Goal: Transaction & Acquisition: Purchase product/service

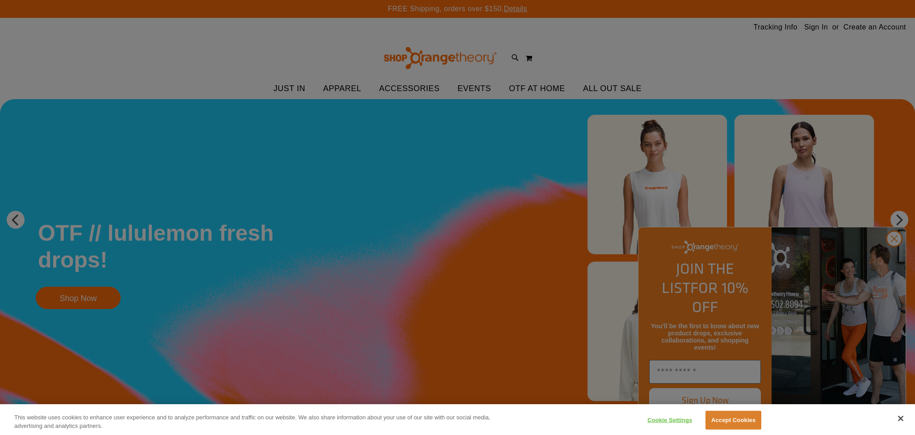
click at [819, 25] on div at bounding box center [457, 217] width 915 height 435
click at [894, 257] on div at bounding box center [457, 217] width 915 height 435
click at [898, 417] on button "Close" at bounding box center [901, 419] width 20 height 20
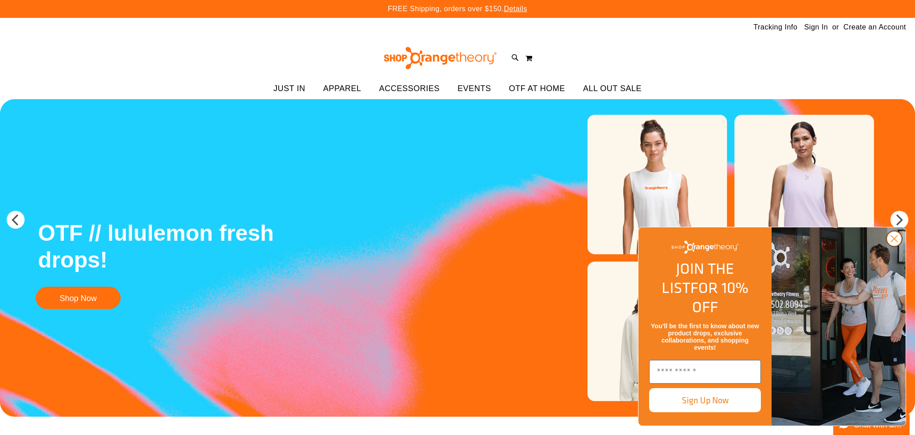
click at [895, 246] on circle "Close dialog" at bounding box center [894, 238] width 15 height 15
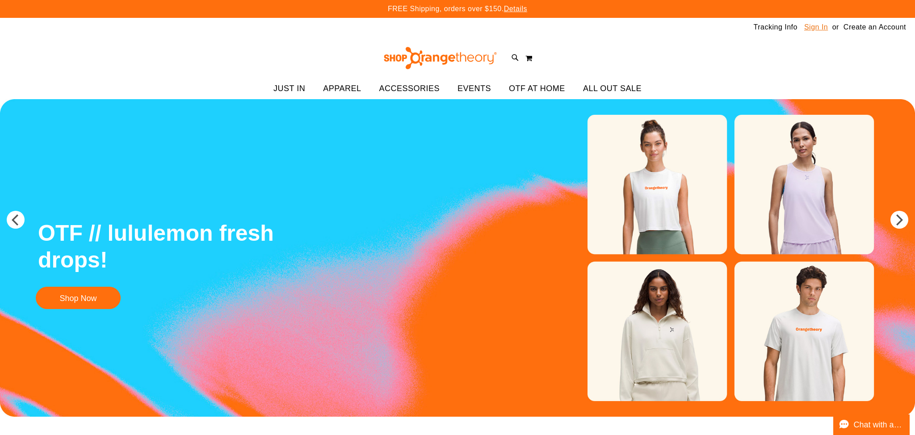
click at [809, 27] on link "Sign In" at bounding box center [816, 27] width 24 height 10
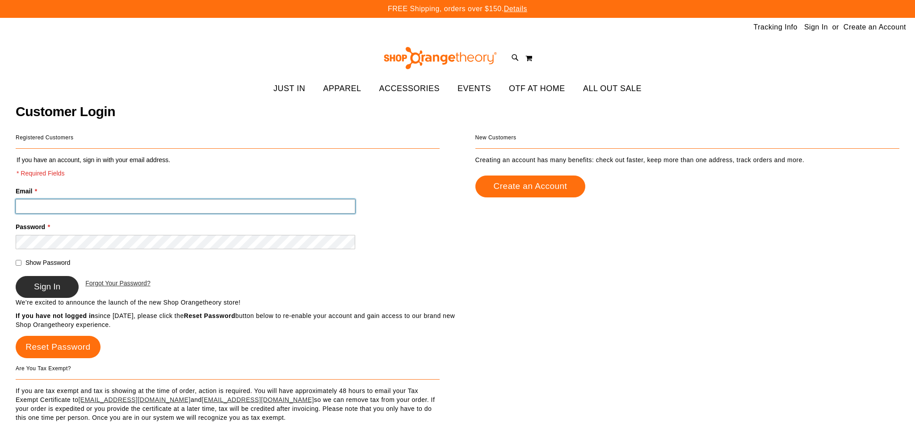
type input "**********"
click at [37, 287] on span "Sign In" at bounding box center [47, 286] width 26 height 9
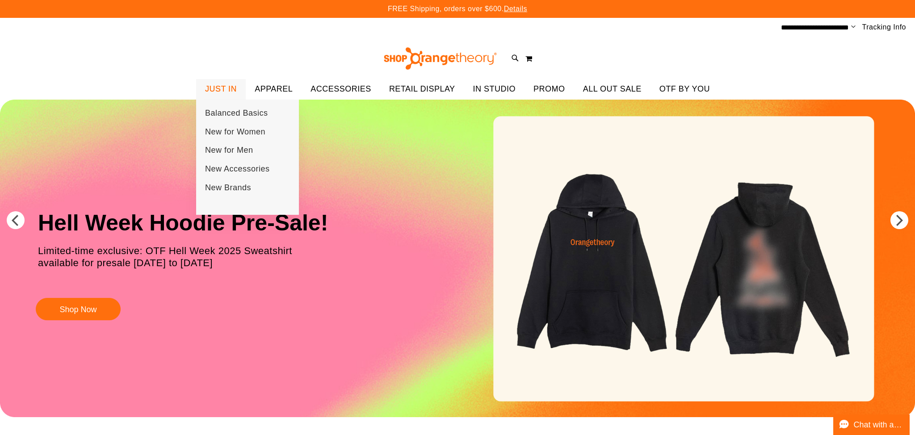
type input "**********"
click at [225, 86] on span "JUST IN" at bounding box center [221, 89] width 32 height 20
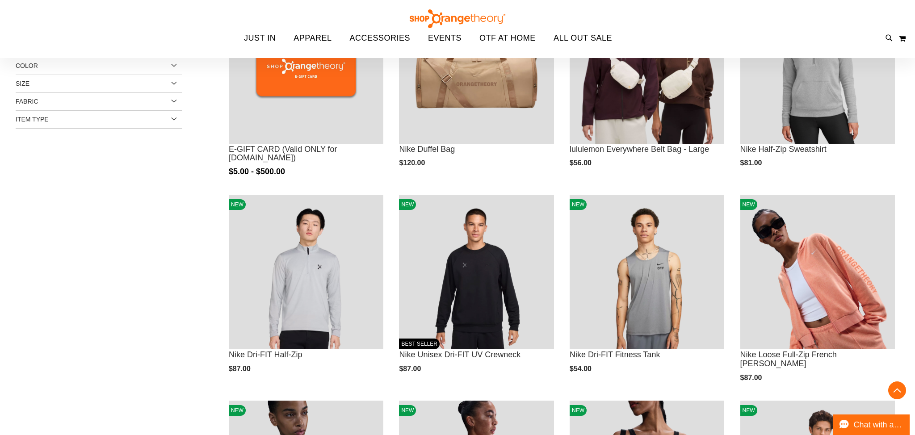
scroll to position [193, 0]
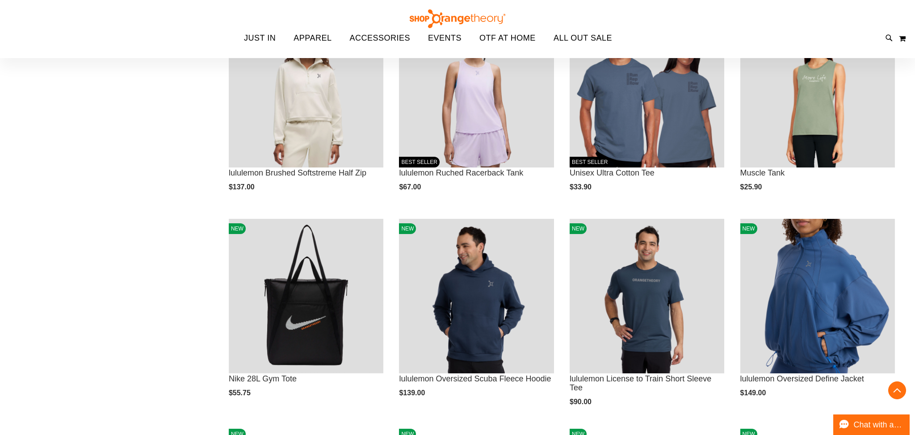
scroll to position [791, 0]
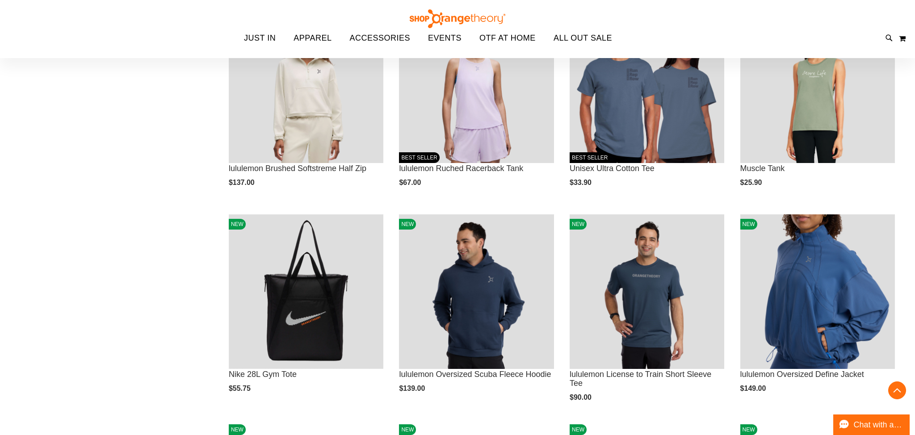
type input "**********"
click at [301, 35] on div "FREE Shipping, orders over $150. Details To order the Spring Dri Tri event bund…" at bounding box center [457, 27] width 915 height 1637
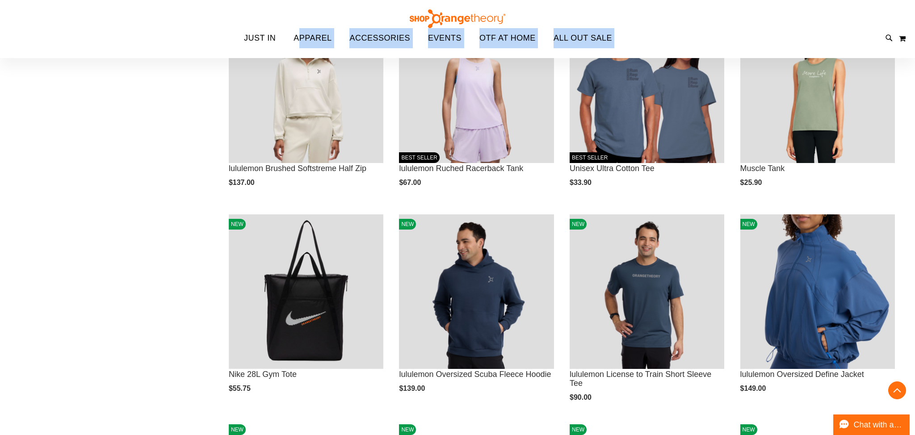
click at [433, 16] on img at bounding box center [457, 18] width 98 height 19
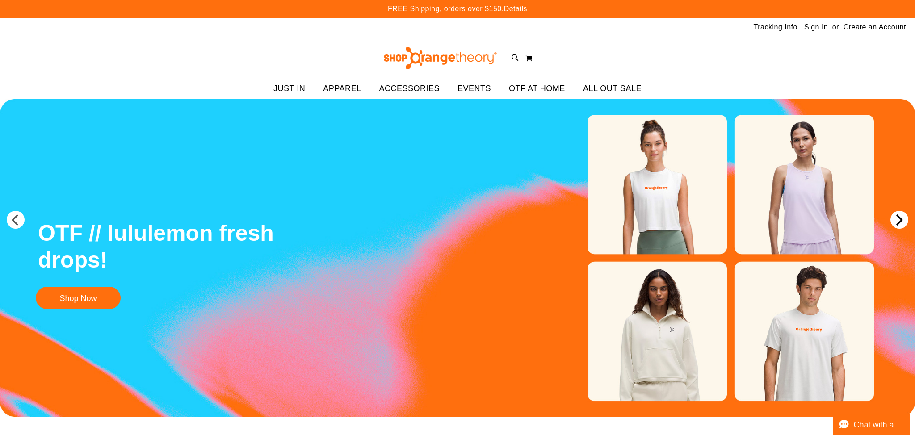
type input "**********"
click at [900, 222] on button "next" at bounding box center [899, 220] width 18 height 18
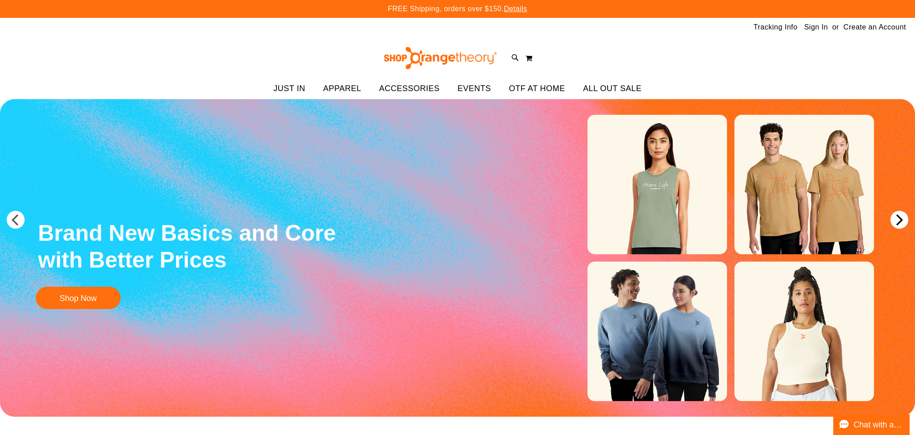
click at [900, 222] on button "next" at bounding box center [899, 220] width 18 height 18
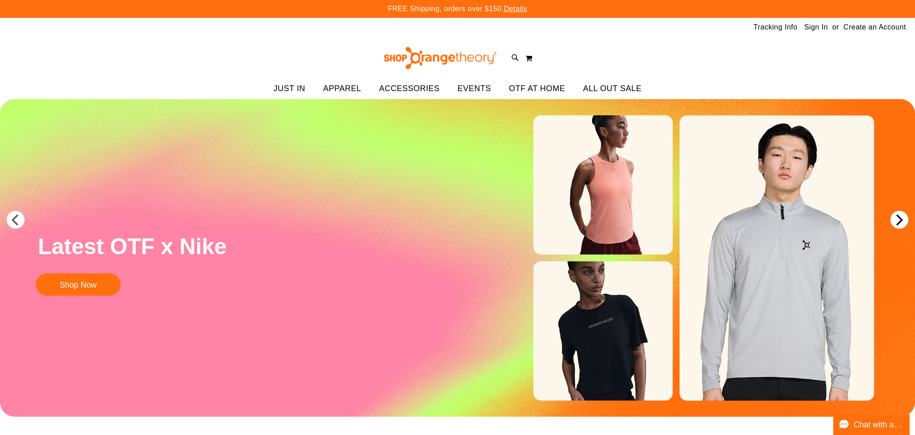
click at [900, 222] on button "next" at bounding box center [899, 220] width 18 height 18
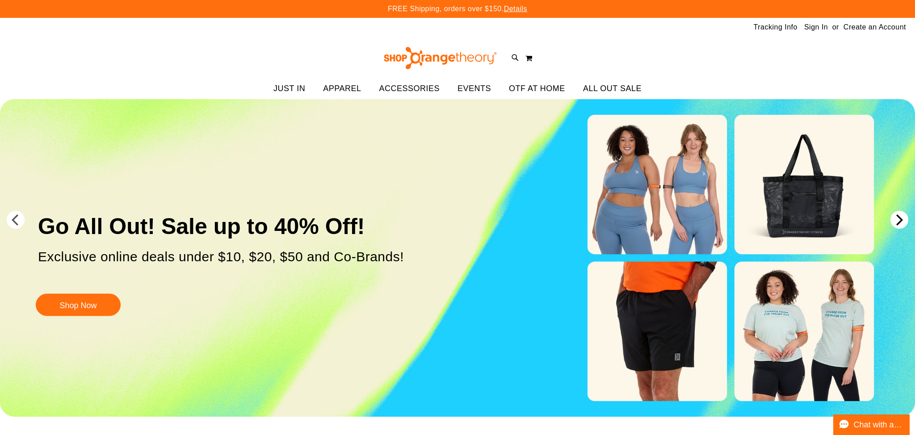
click at [900, 222] on button "next" at bounding box center [899, 220] width 18 height 18
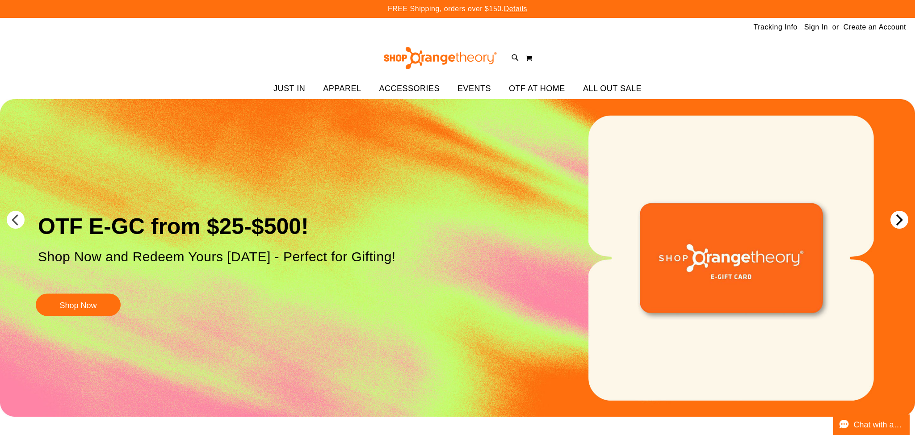
click at [900, 222] on button "next" at bounding box center [899, 220] width 18 height 18
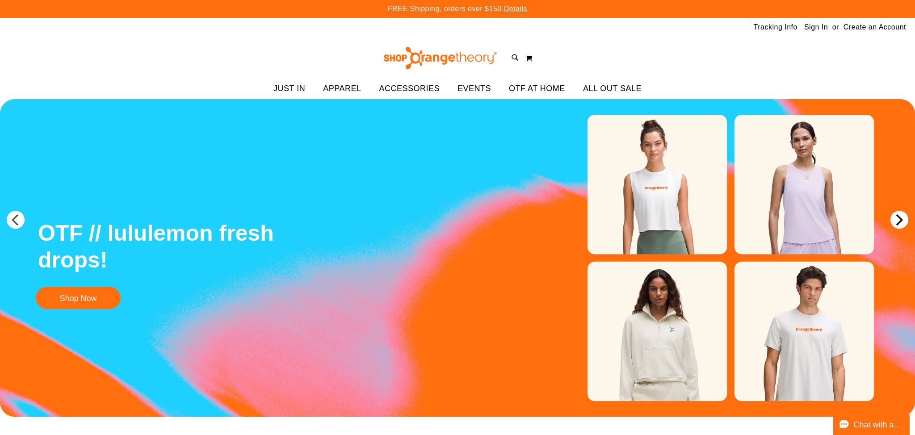
click at [900, 222] on button "next" at bounding box center [899, 220] width 18 height 18
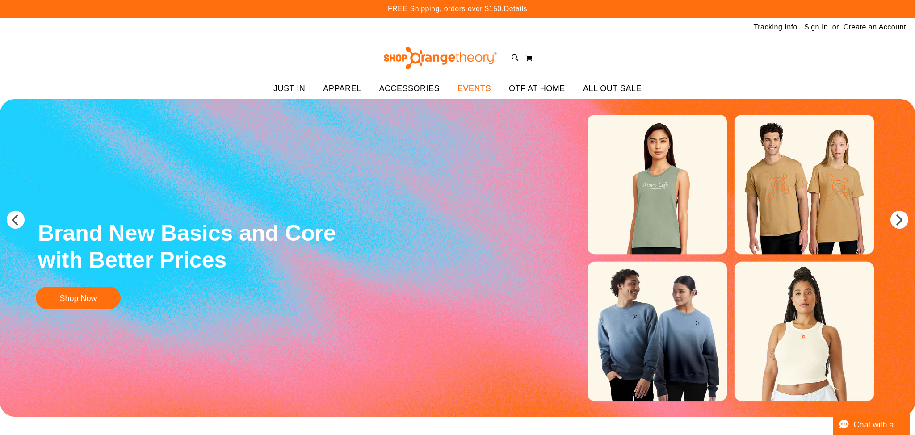
click at [463, 95] on span "EVENTS" at bounding box center [474, 89] width 34 height 20
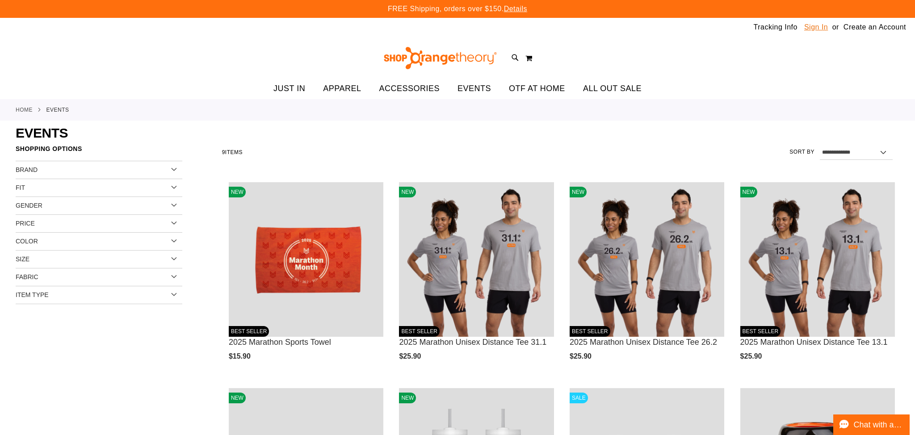
type input "**********"
click at [821, 27] on div "Tracking Info Sign In Return to Procurement Create an Account" at bounding box center [457, 27] width 915 height 19
click at [821, 28] on link "Sign In" at bounding box center [816, 27] width 24 height 10
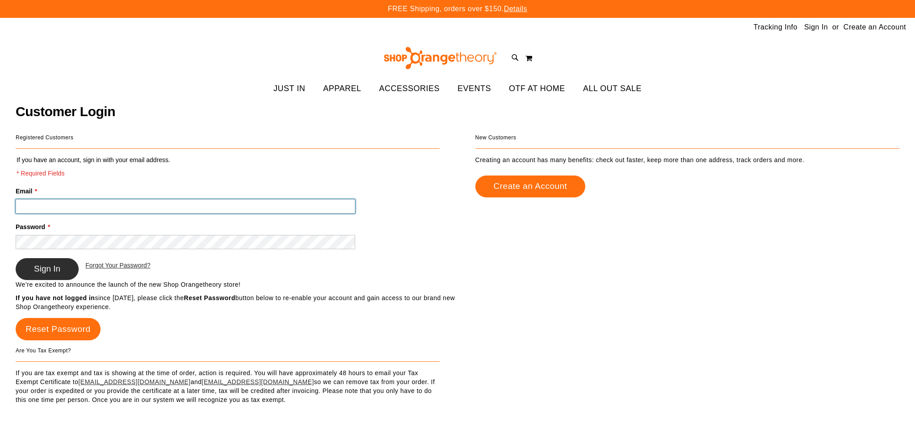
type input "**********"
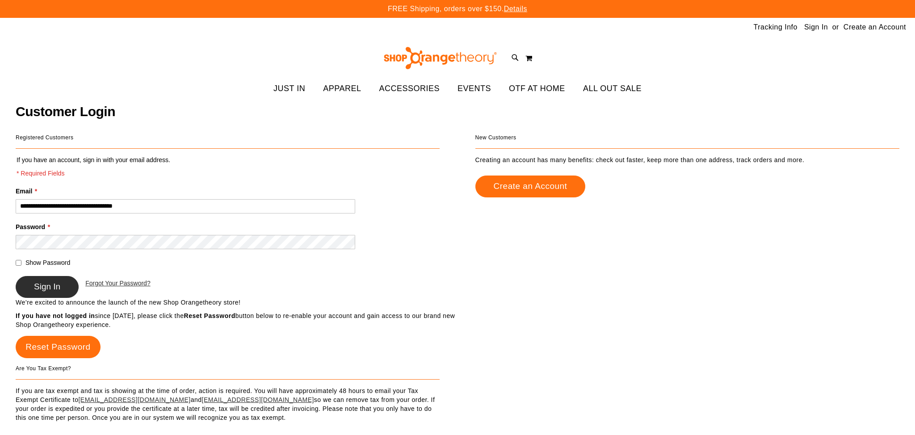
click at [46, 279] on button "Sign In" at bounding box center [47, 287] width 63 height 22
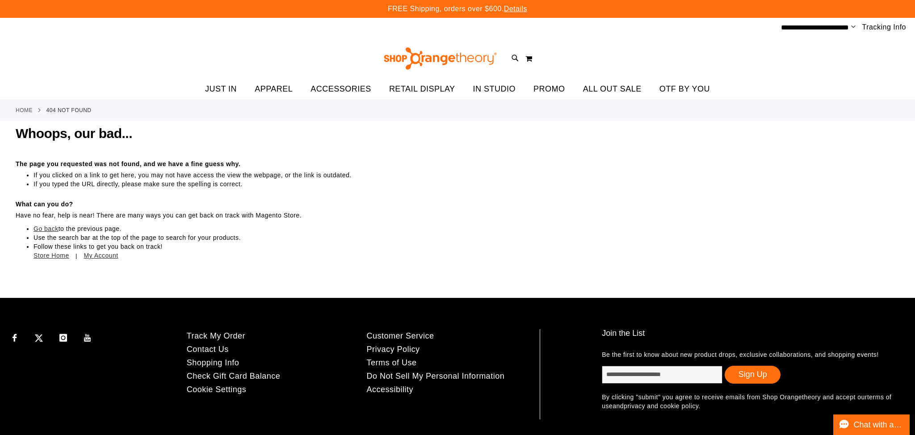
type input "**********"
click at [445, 53] on img at bounding box center [440, 58] width 116 height 22
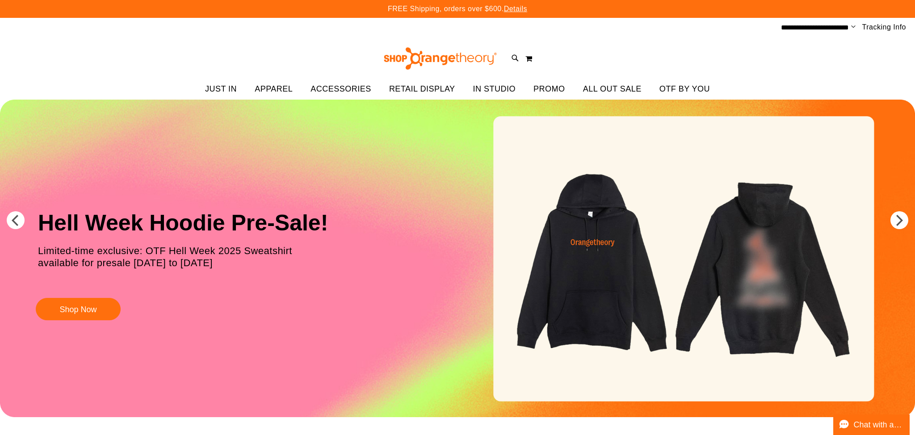
type input "**********"
click at [107, 297] on div "Hell Week Hoodie Pre-Sale! Limited-time exclusive: OTF Hell Week 2025 Sweatshir…" at bounding box center [187, 264] width 312 height 122
click at [105, 302] on button "Shop Now" at bounding box center [78, 309] width 85 height 22
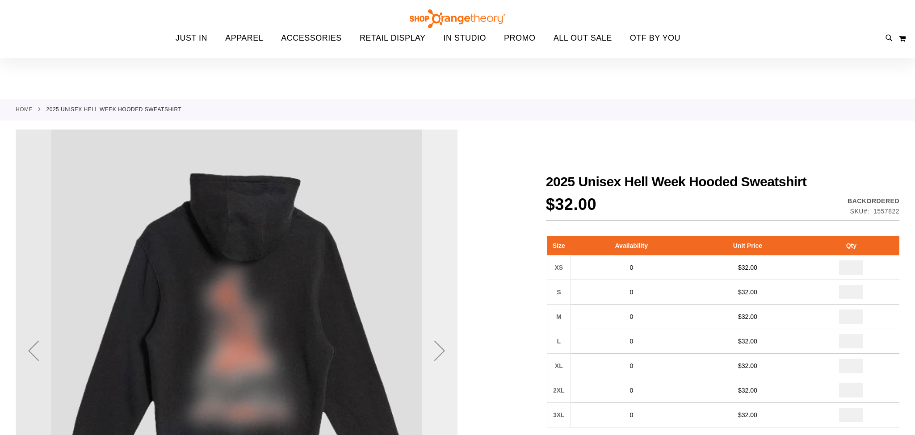
scroll to position [101, 0]
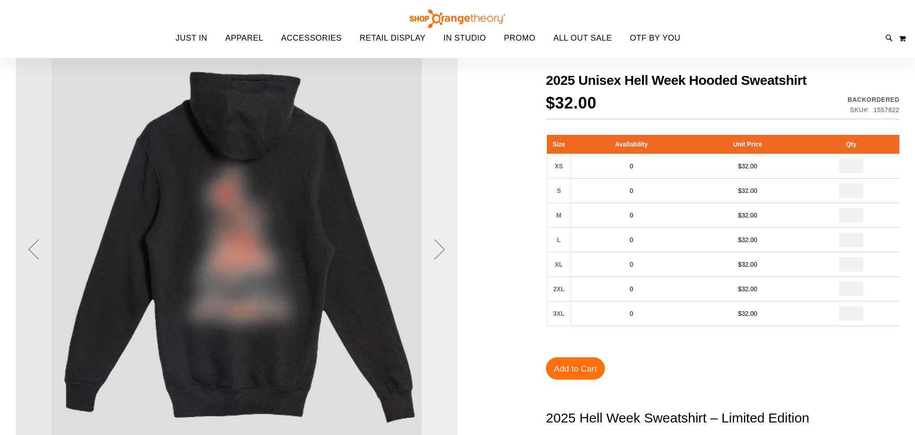
type input "**********"
click at [449, 197] on div "Next" at bounding box center [440, 249] width 36 height 442
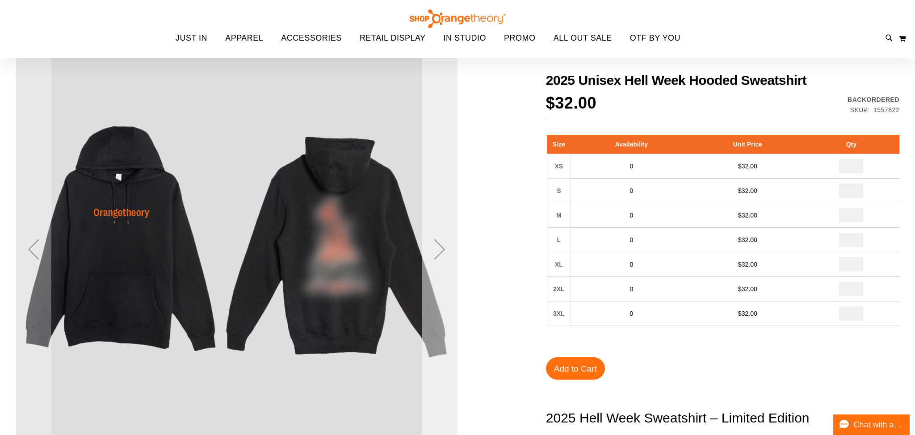
click at [449, 197] on div "Next" at bounding box center [440, 249] width 36 height 442
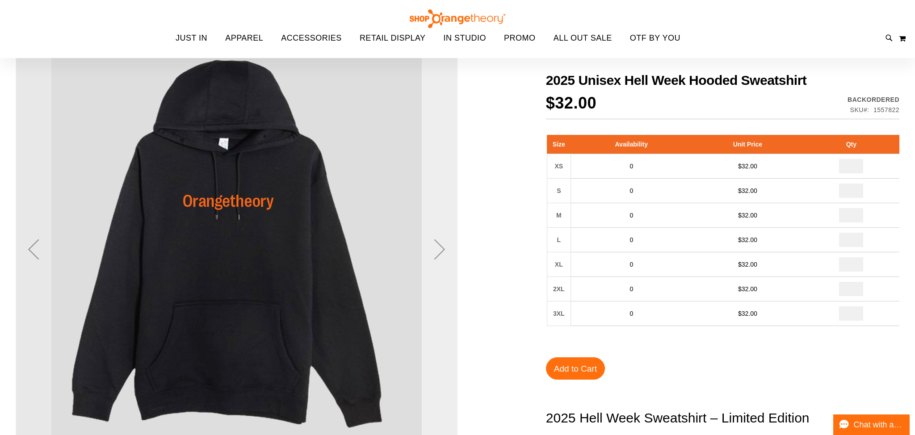
click at [449, 197] on div "Next" at bounding box center [440, 249] width 36 height 442
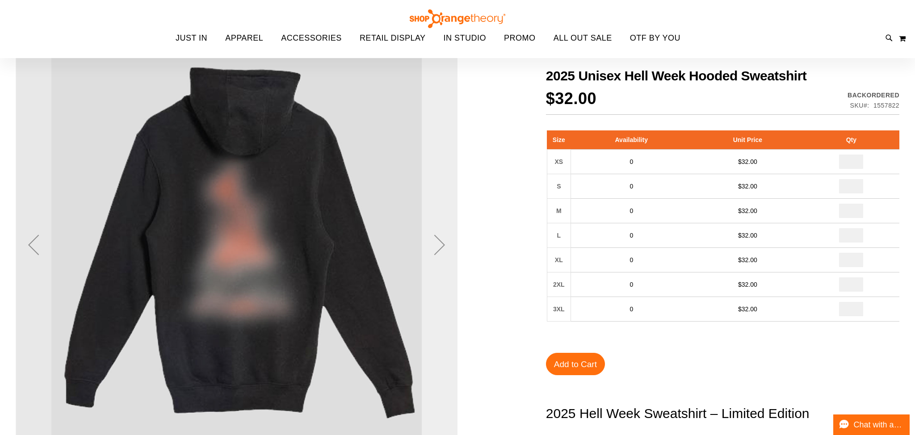
scroll to position [105, 0]
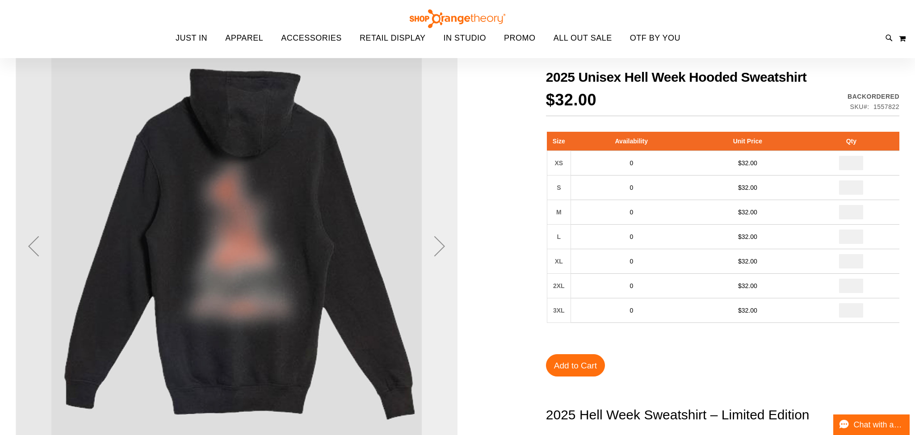
click at [449, 197] on div "Next" at bounding box center [440, 246] width 36 height 442
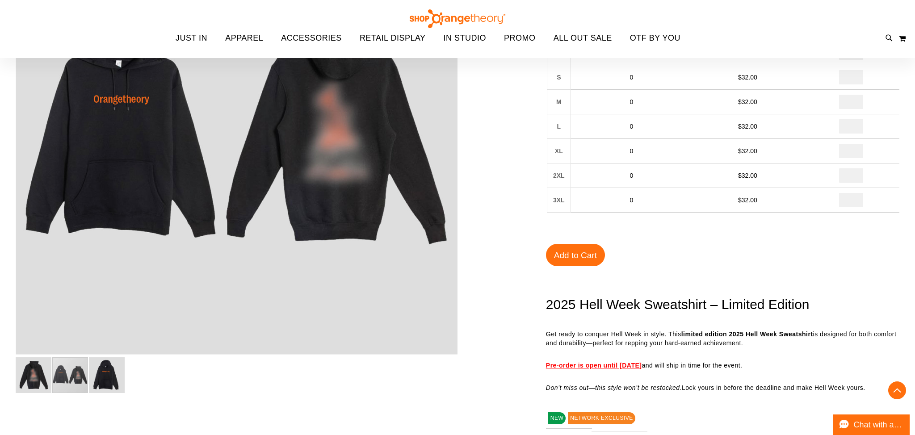
scroll to position [214, 0]
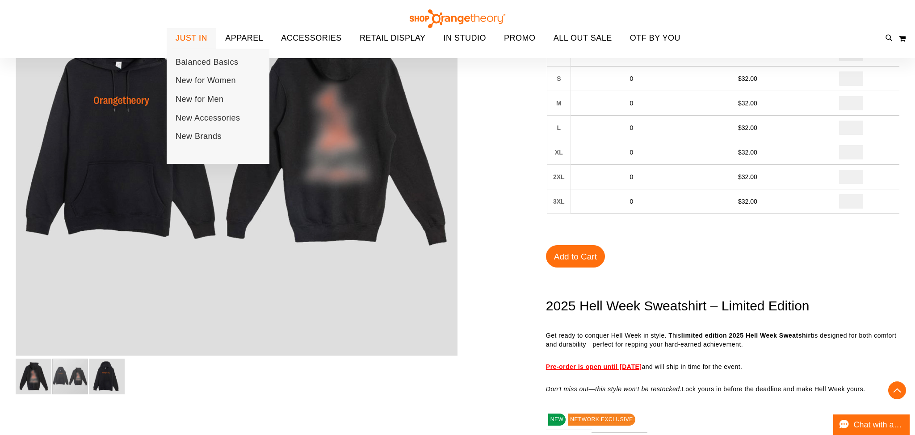
click at [197, 41] on span "JUST IN" at bounding box center [192, 38] width 32 height 20
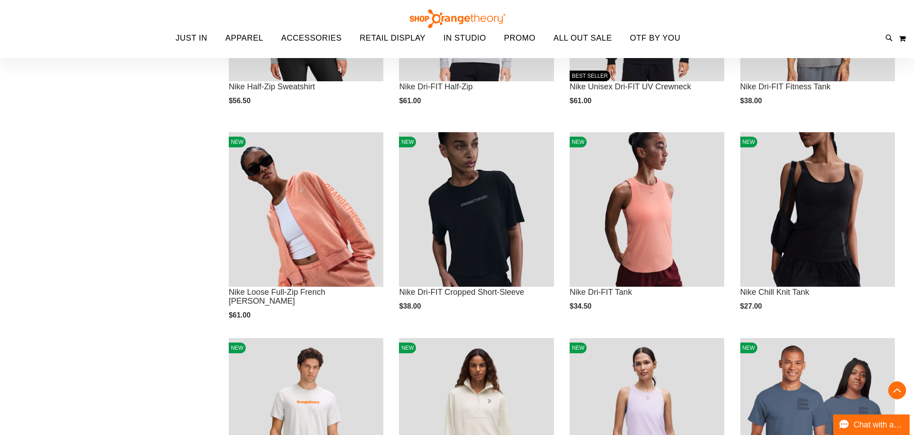
scroll to position [667, 0]
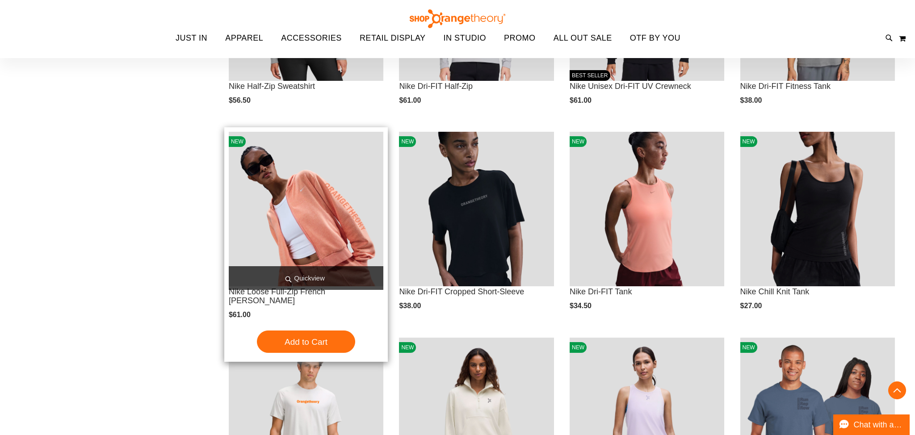
type input "**********"
click at [304, 278] on span "Quickview" at bounding box center [306, 278] width 155 height 24
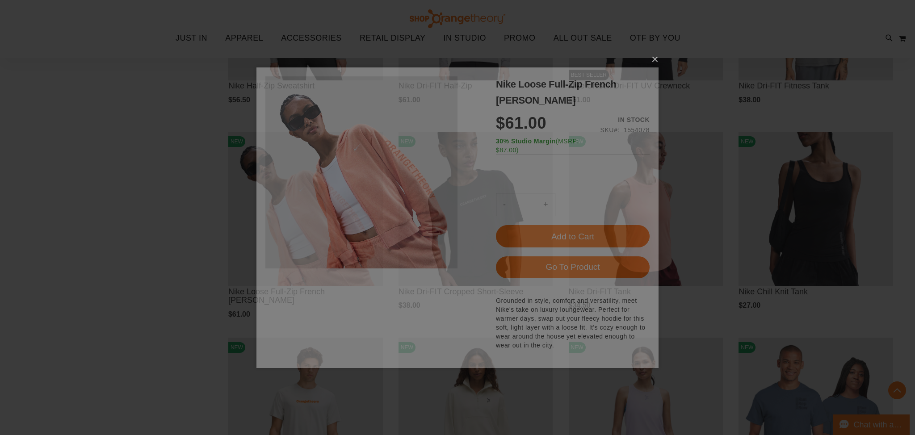
scroll to position [0, 0]
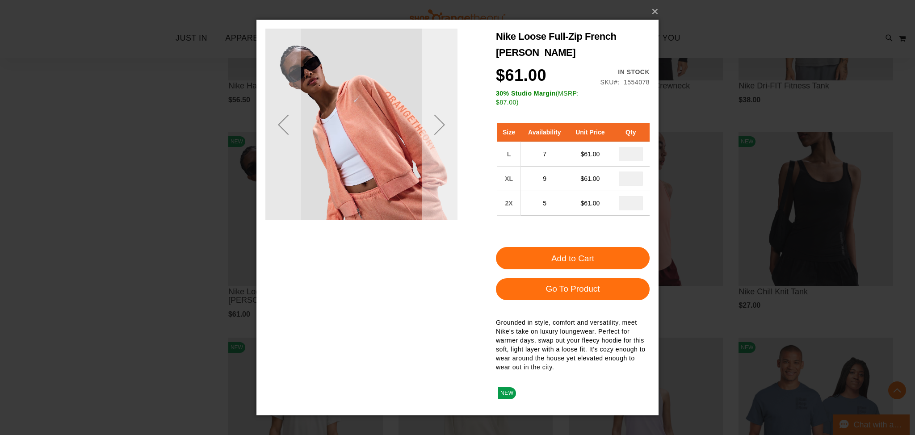
click at [453, 187] on div "Next" at bounding box center [440, 125] width 36 height 192
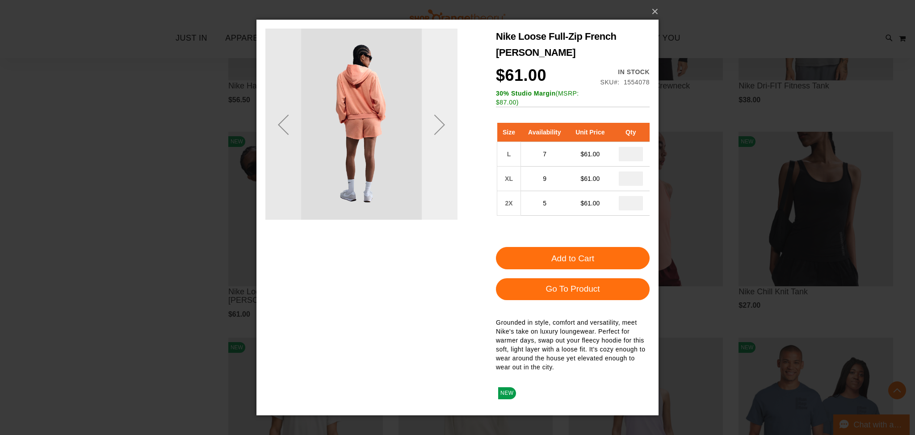
click at [453, 187] on div "Next" at bounding box center [440, 125] width 36 height 192
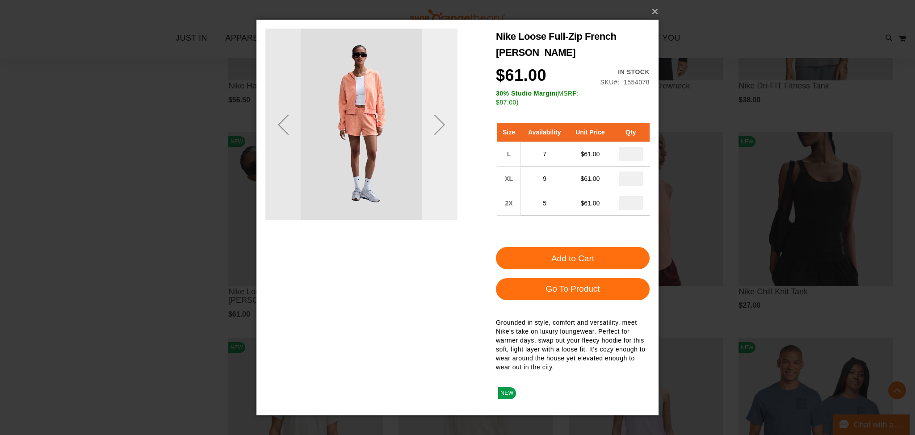
click at [453, 187] on div "Next" at bounding box center [440, 125] width 36 height 192
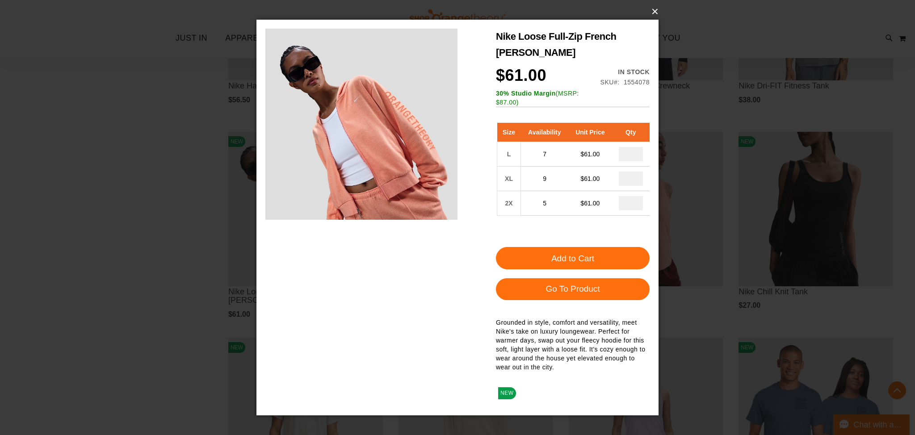
click at [655, 8] on button "×" at bounding box center [460, 12] width 402 height 20
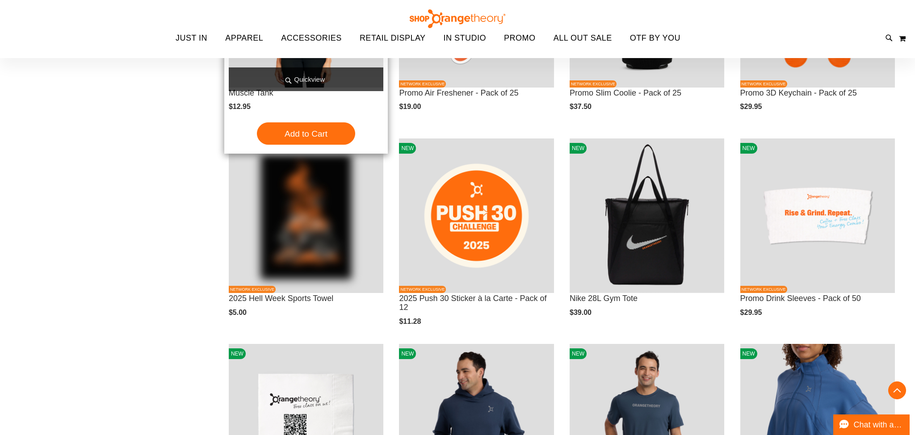
scroll to position [1279, 0]
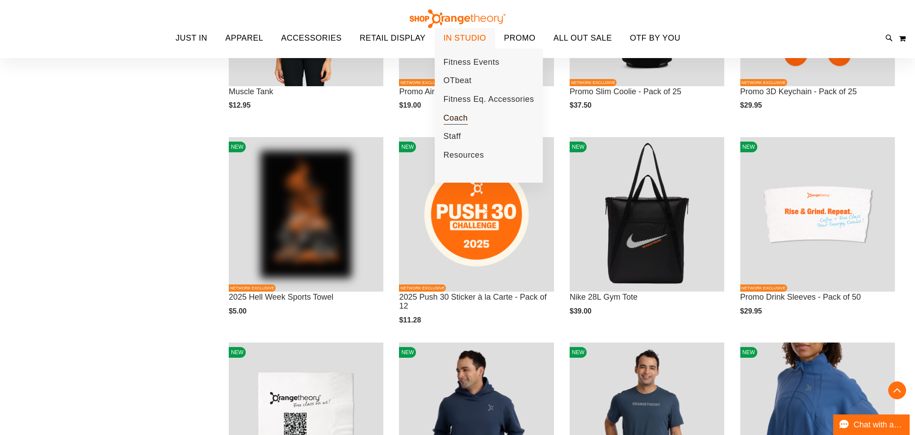
click at [461, 117] on span "Coach" at bounding box center [456, 118] width 25 height 11
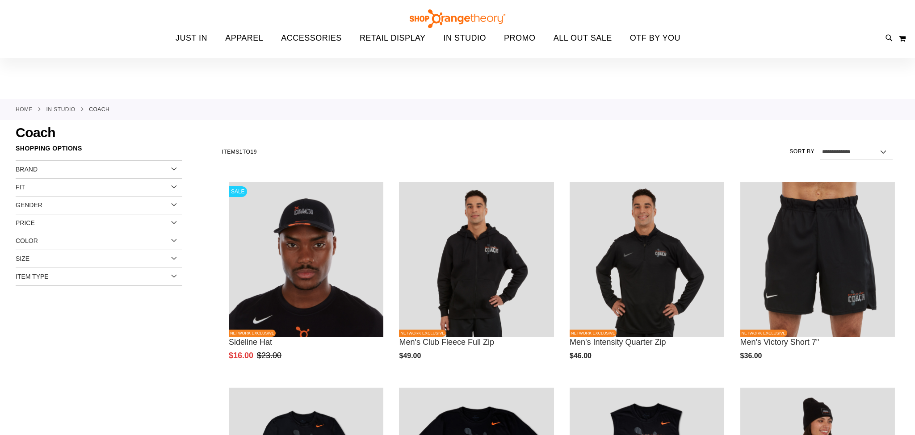
scroll to position [77, 0]
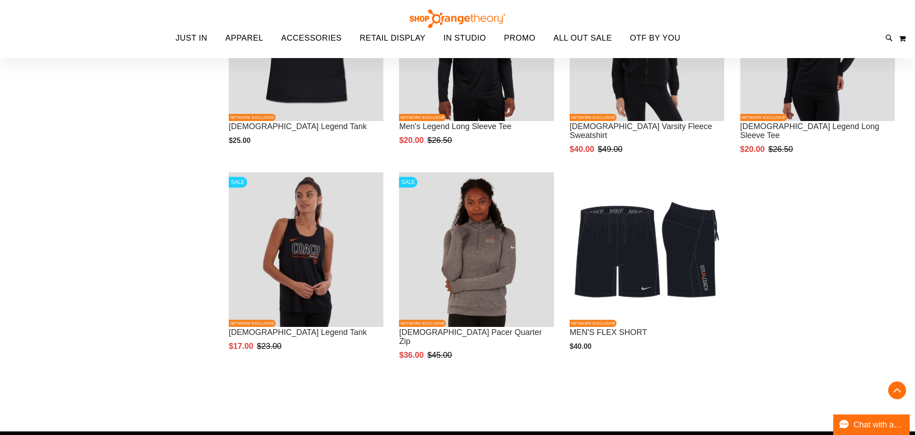
scroll to position [832, 0]
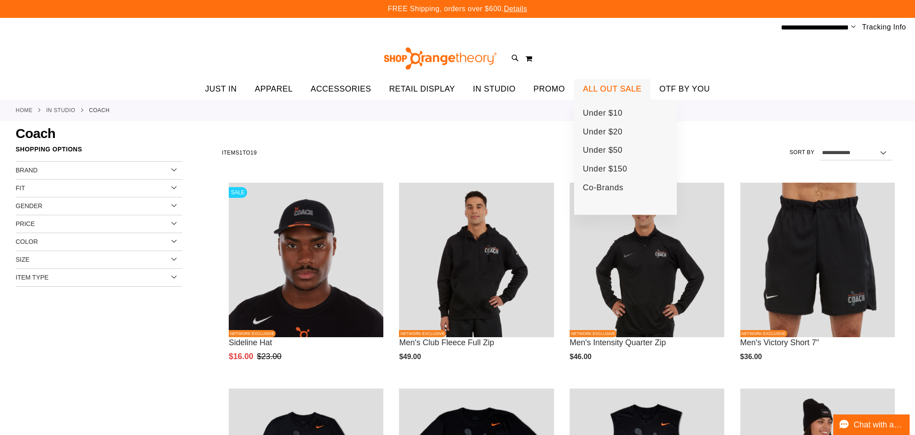
type input "**********"
click at [616, 88] on span "ALL OUT SALE" at bounding box center [612, 89] width 59 height 20
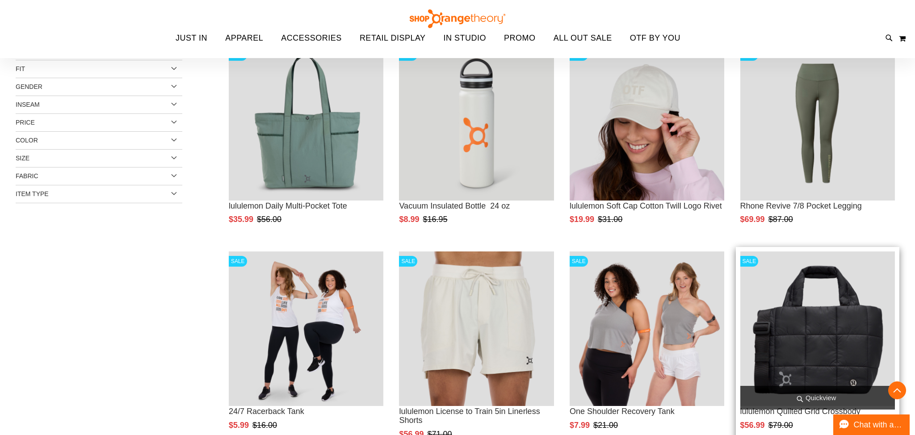
scroll to position [130, 0]
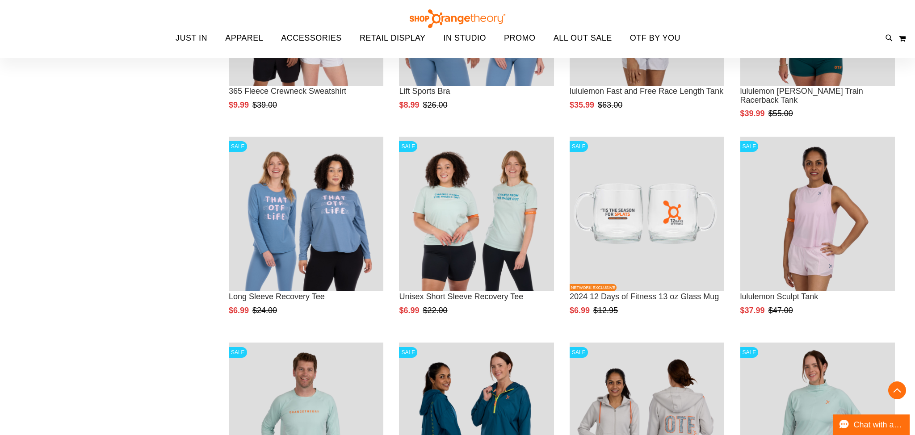
scroll to position [680, 0]
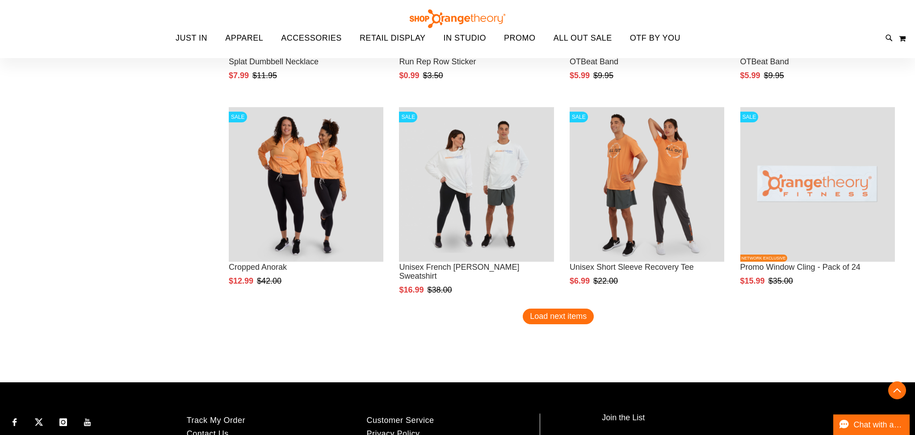
scroll to position [1723, 0]
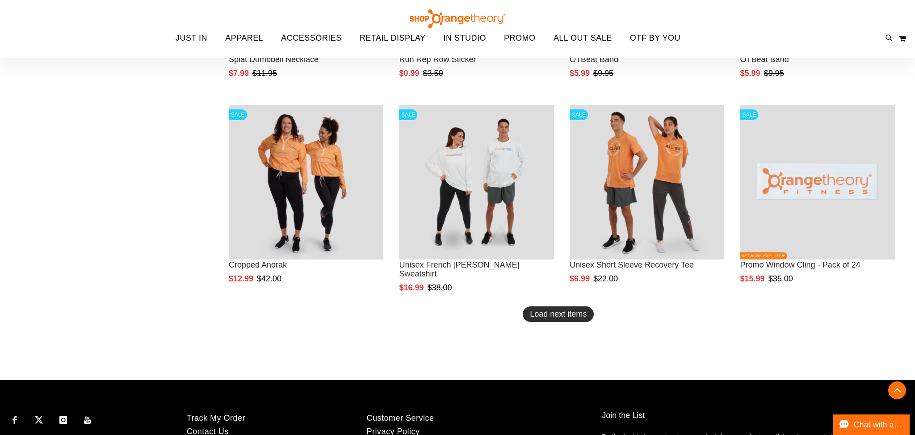
type input "**********"
click at [557, 315] on span "Load next items" at bounding box center [558, 314] width 57 height 9
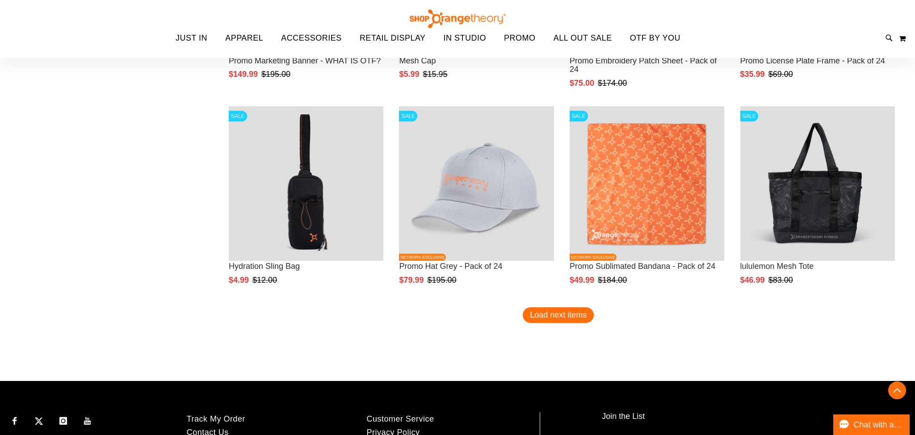
scroll to position [2369, 0]
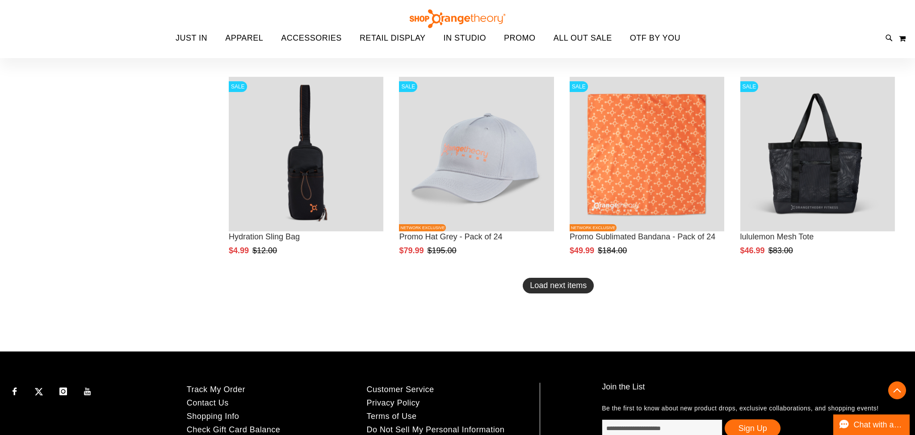
click at [552, 289] on span "Load next items" at bounding box center [558, 285] width 57 height 9
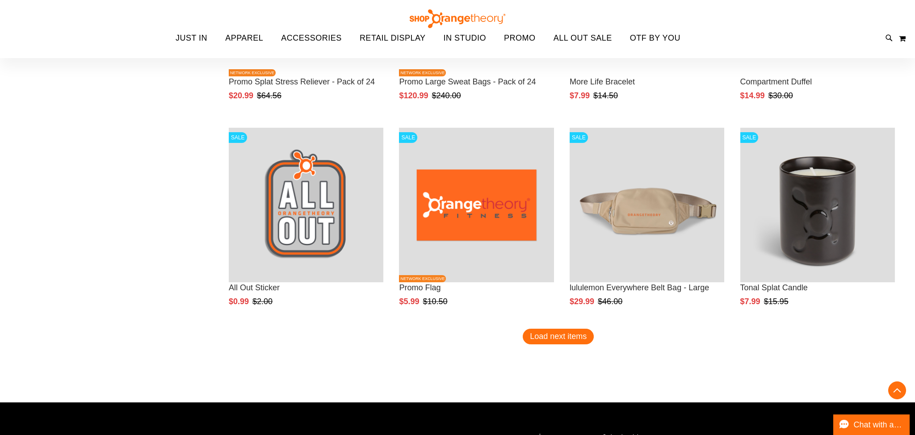
scroll to position [2961, 0]
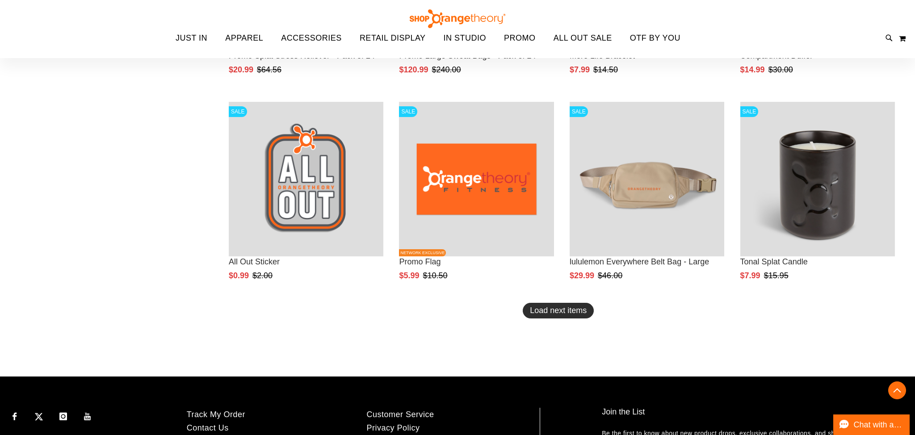
click at [554, 307] on span "Load next items" at bounding box center [558, 310] width 57 height 9
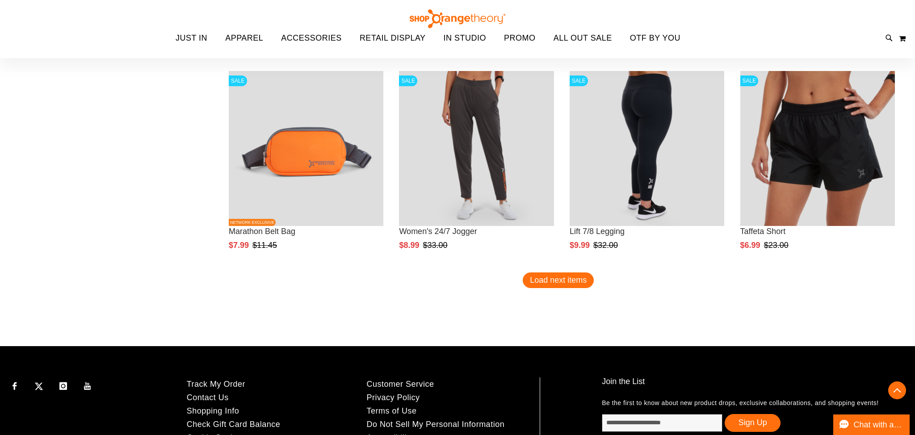
scroll to position [3624, 0]
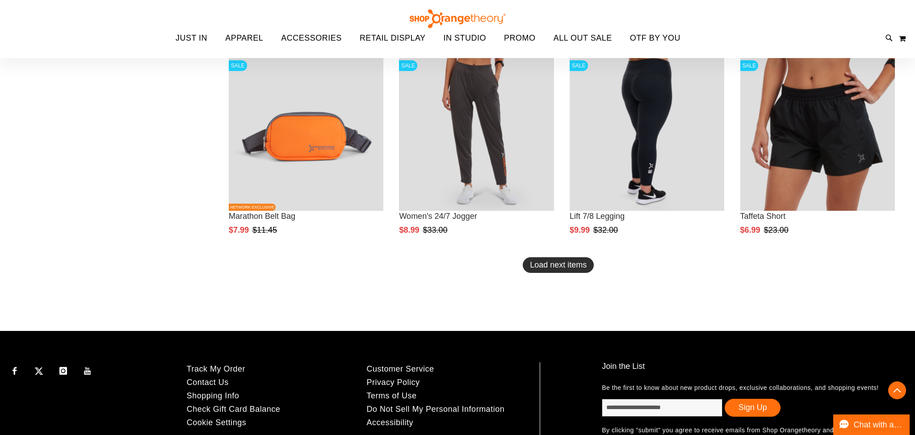
click at [585, 269] on button "Load next items" at bounding box center [558, 265] width 71 height 16
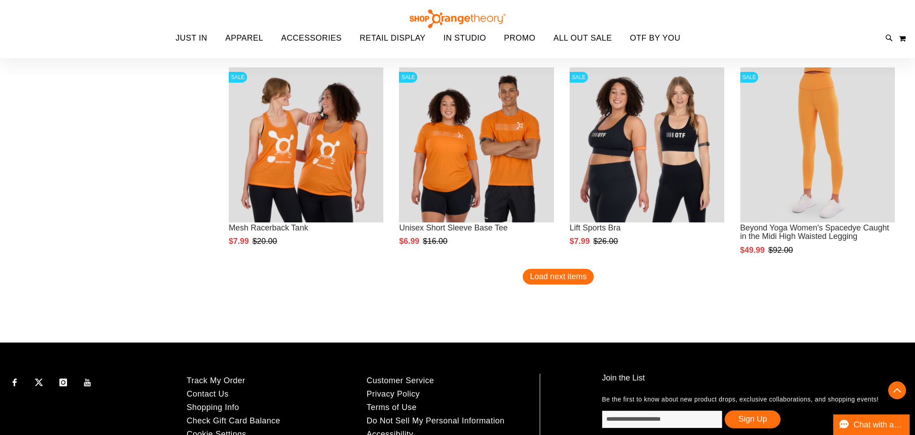
scroll to position [4242, 0]
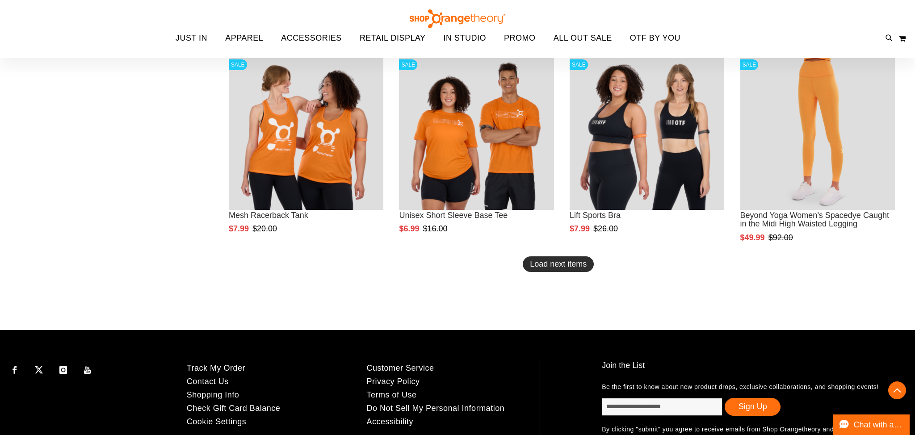
click at [576, 265] on span "Load next items" at bounding box center [558, 264] width 57 height 9
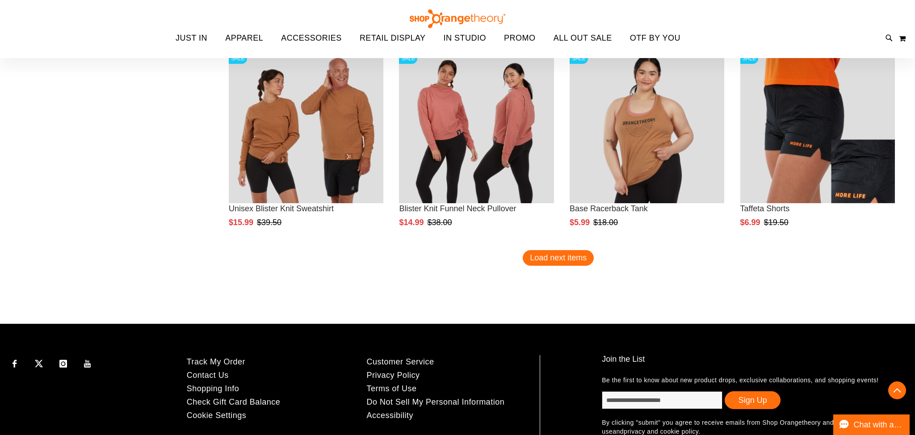
scroll to position [4921, 0]
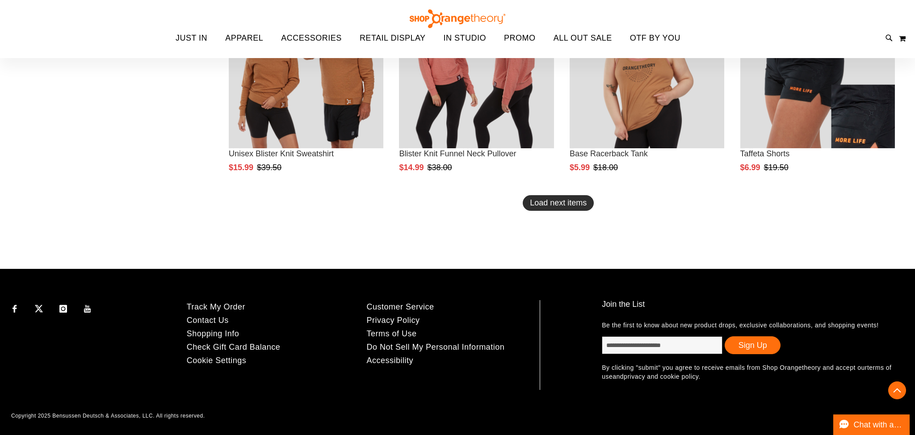
click at [543, 209] on button "Load next items" at bounding box center [558, 203] width 71 height 16
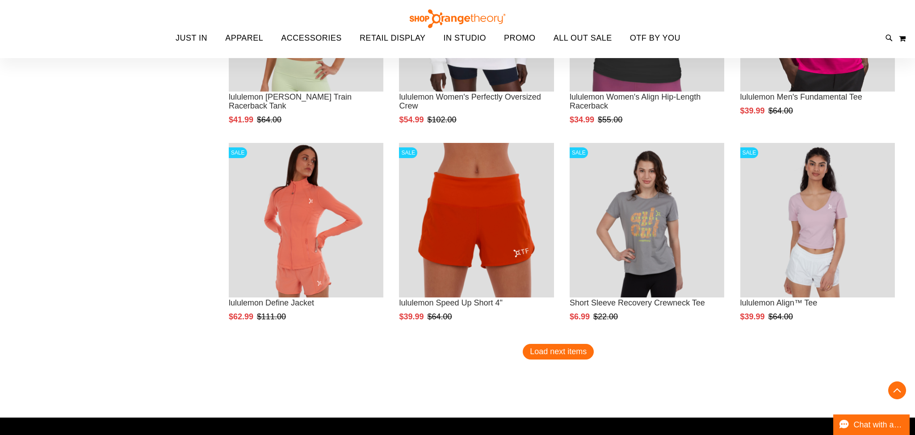
scroll to position [5390, 0]
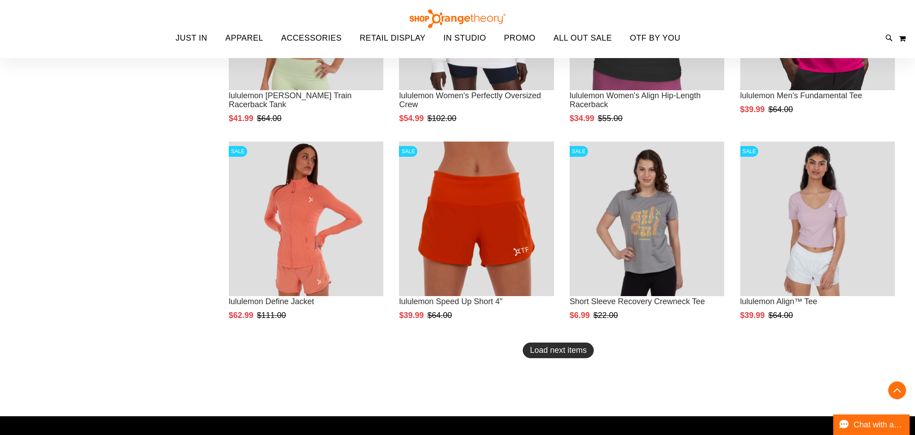
click at [583, 355] on span "Load next items" at bounding box center [558, 350] width 57 height 9
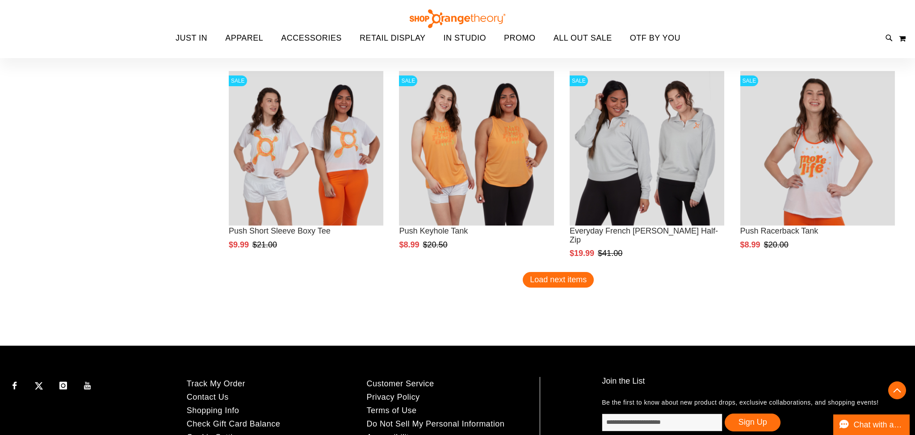
scroll to position [6078, 0]
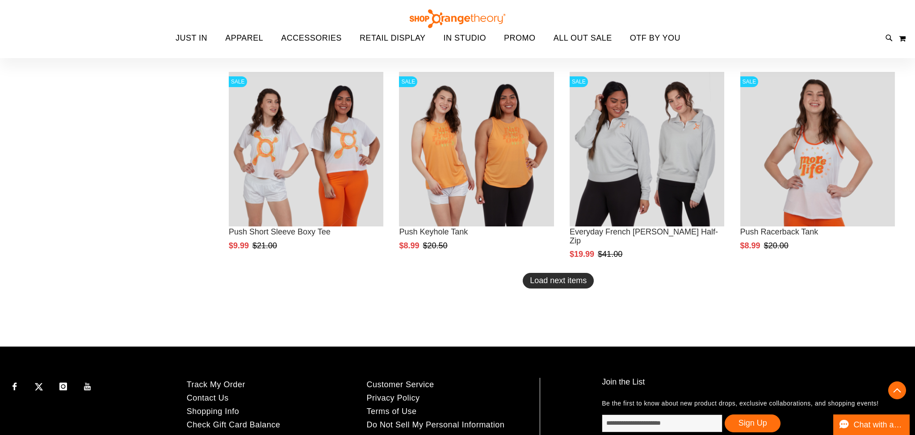
click at [572, 284] on span "Load next items" at bounding box center [558, 280] width 57 height 9
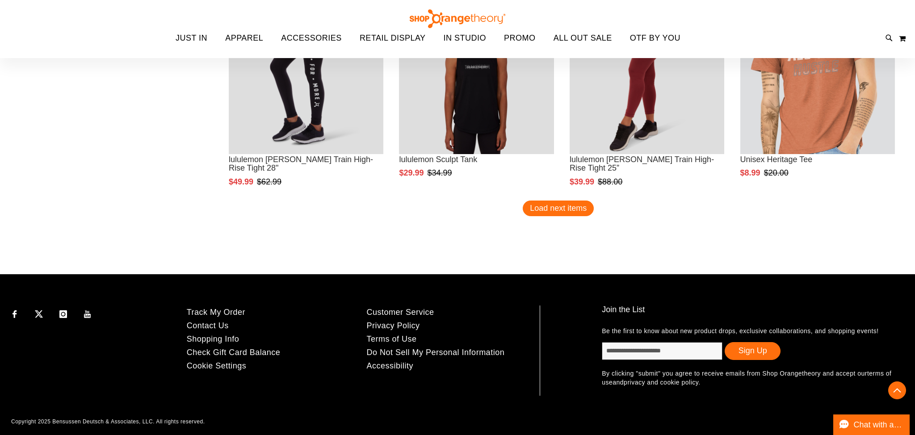
scroll to position [6773, 0]
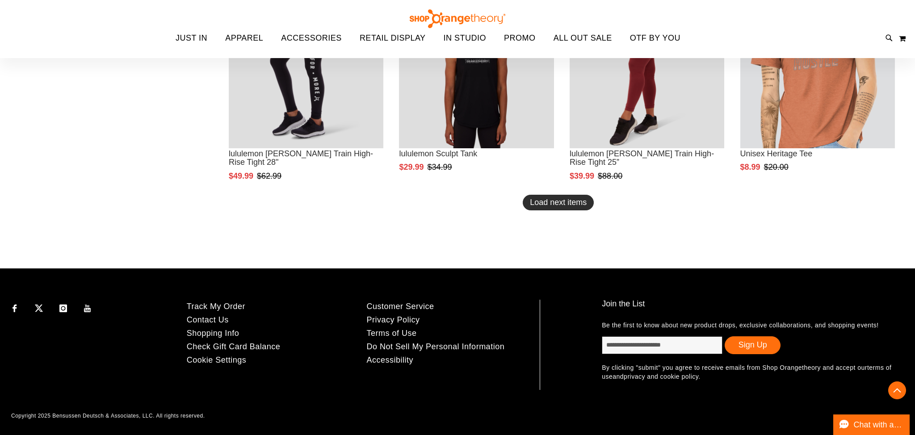
click at [552, 209] on button "Load next items" at bounding box center [558, 203] width 71 height 16
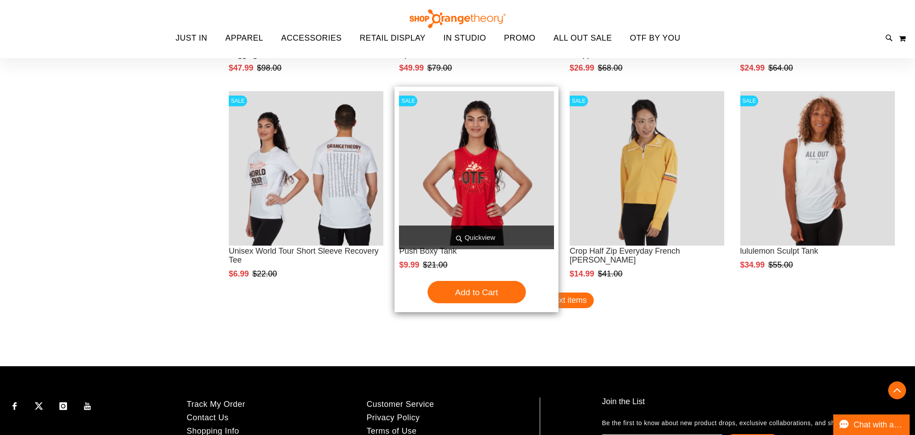
scroll to position [7295, 0]
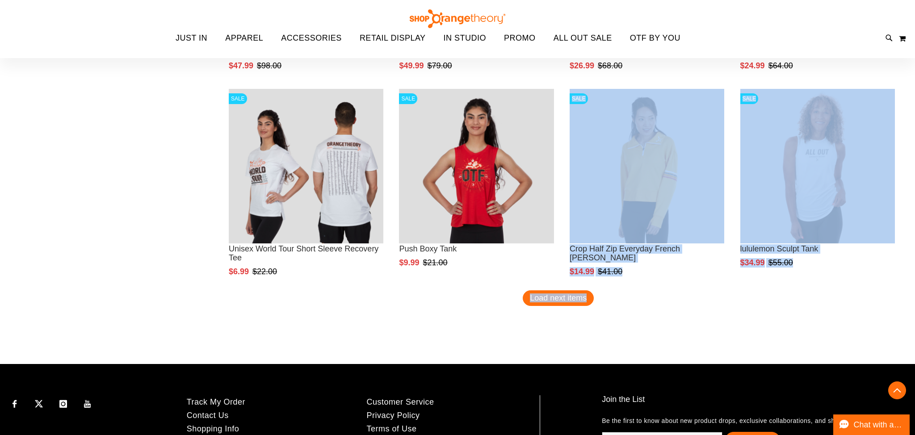
drag, startPoint x: 555, startPoint y: 292, endPoint x: 568, endPoint y: 324, distance: 34.4
click at [568, 324] on div "Page You're currently reading page 1 Page 2 Page 3 Page 4 Page 5" at bounding box center [559, 323] width 682 height 9
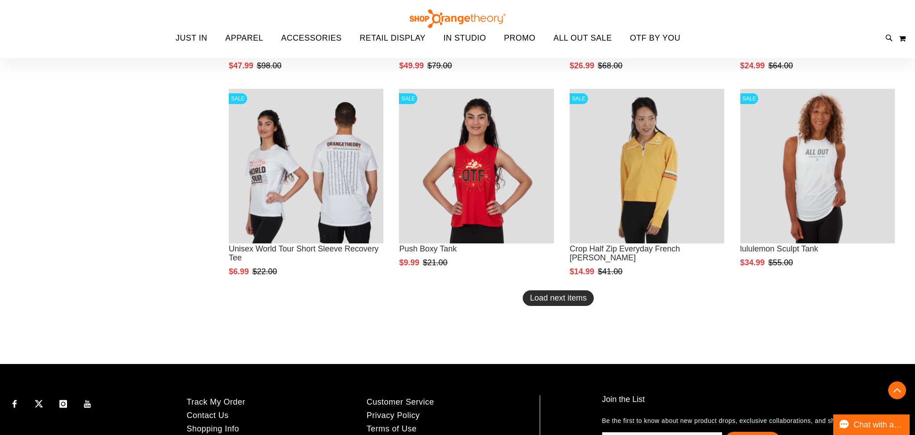
click at [556, 296] on span "Load next items" at bounding box center [558, 298] width 57 height 9
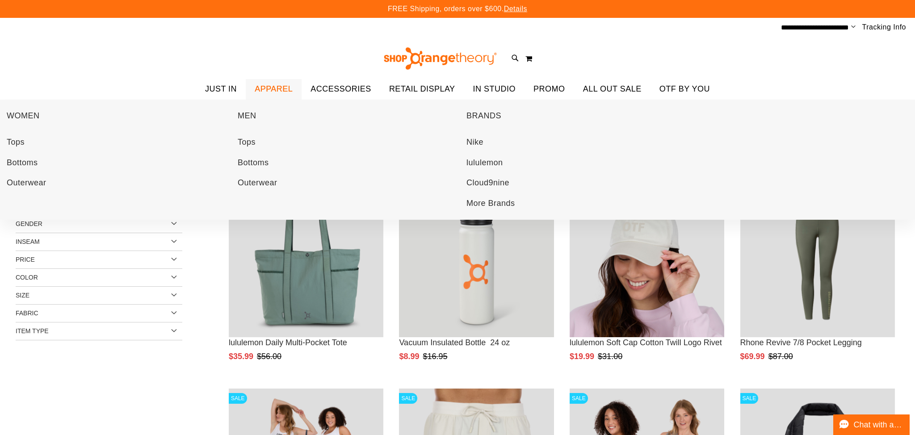
click at [280, 90] on span "APPAREL" at bounding box center [274, 89] width 38 height 20
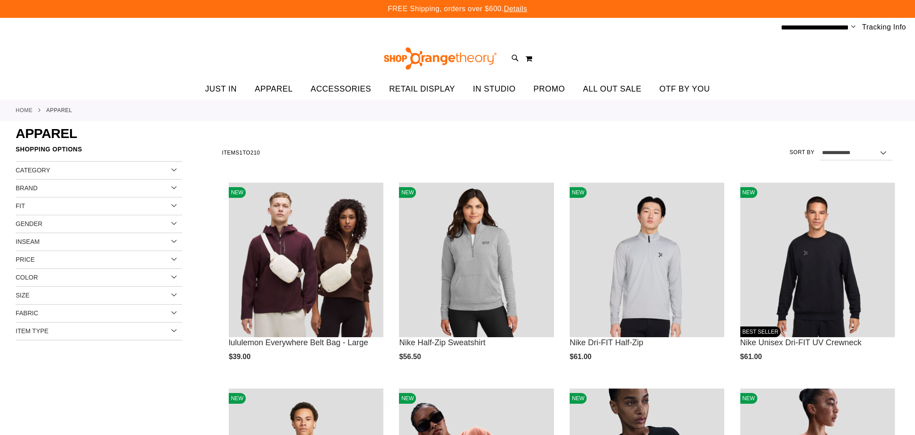
type input "**********"
click at [156, 171] on div "Category" at bounding box center [99, 171] width 167 height 18
click at [91, 170] on div "Category" at bounding box center [99, 171] width 167 height 18
click at [74, 185] on div "Brand" at bounding box center [99, 189] width 167 height 18
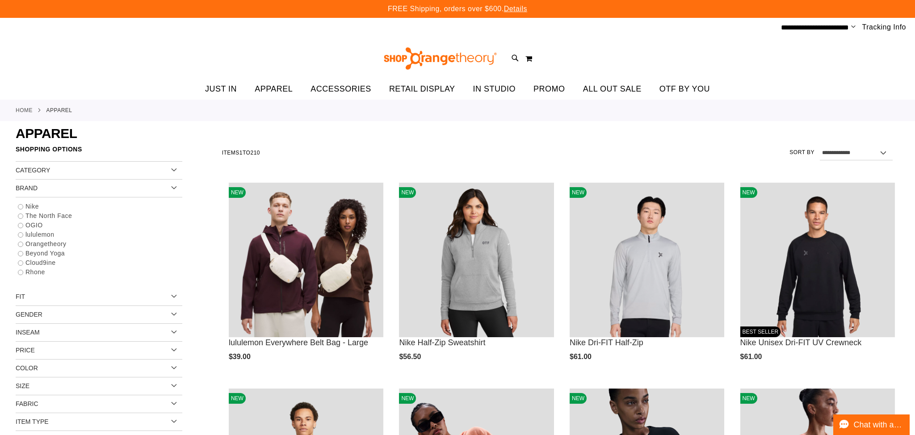
click at [74, 185] on div "Brand" at bounding box center [99, 189] width 167 height 18
click at [65, 203] on div "Fit" at bounding box center [99, 206] width 167 height 18
click at [597, 151] on div "**********" at bounding box center [559, 153] width 682 height 23
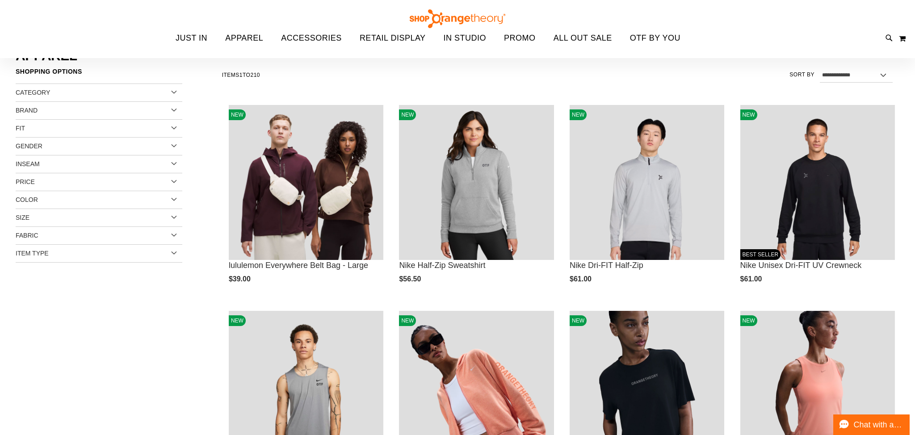
scroll to position [77, 0]
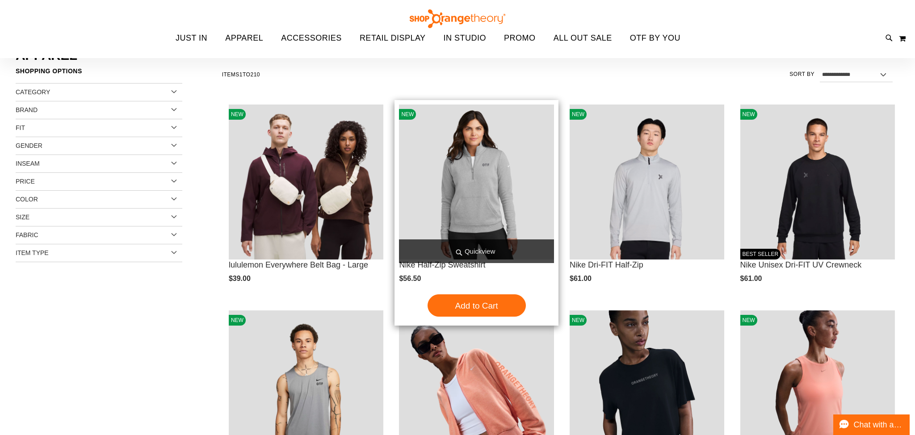
click at [487, 247] on span "Quickview" at bounding box center [476, 251] width 155 height 24
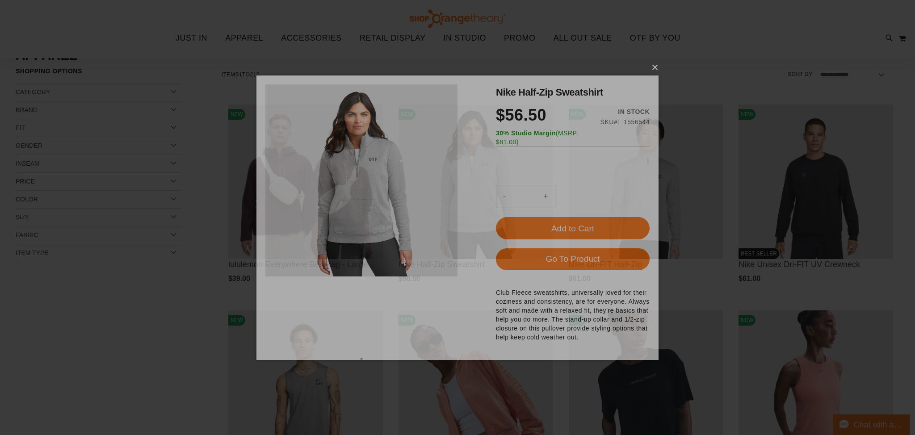
scroll to position [0, 0]
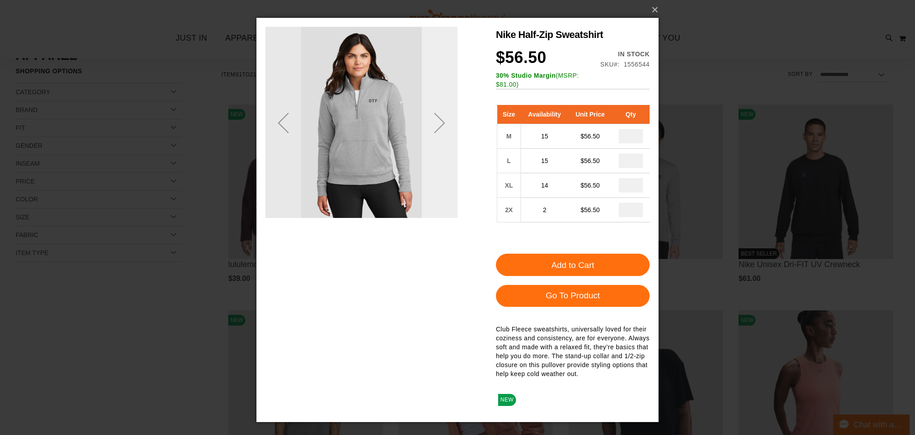
click at [449, 185] on div "Next" at bounding box center [440, 123] width 36 height 192
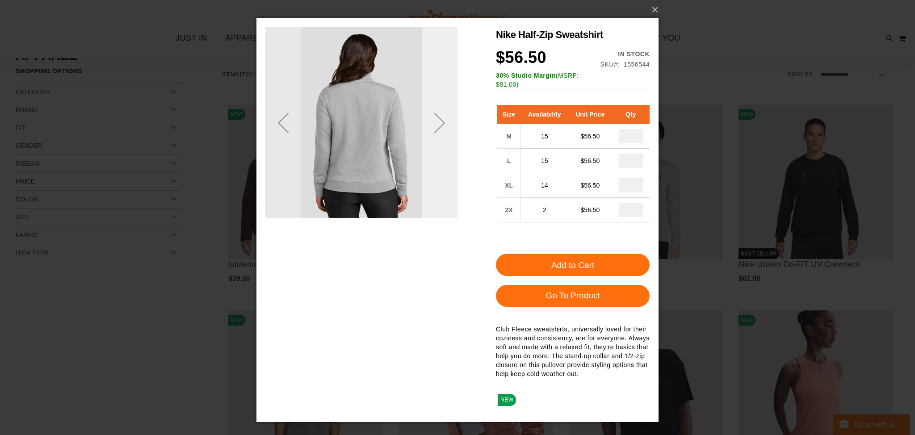
click at [449, 185] on div "Next" at bounding box center [440, 123] width 36 height 192
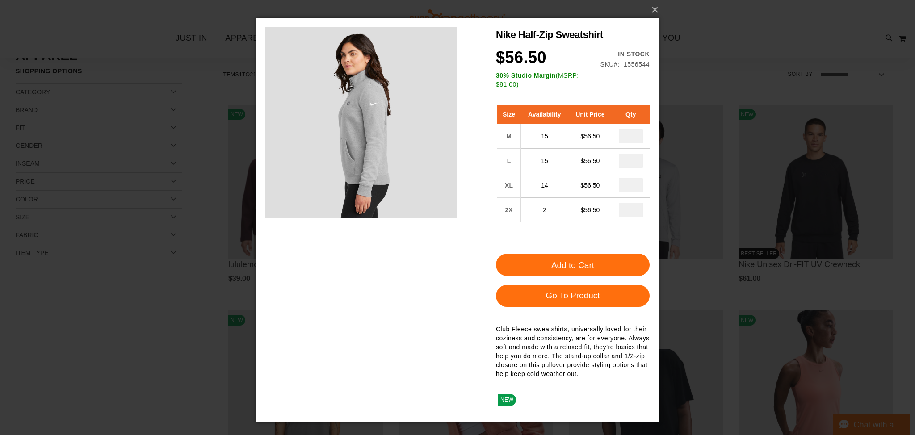
click at [466, 143] on div "Nike Half-Zip Sweatshirt $56.50 In stock Only %1 left SKU 1556544 30% Studio Ma…" at bounding box center [457, 94] width 384 height 134
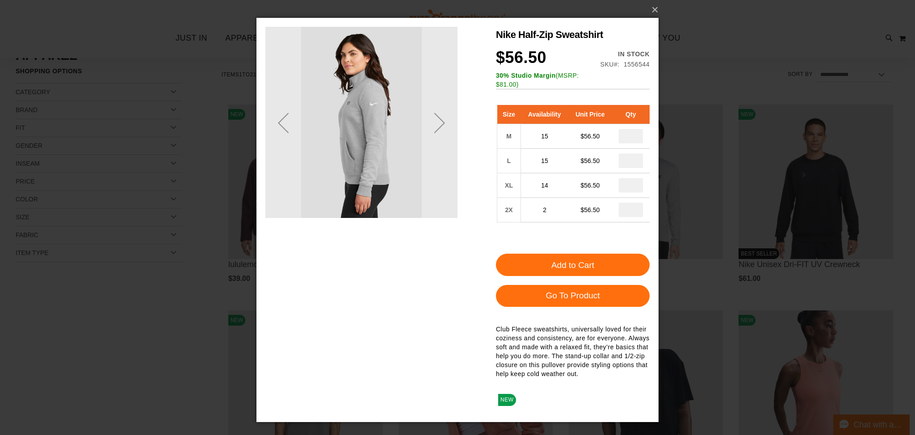
click at [447, 145] on div "Next" at bounding box center [440, 123] width 36 height 192
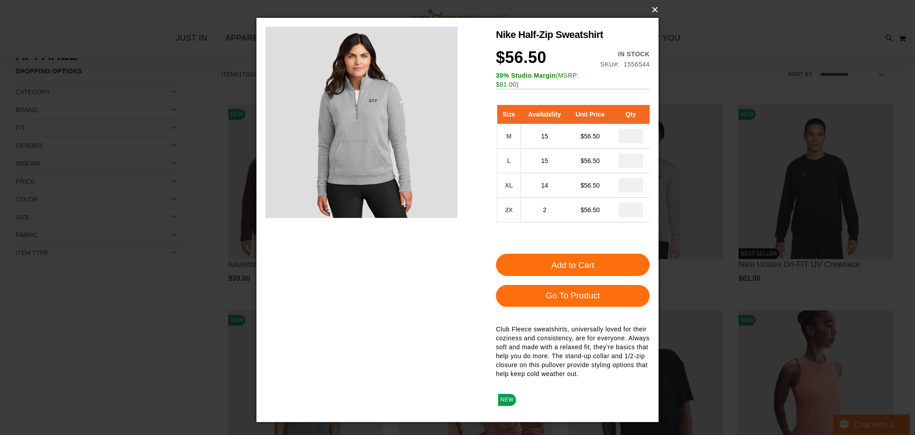
click at [654, 14] on button "×" at bounding box center [460, 10] width 402 height 20
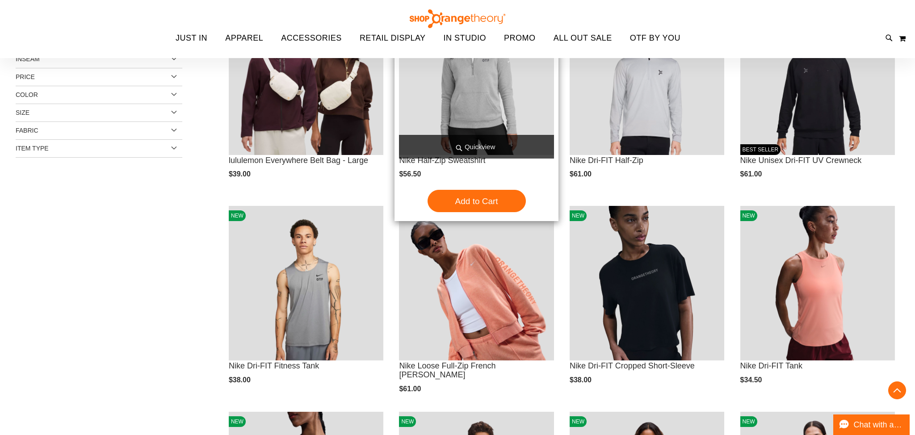
click at [520, 154] on span "Quickview" at bounding box center [476, 147] width 155 height 24
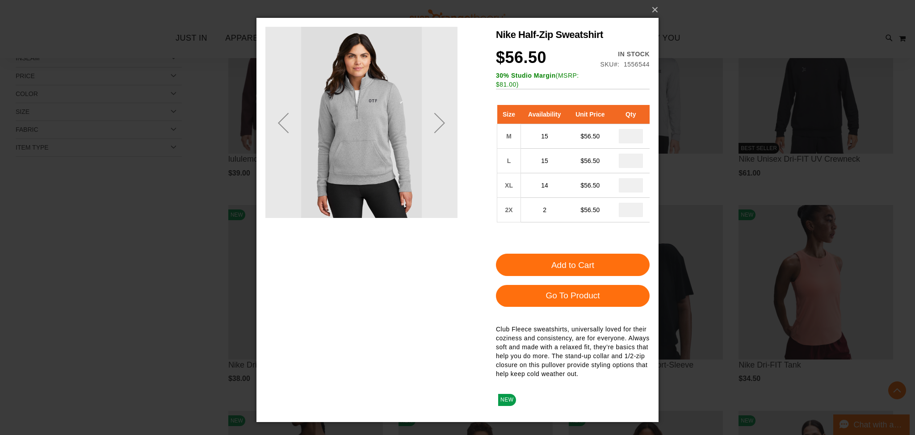
click at [652, 36] on main "Nike Half-Zip Sweatshirt $56.50 In stock Only %1 left SKU 1556544 30% Studio Ma…" at bounding box center [457, 220] width 402 height 404
click at [654, 12] on button "×" at bounding box center [460, 10] width 402 height 20
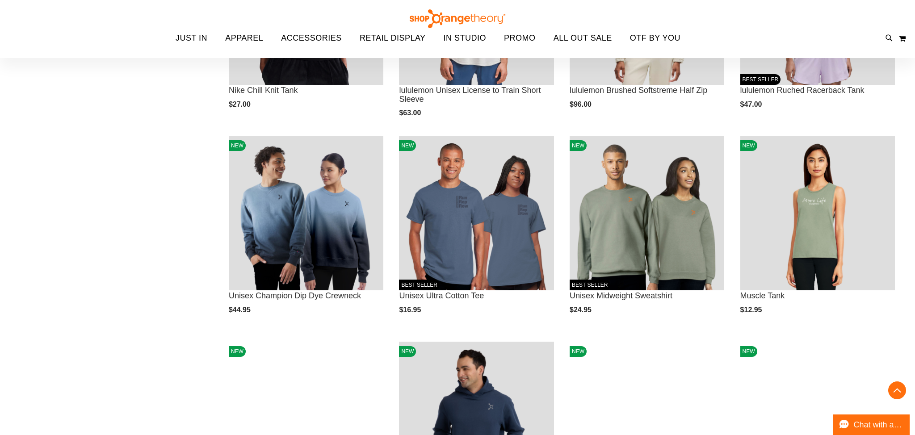
scroll to position [703, 0]
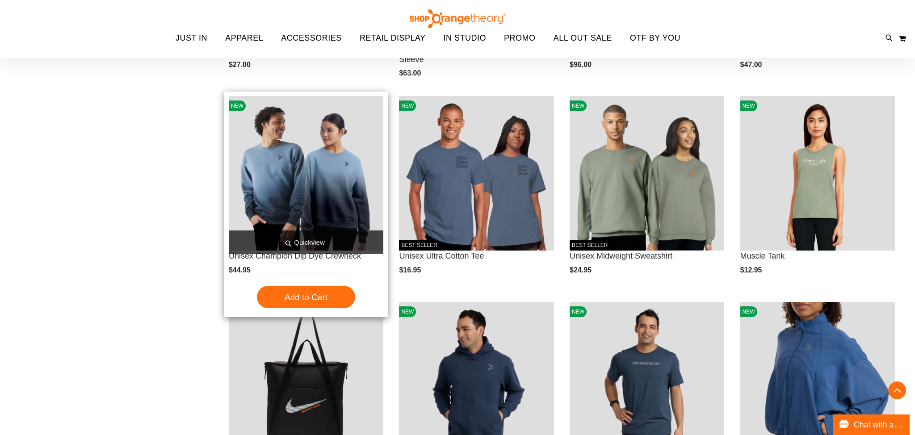
click at [344, 239] on span "Quickview" at bounding box center [306, 243] width 155 height 24
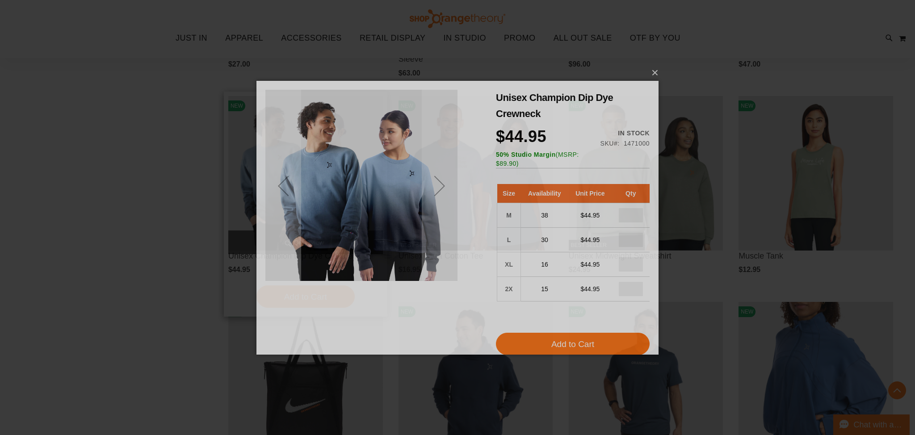
scroll to position [0, 0]
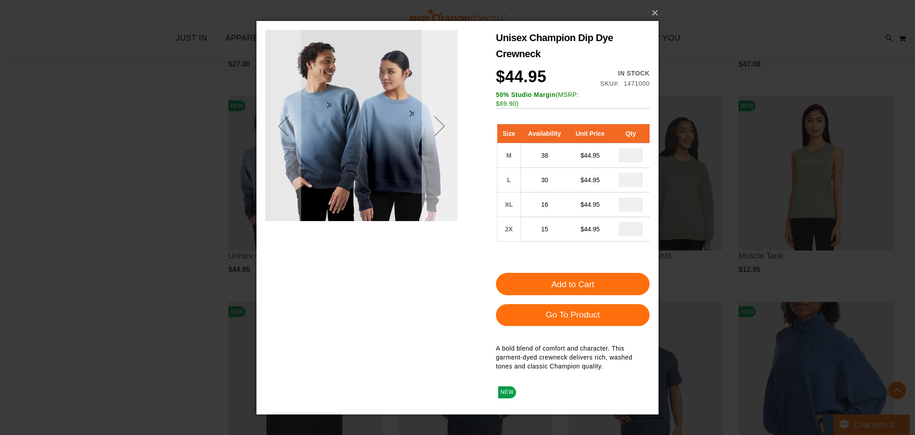
click at [450, 173] on div "Next" at bounding box center [440, 125] width 36 height 192
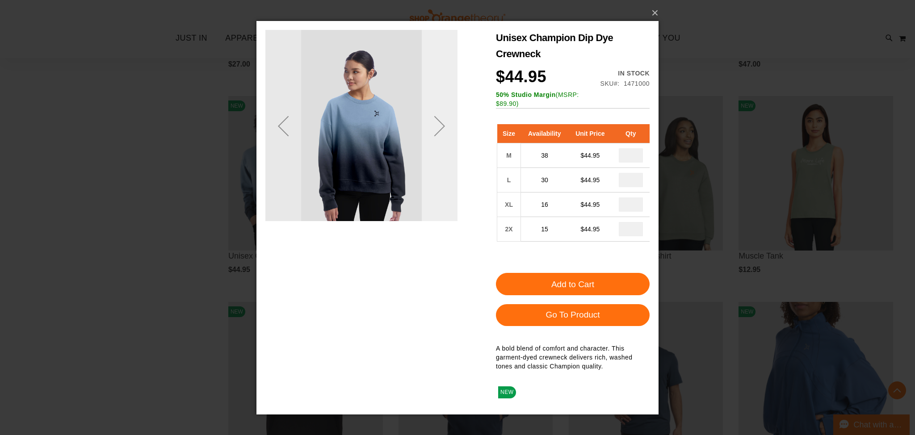
click at [450, 173] on div "Next" at bounding box center [440, 125] width 36 height 192
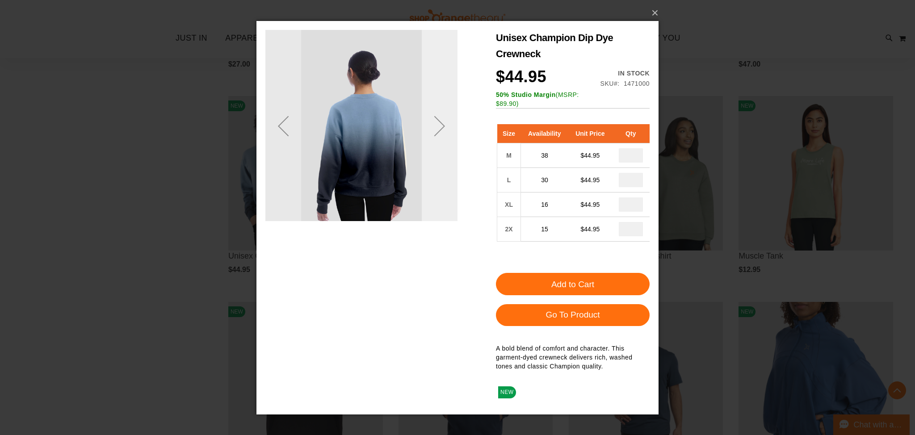
click at [450, 173] on div "Next" at bounding box center [440, 125] width 36 height 192
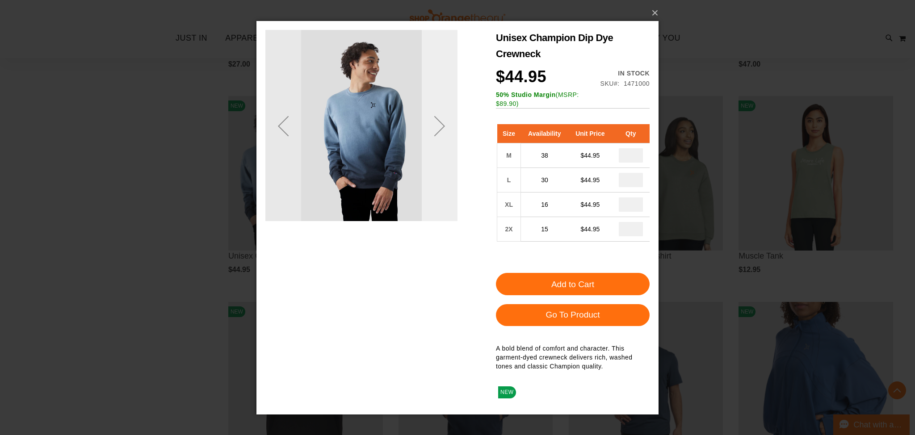
click at [450, 173] on div "Next" at bounding box center [440, 125] width 36 height 192
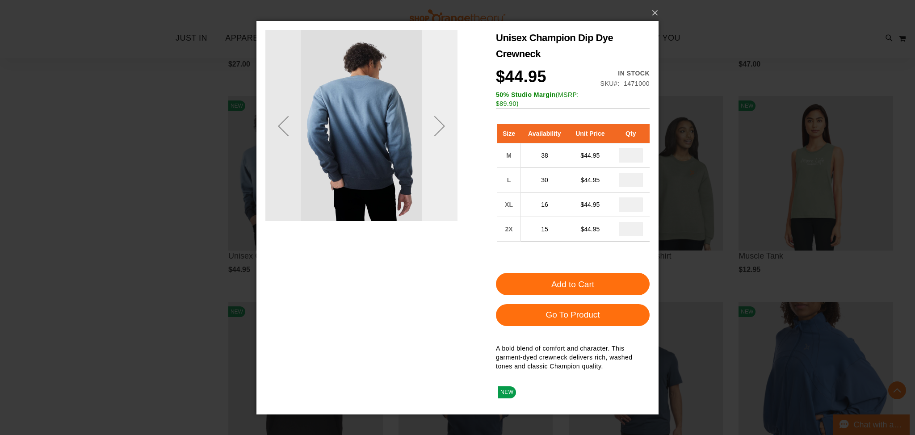
click at [450, 173] on div "Next" at bounding box center [440, 125] width 36 height 192
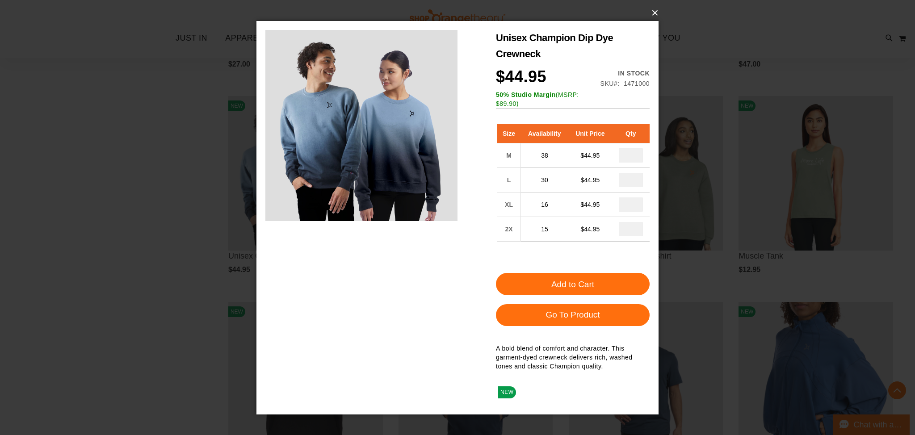
click at [652, 10] on button "×" at bounding box center [460, 13] width 402 height 20
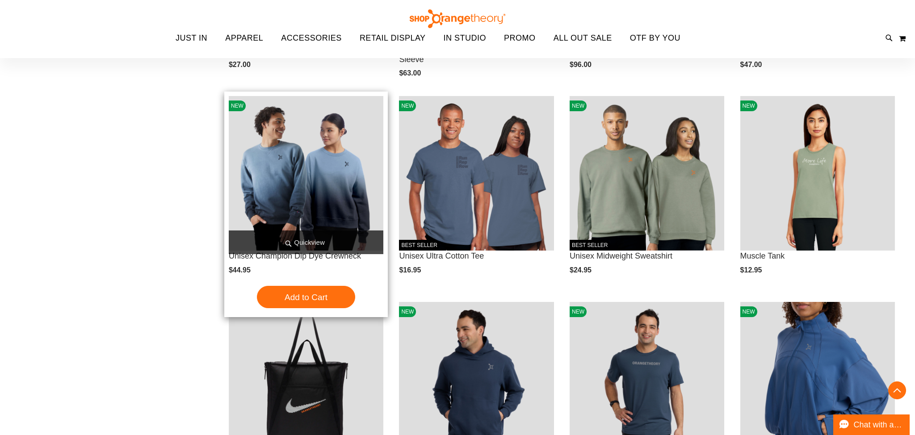
click at [321, 242] on span "Quickview" at bounding box center [306, 243] width 155 height 24
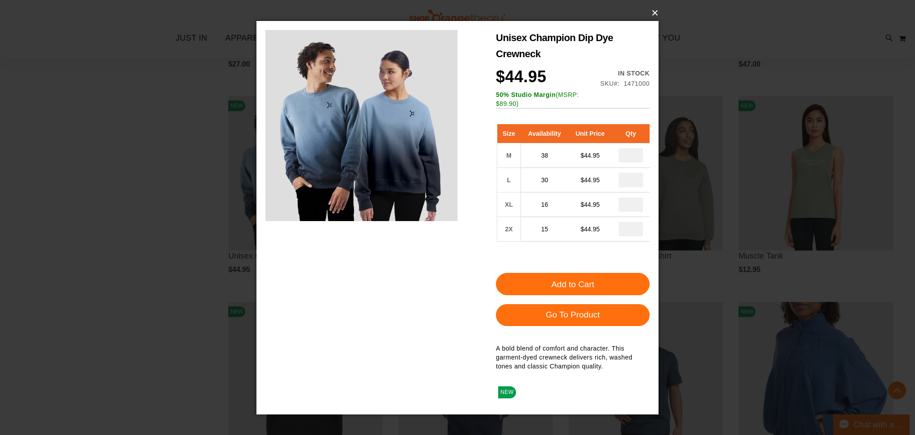
click at [651, 14] on button "×" at bounding box center [460, 13] width 402 height 20
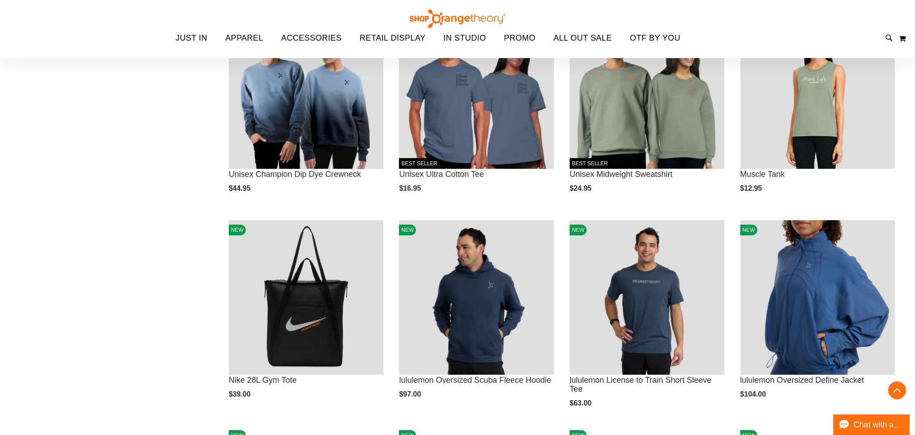
scroll to position [787, 0]
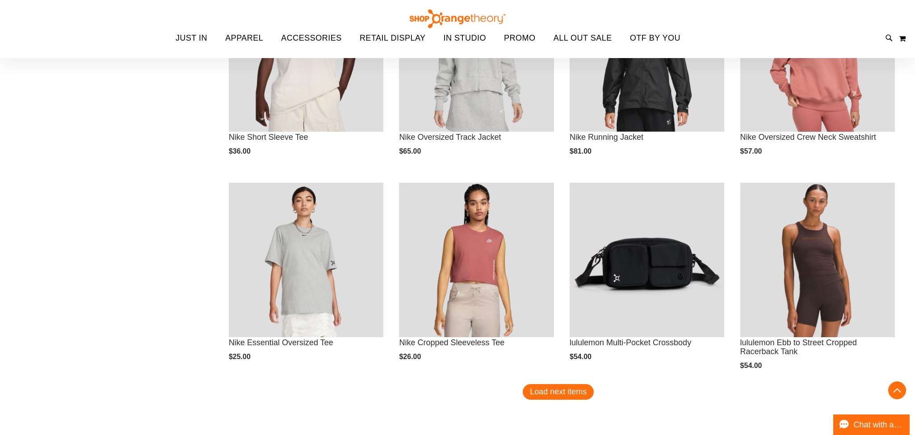
scroll to position [1659, 0]
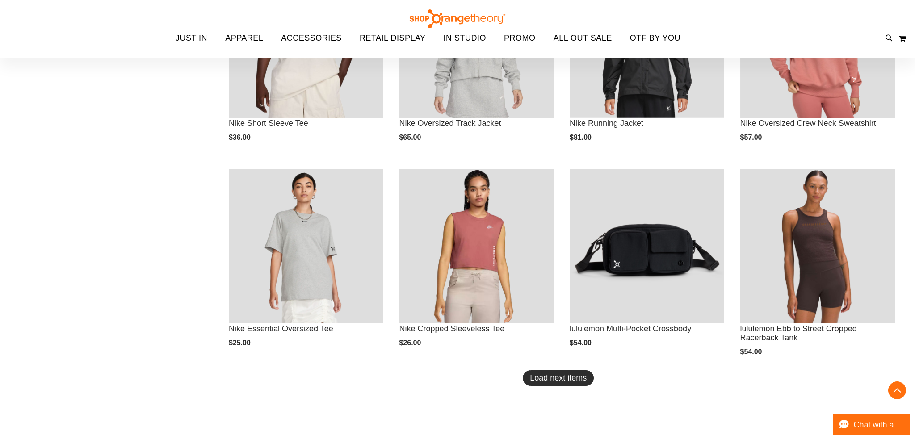
click at [567, 376] on span "Load next items" at bounding box center [558, 377] width 57 height 9
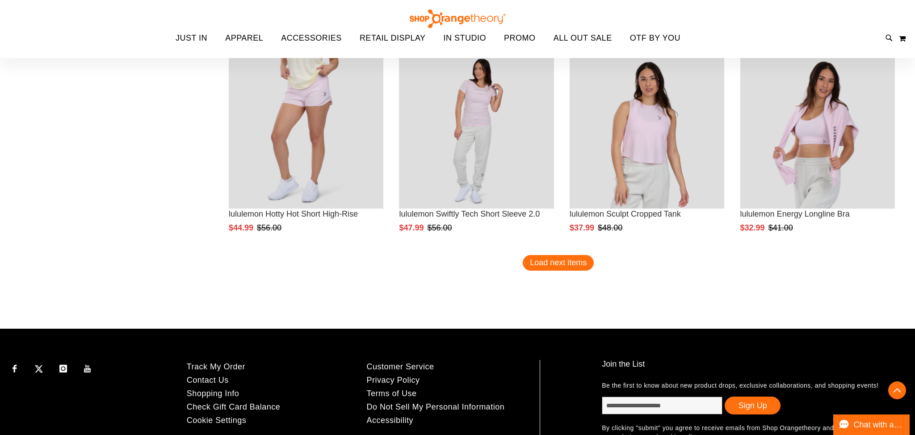
scroll to position [2416, 0]
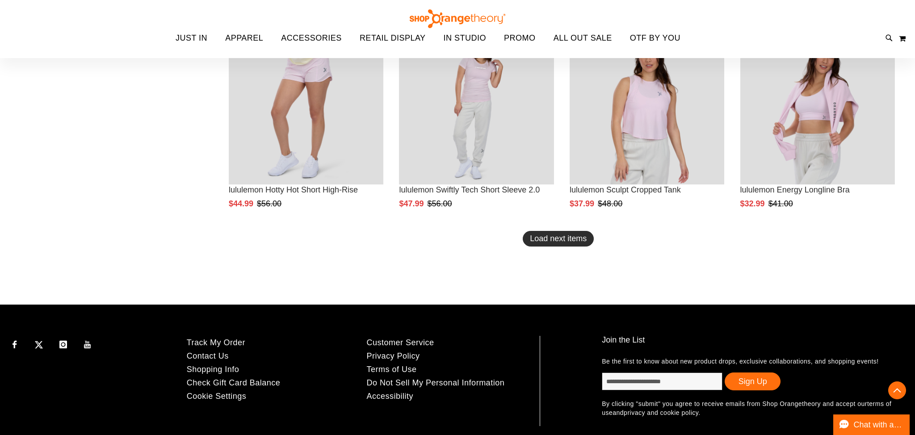
click at [562, 241] on span "Load next items" at bounding box center [558, 238] width 57 height 9
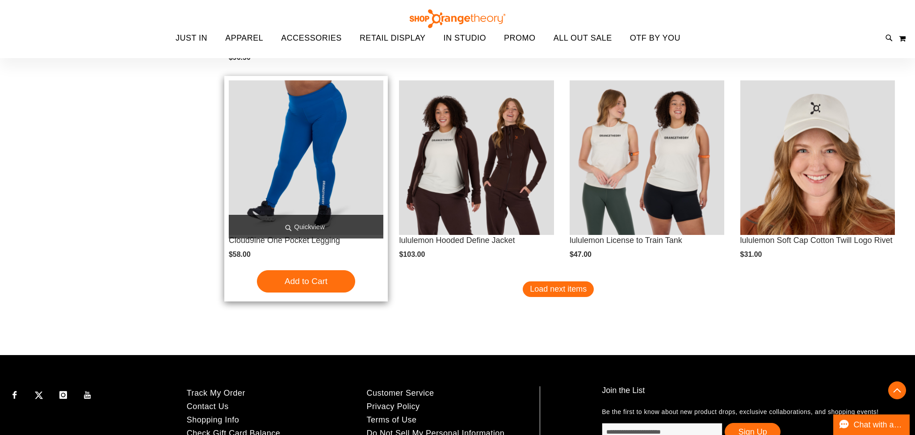
scroll to position [2986, 0]
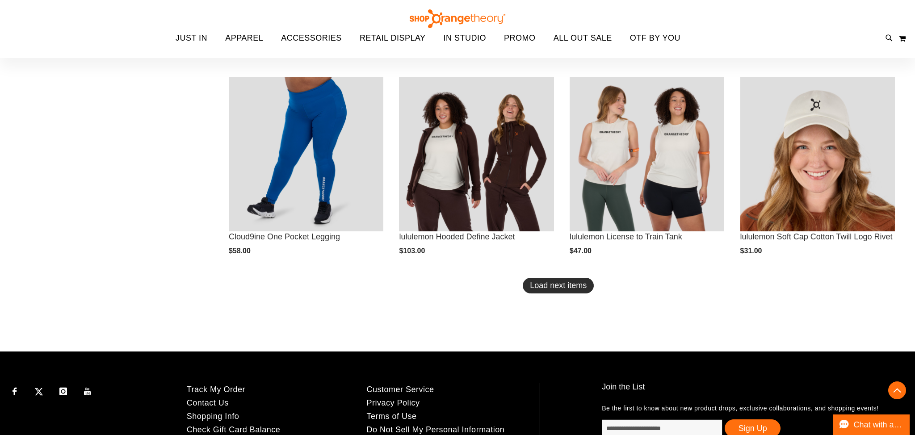
click at [576, 283] on span "Load next items" at bounding box center [558, 285] width 57 height 9
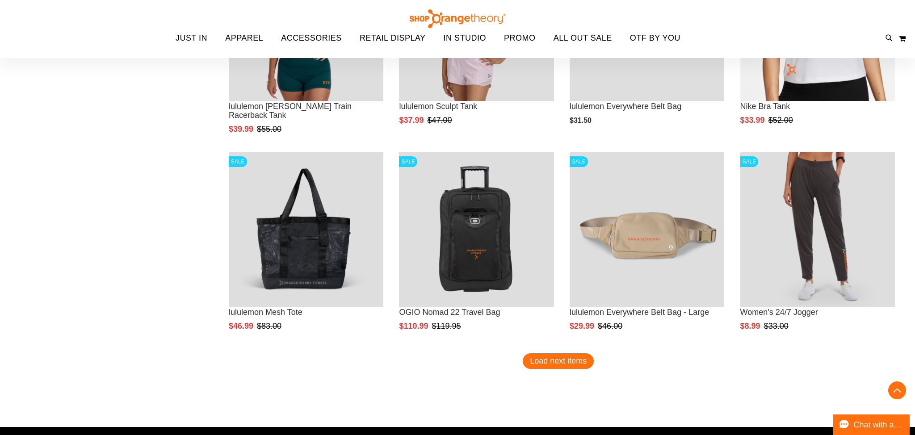
scroll to position [3527, 0]
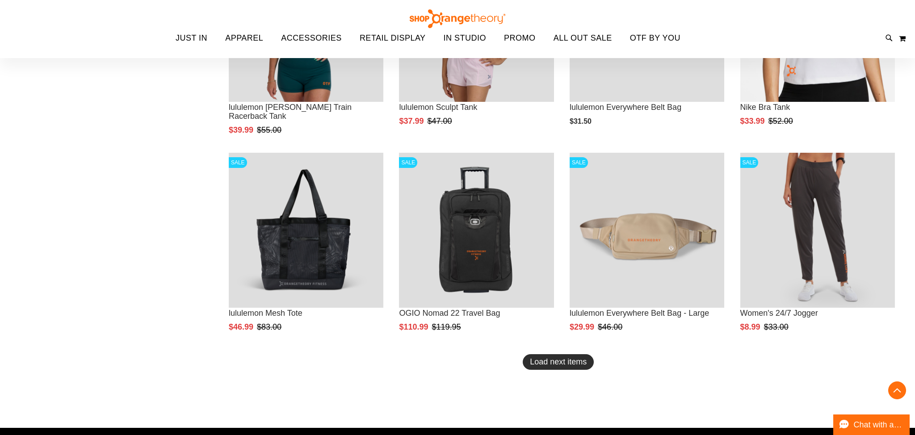
click at [567, 365] on span "Load next items" at bounding box center [558, 361] width 57 height 9
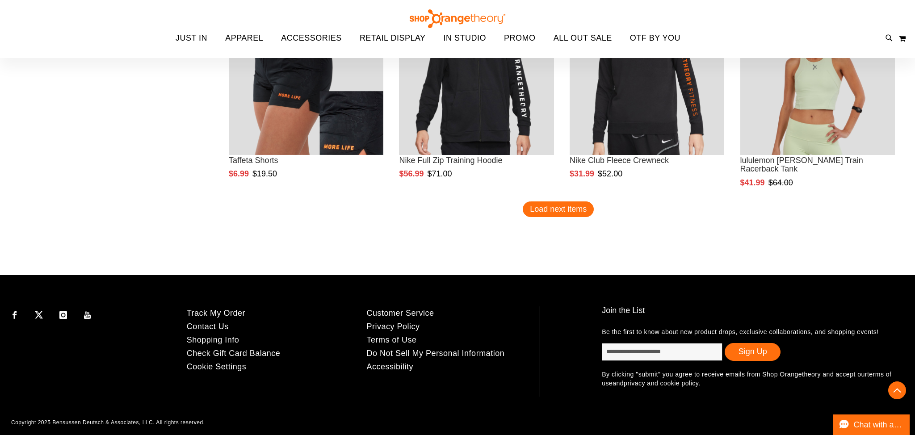
scroll to position [4304, 0]
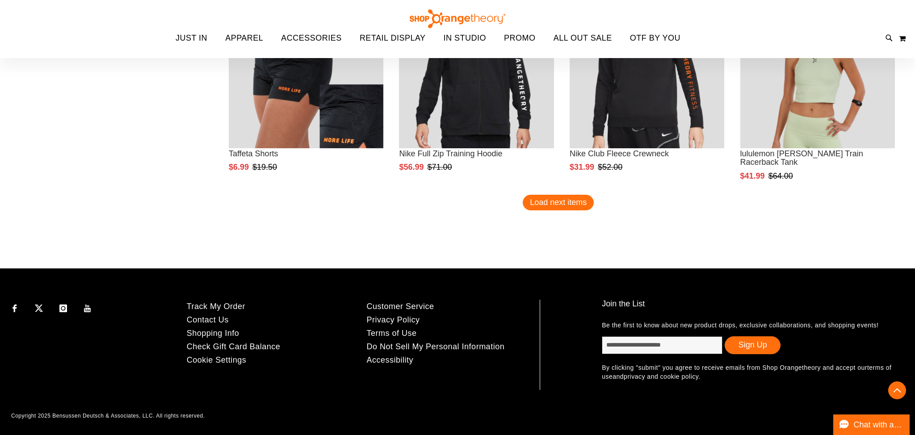
click at [557, 208] on button "Load next items" at bounding box center [558, 203] width 71 height 16
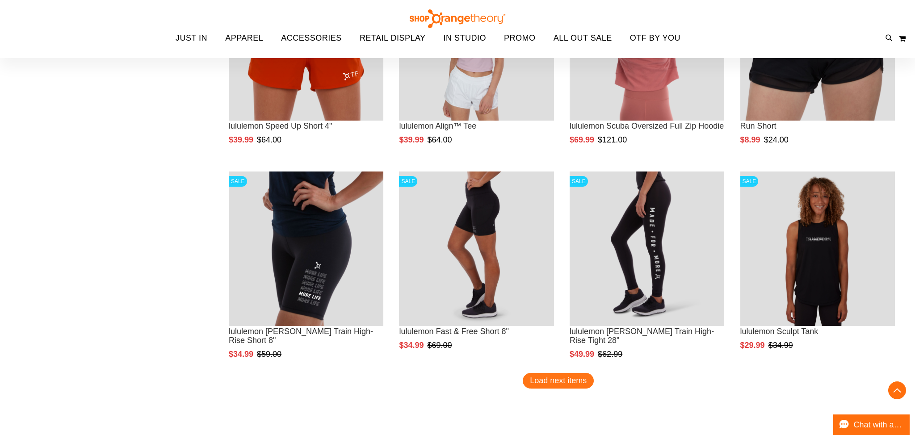
scroll to position [4749, 0]
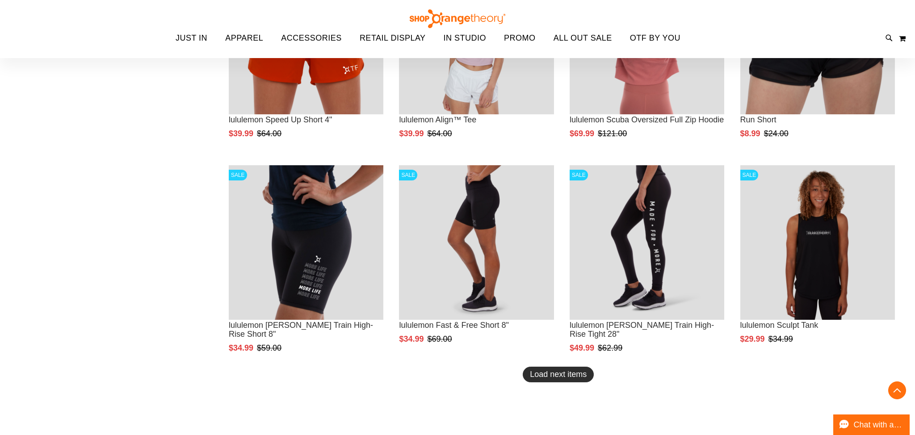
click at [563, 370] on span "Load next items" at bounding box center [558, 374] width 57 height 9
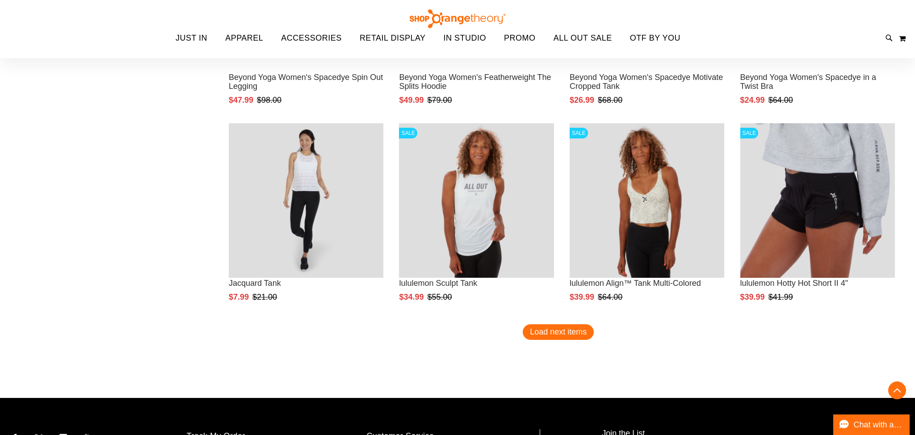
scroll to position [5436, 0]
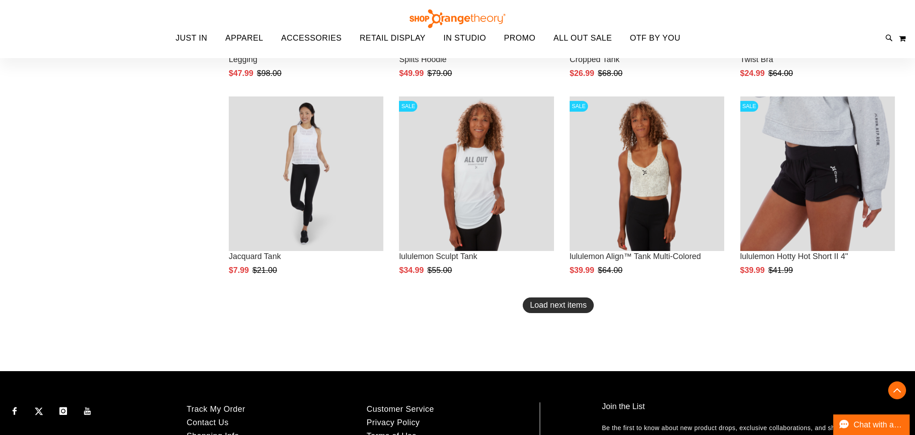
click at [561, 306] on span "Load next items" at bounding box center [558, 305] width 57 height 9
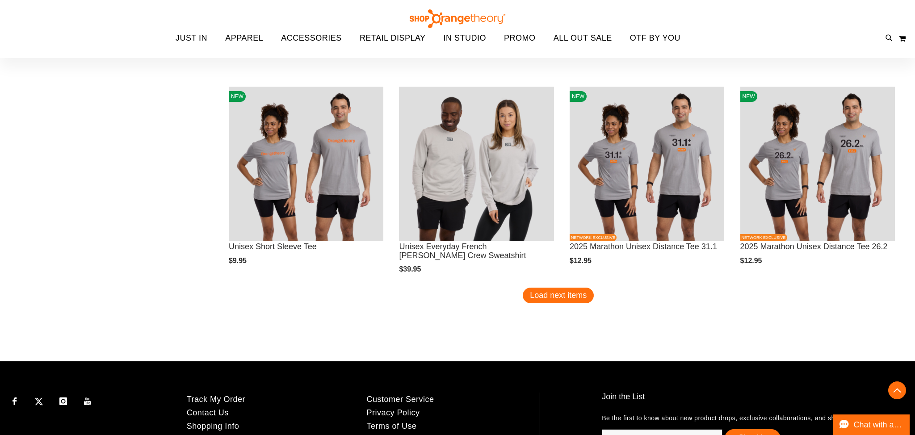
scroll to position [6068, 0]
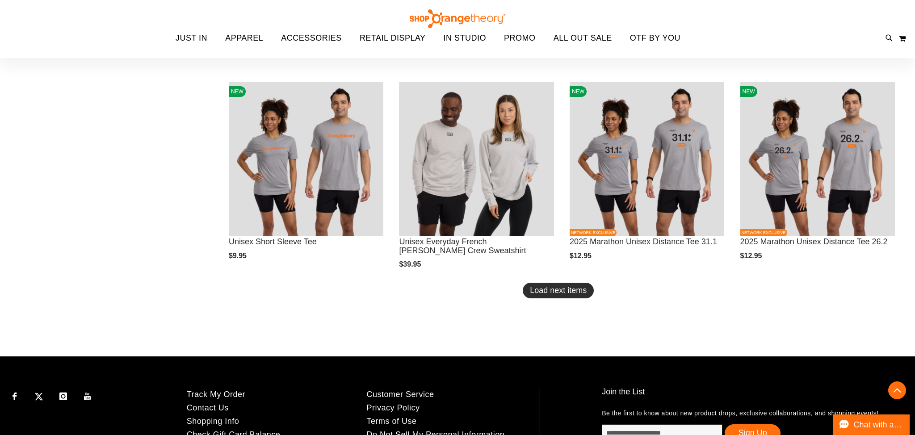
click at [589, 292] on button "Load next items" at bounding box center [558, 291] width 71 height 16
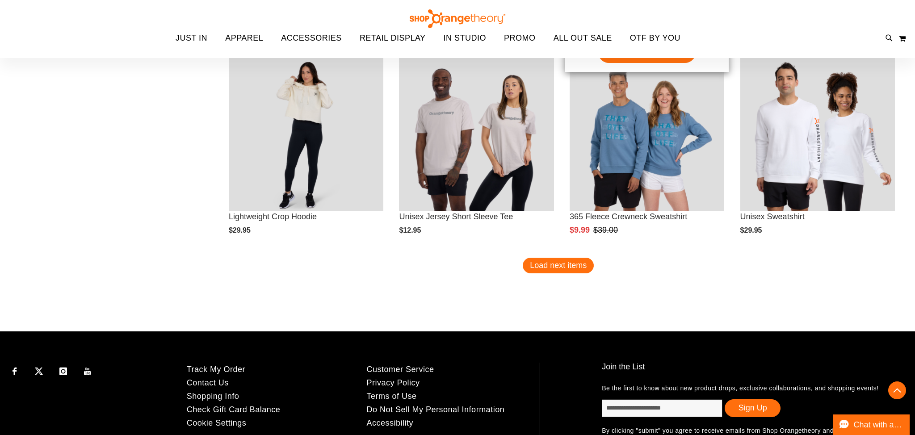
scroll to position [6710, 0]
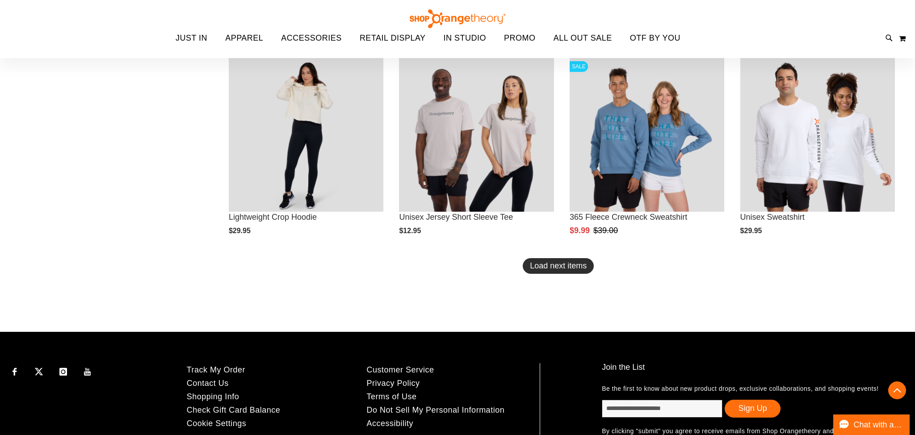
click at [571, 270] on span "Load next items" at bounding box center [558, 265] width 57 height 9
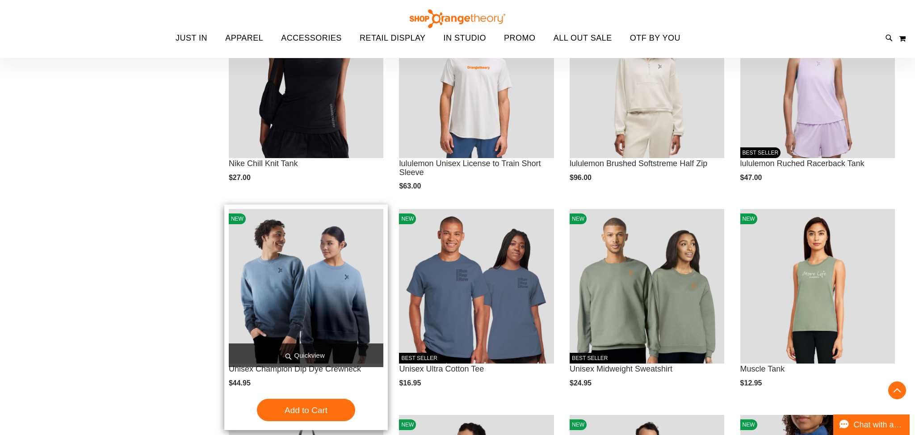
scroll to position [587, 0]
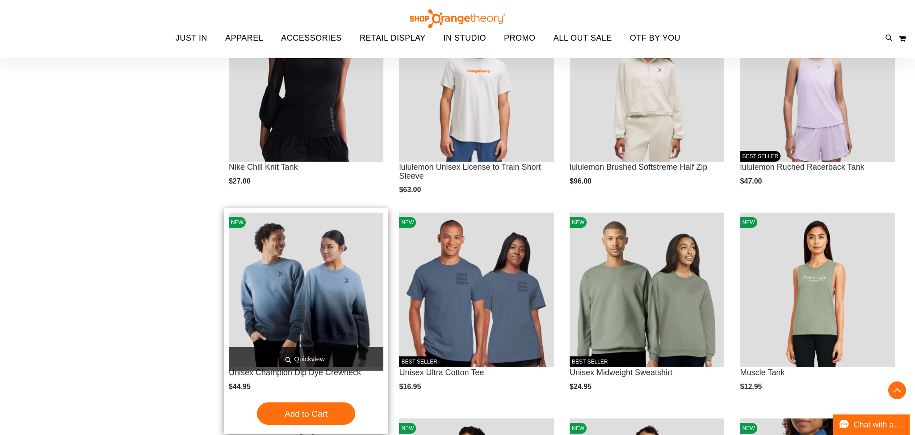
click at [349, 354] on span "Quickview" at bounding box center [306, 359] width 155 height 24
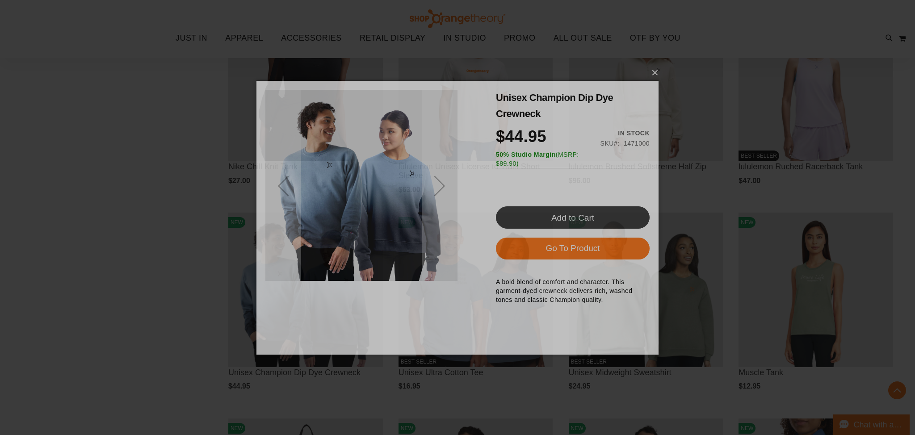
scroll to position [0, 0]
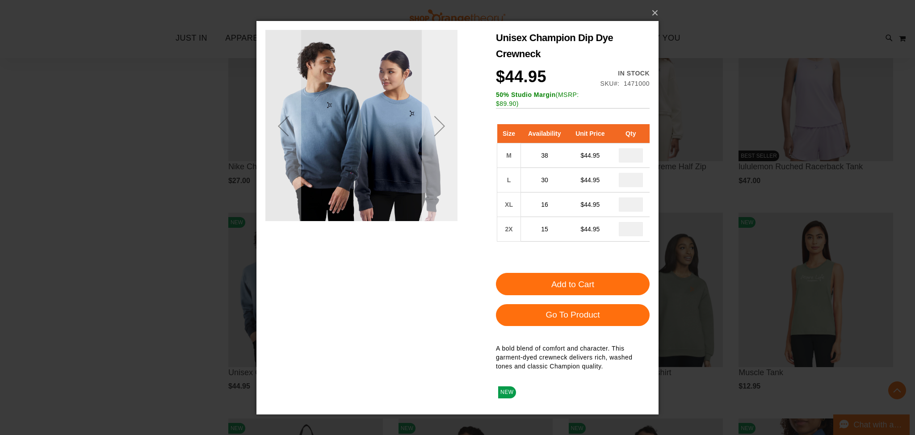
click at [443, 177] on div "Next" at bounding box center [440, 125] width 36 height 192
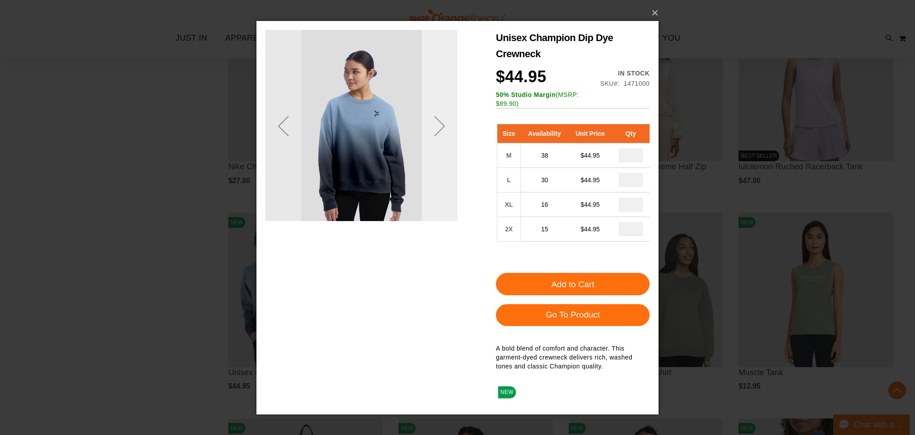
click at [443, 177] on div "Next" at bounding box center [440, 125] width 36 height 192
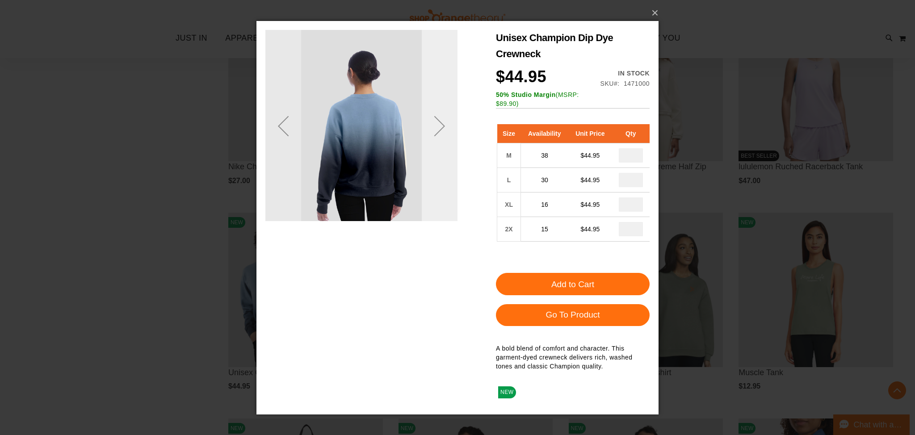
click at [443, 177] on div "Next" at bounding box center [440, 125] width 36 height 192
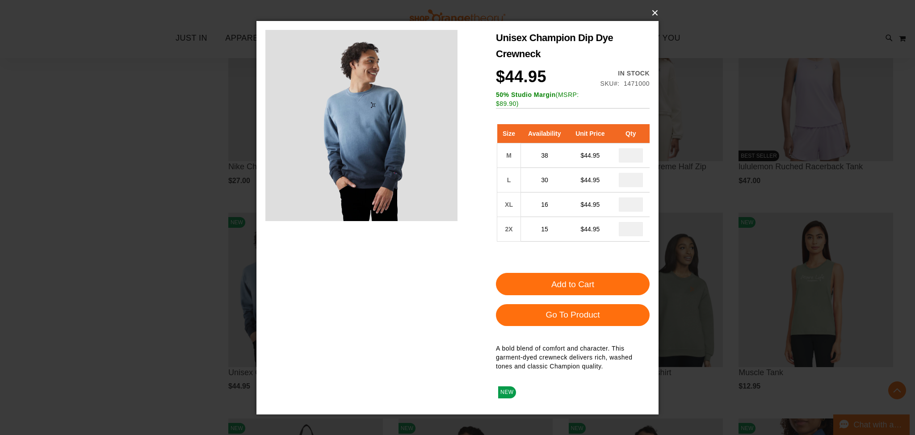
click at [658, 11] on button "×" at bounding box center [460, 13] width 402 height 20
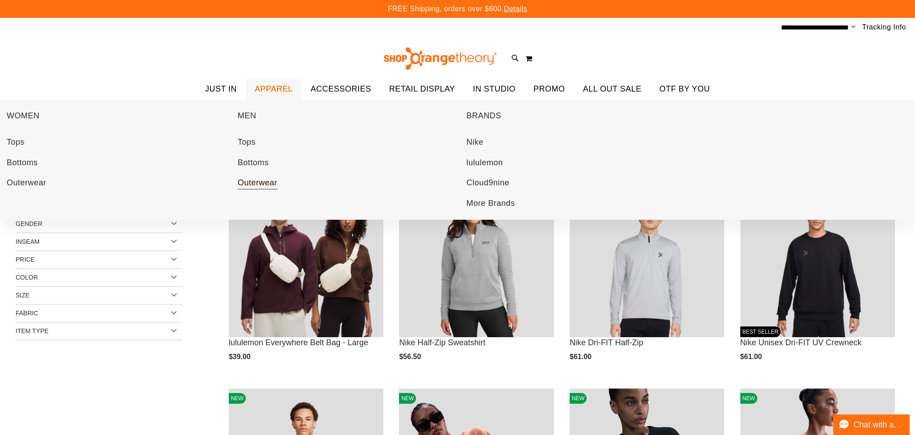
click at [264, 182] on span "Outerwear" at bounding box center [258, 183] width 40 height 11
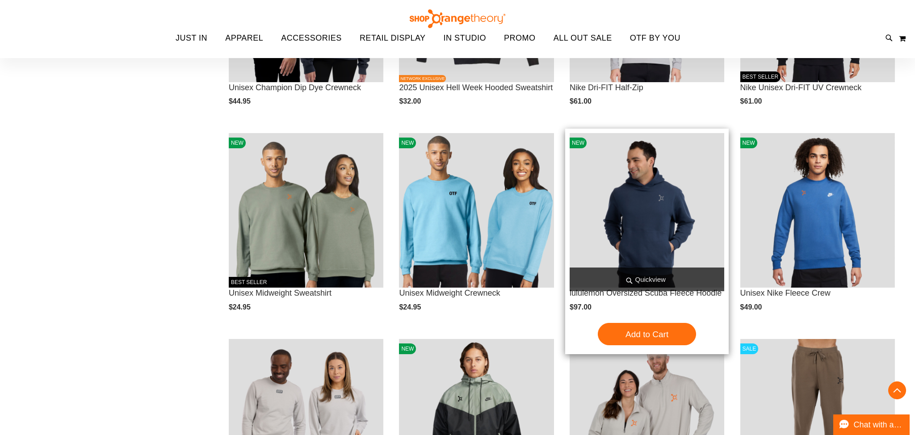
scroll to position [151, 0]
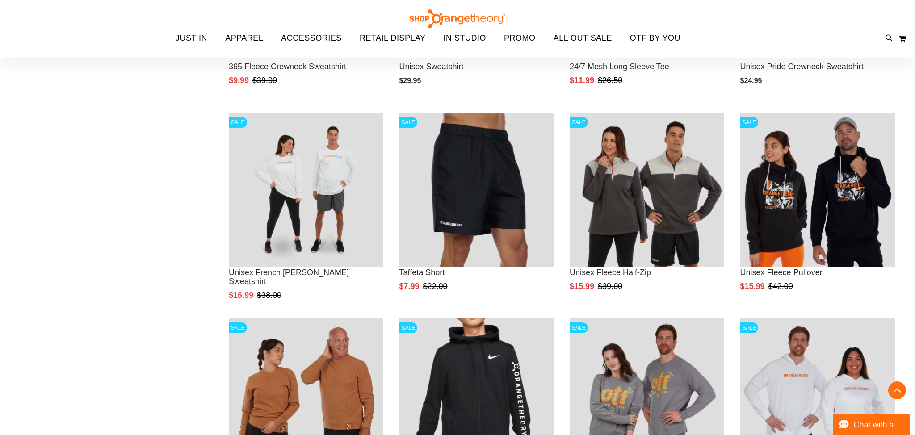
scroll to position [797, 0]
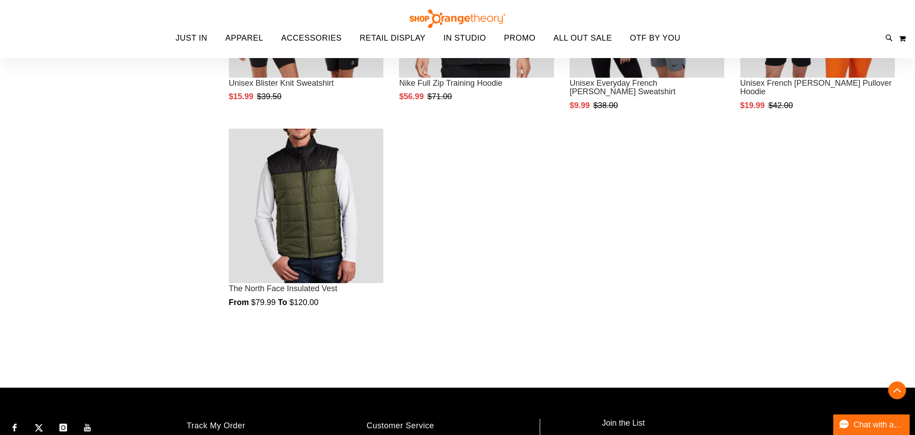
scroll to position [1191, 0]
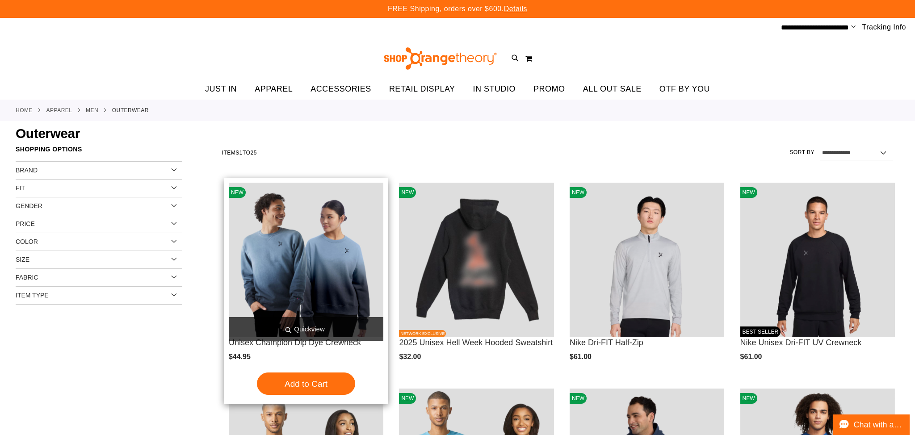
type input "**********"
click at [315, 326] on span "Quickview" at bounding box center [306, 329] width 155 height 24
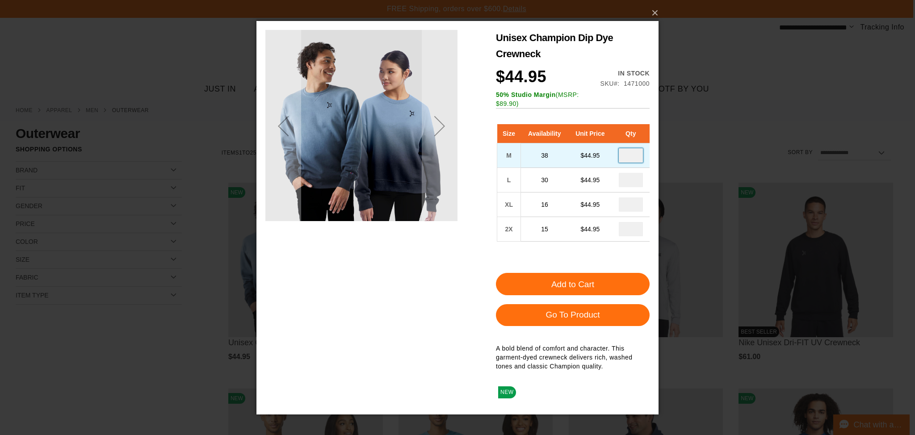
click at [635, 154] on input "number" at bounding box center [631, 155] width 24 height 14
type input "*"
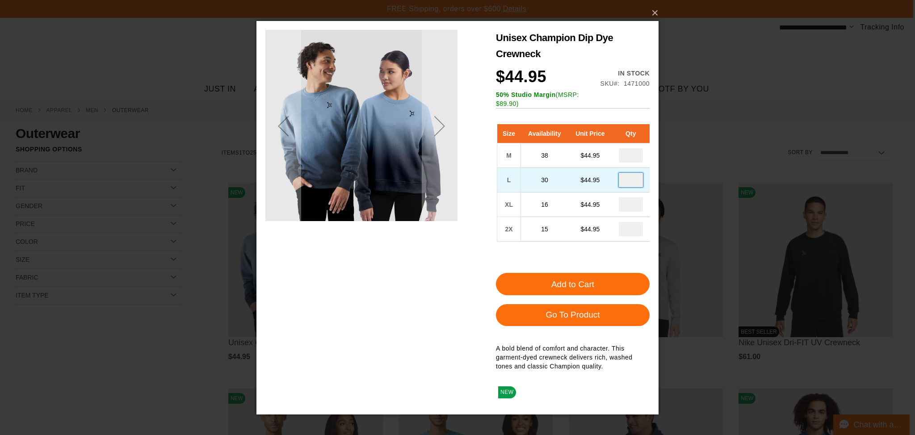
click at [633, 180] on input "number" at bounding box center [631, 179] width 24 height 14
type input "*"
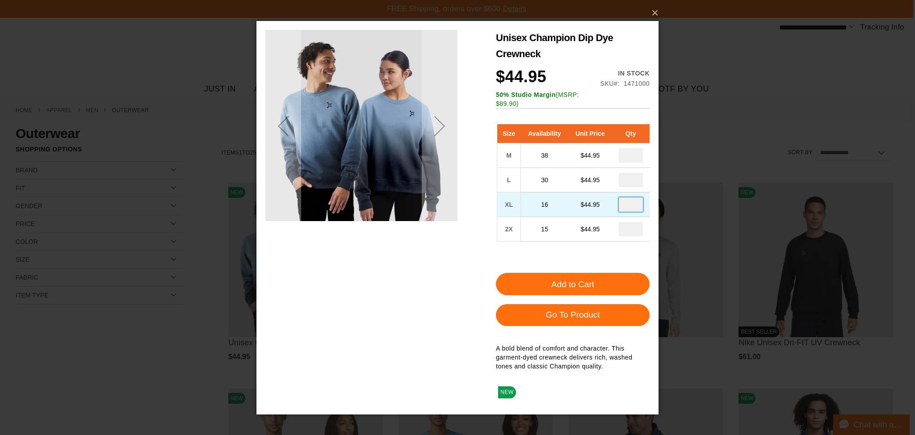
click at [630, 204] on input "number" at bounding box center [631, 204] width 24 height 14
type input "*"
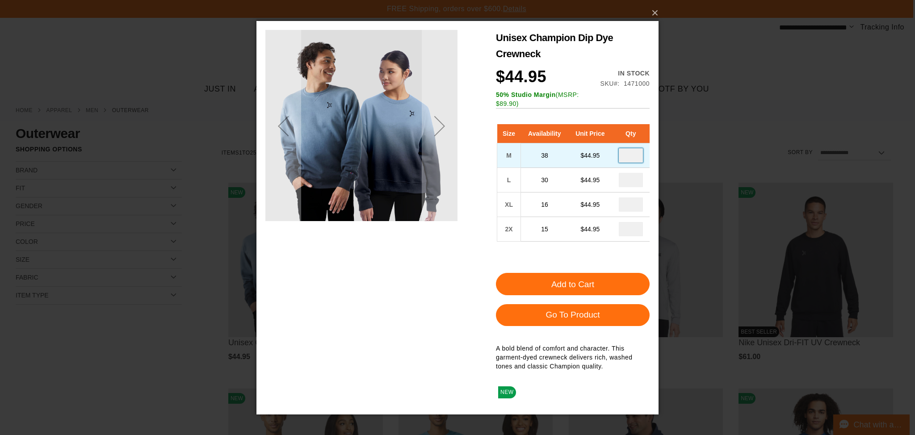
click at [638, 156] on input "*" at bounding box center [631, 155] width 24 height 14
type input "*"
click at [627, 113] on div "Unisex Champion Dip Dye Crewneck $44.95 In stock Only %1 left SKU 1471000 50% S…" at bounding box center [573, 216] width 154 height 375
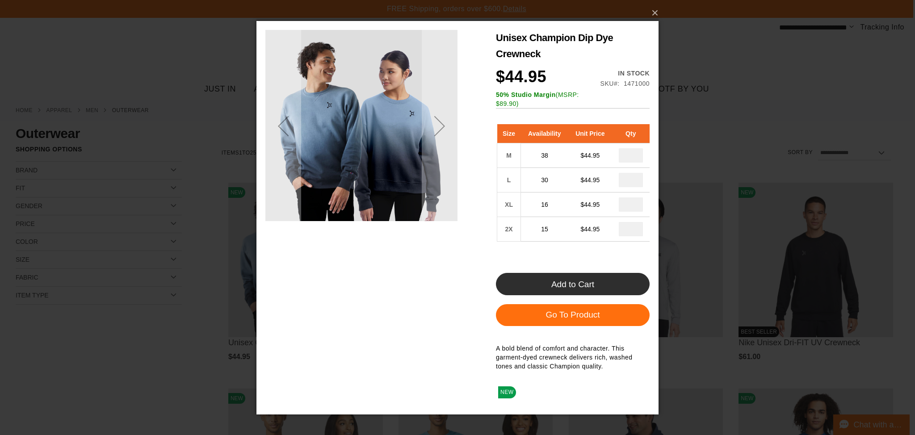
click at [592, 280] on span "Add to Cart" at bounding box center [572, 283] width 43 height 9
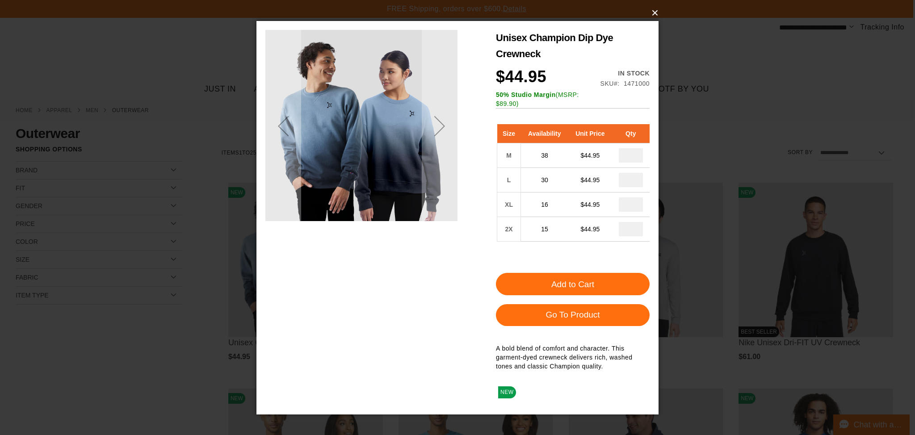
click at [654, 10] on button "×" at bounding box center [460, 13] width 402 height 20
click at [655, 13] on button "×" at bounding box center [460, 13] width 402 height 20
click at [780, 73] on div "×" at bounding box center [457, 217] width 915 height 435
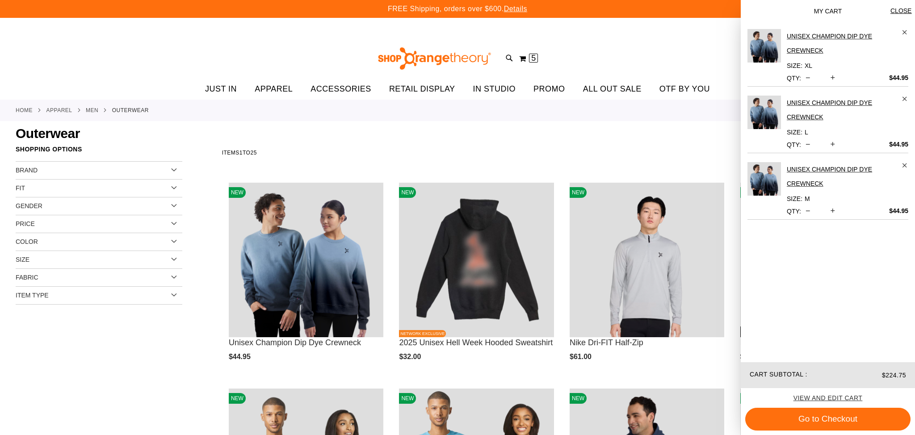
click at [461, 111] on div "Home APPAREL MEN Outerwear" at bounding box center [457, 110] width 915 height 21
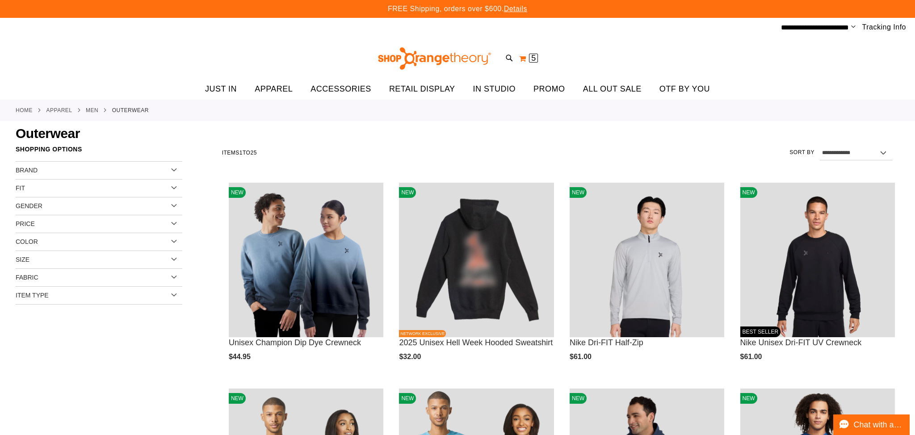
click at [523, 55] on button "My Cart 5 5 items" at bounding box center [529, 58] width 20 height 14
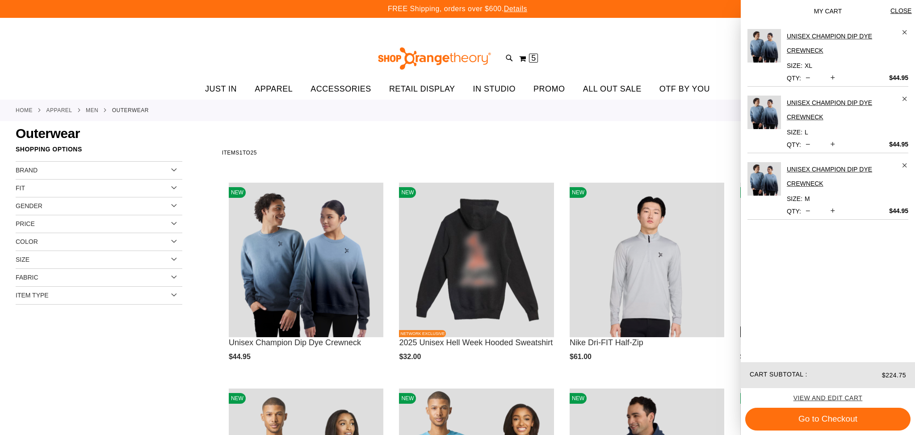
click at [831, 145] on span "Increase product quantity" at bounding box center [832, 144] width 5 height 9
click at [636, 49] on div "Toggle Nav Search Popular Suggestions Advanced Search" at bounding box center [457, 58] width 915 height 41
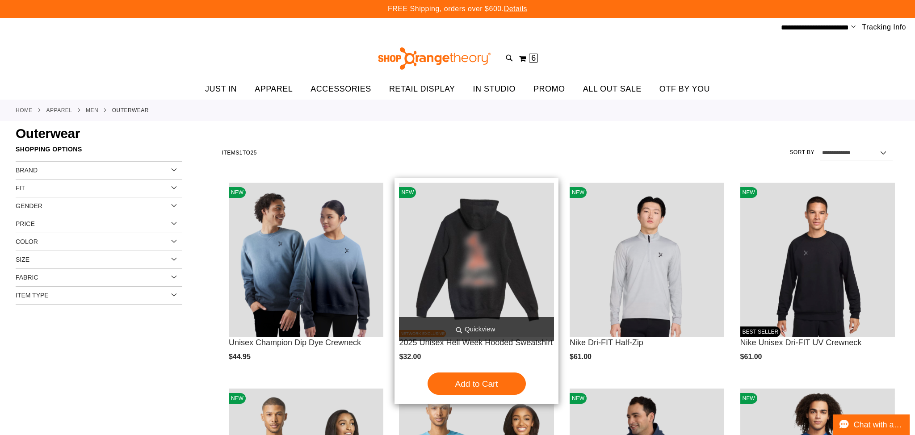
click at [486, 330] on span "Quickview" at bounding box center [476, 329] width 155 height 24
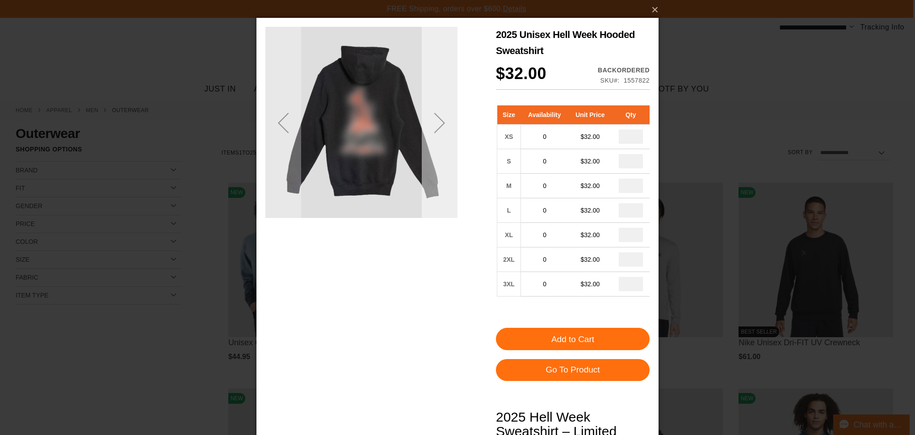
click at [443, 132] on div "Next" at bounding box center [440, 123] width 36 height 36
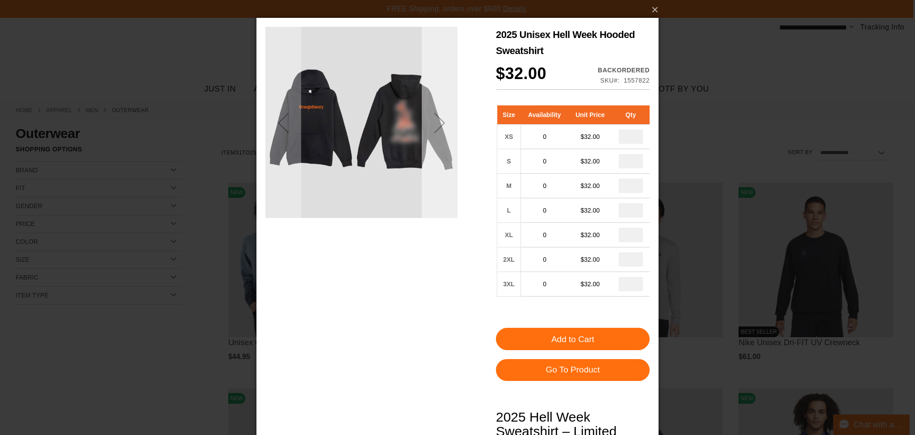
click at [443, 132] on div "Next" at bounding box center [440, 123] width 36 height 36
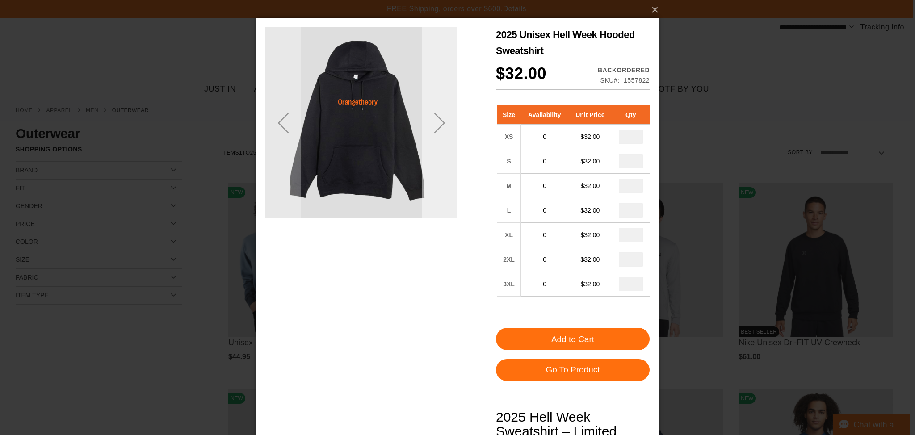
click at [443, 132] on div "Next" at bounding box center [440, 123] width 36 height 36
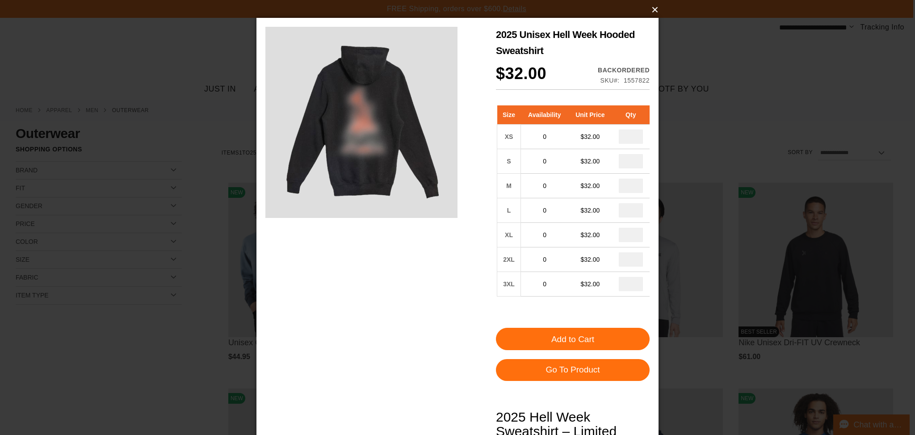
click at [654, 13] on button "×" at bounding box center [460, 10] width 402 height 20
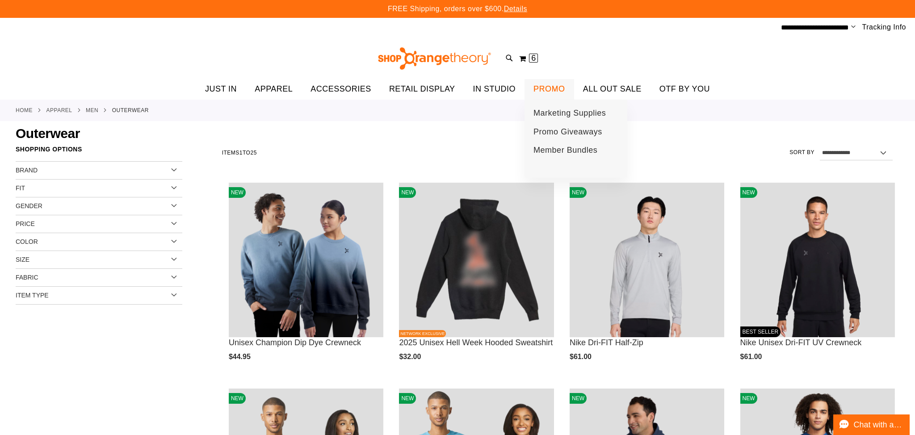
click at [546, 92] on span "PROMO" at bounding box center [549, 89] width 32 height 20
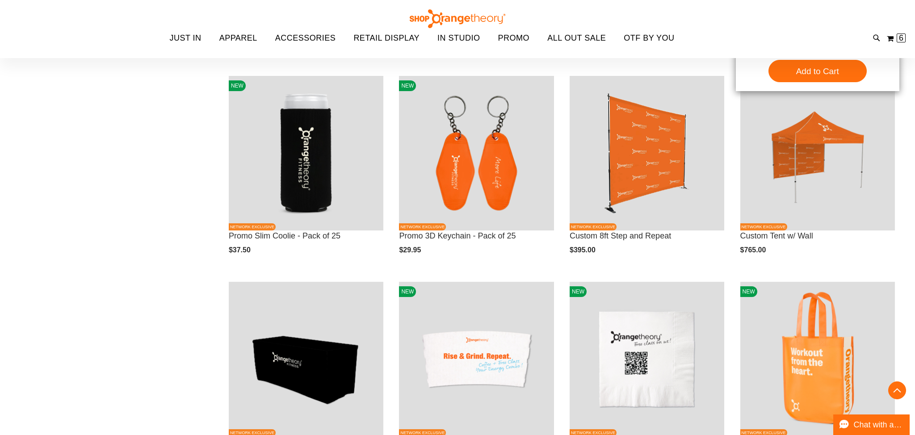
scroll to position [313, 0]
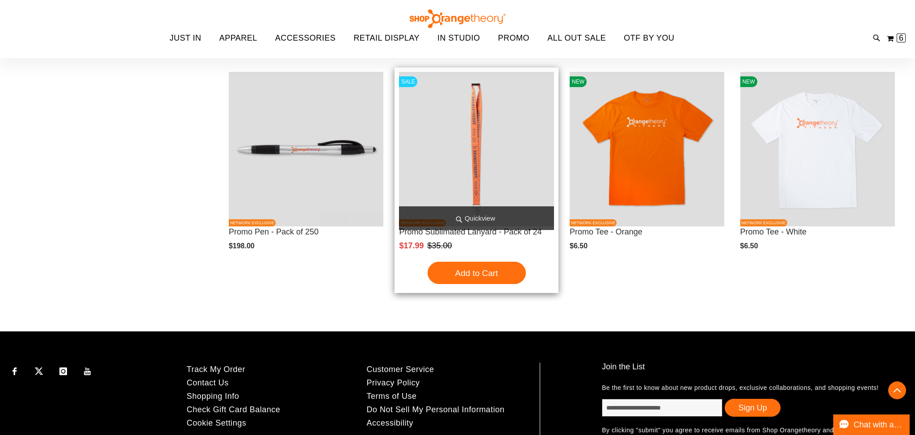
scroll to position [1758, 0]
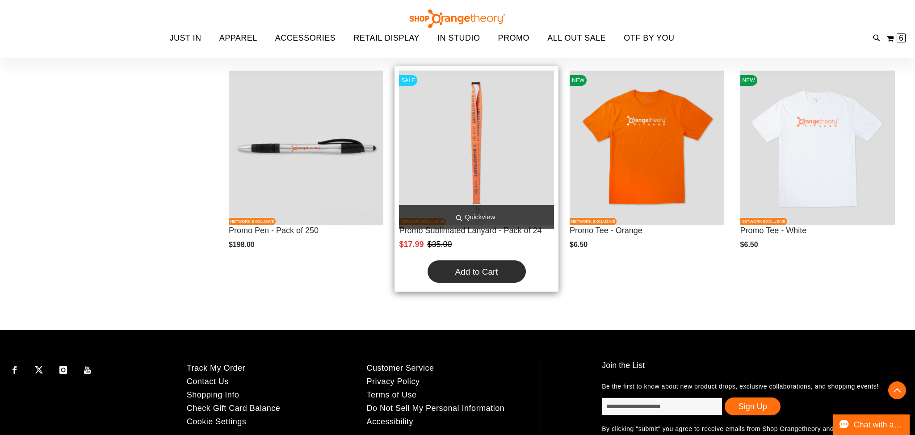
type input "**********"
click at [496, 264] on button "Add to Cart" at bounding box center [477, 271] width 98 height 22
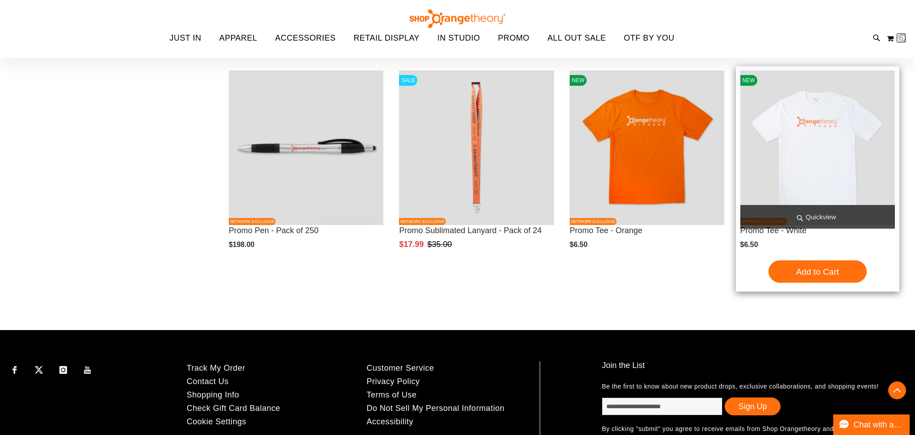
click at [837, 210] on span "Quickview" at bounding box center [817, 217] width 155 height 24
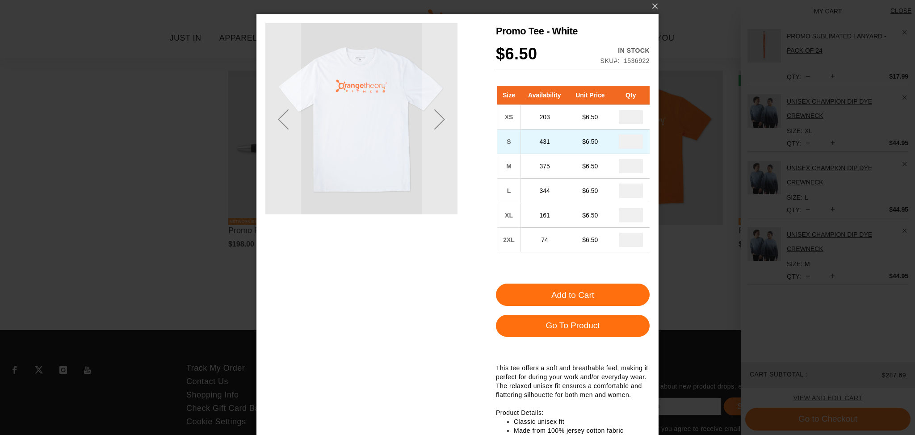
scroll to position [4, 0]
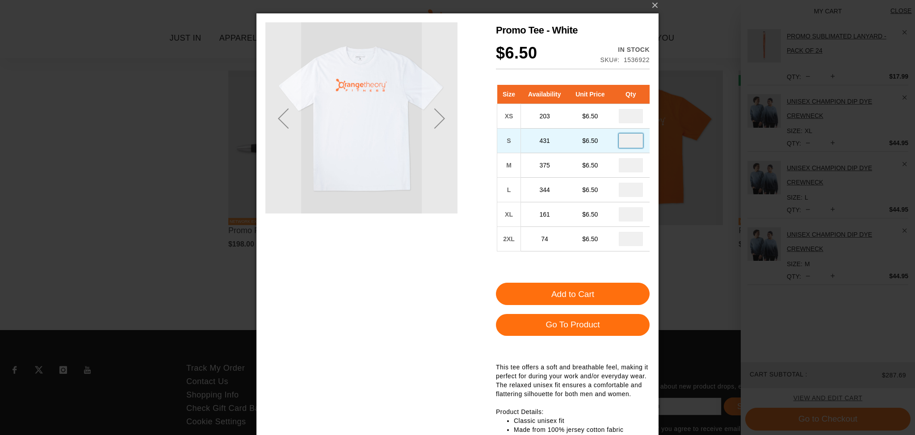
click at [633, 143] on input "number" at bounding box center [631, 141] width 24 height 14
type input "*"
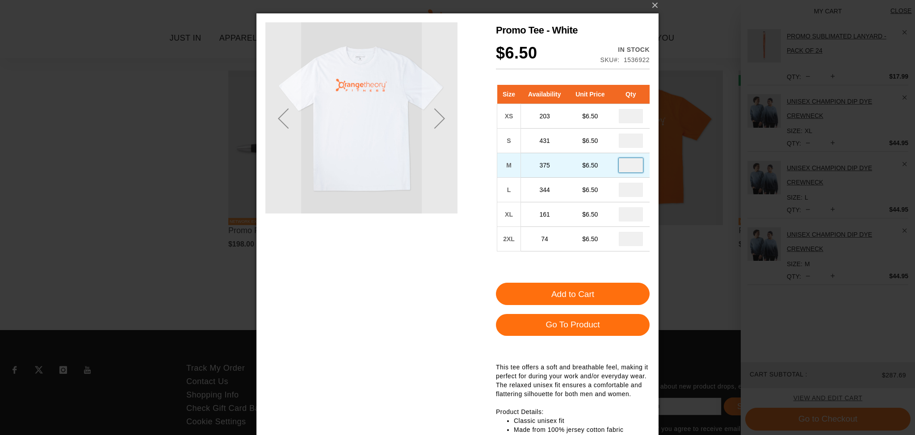
click at [628, 169] on input "number" at bounding box center [631, 165] width 24 height 14
type input "*"
click at [629, 190] on input "number" at bounding box center [631, 190] width 24 height 14
type input "*"
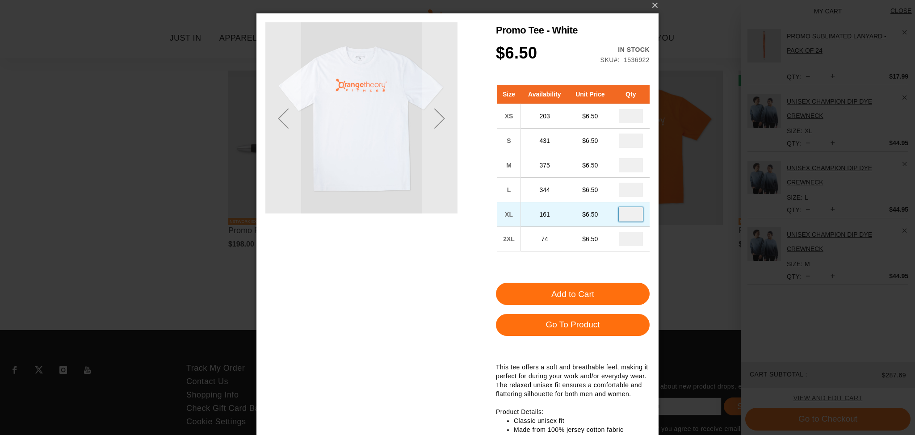
click at [630, 213] on input "number" at bounding box center [631, 214] width 24 height 14
type input "*"
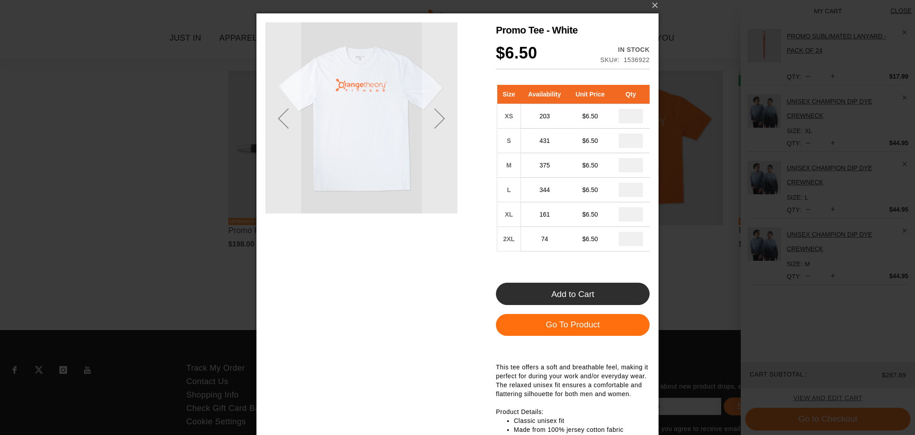
click at [626, 294] on button "Add to Cart" at bounding box center [573, 294] width 154 height 22
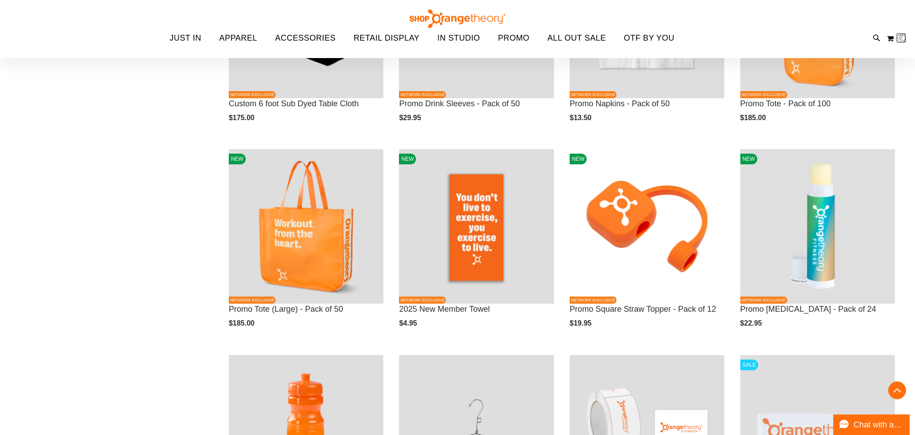
scroll to position [141, 0]
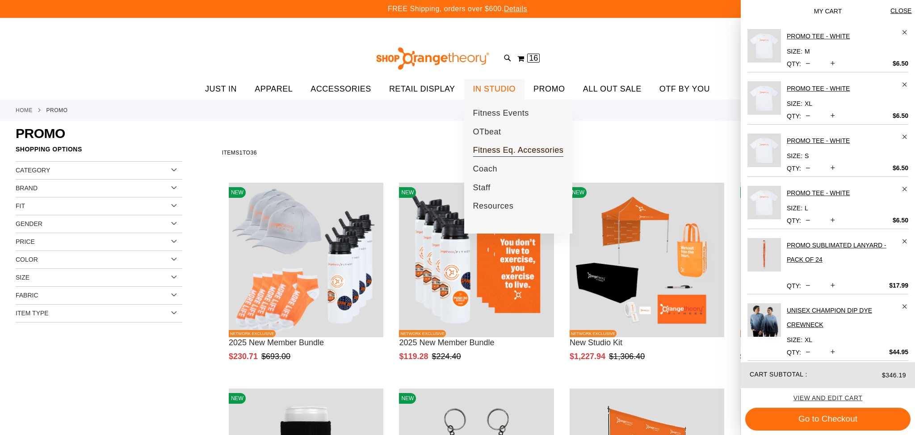
click at [492, 147] on span "Fitness Eq. Accessories" at bounding box center [518, 151] width 91 height 11
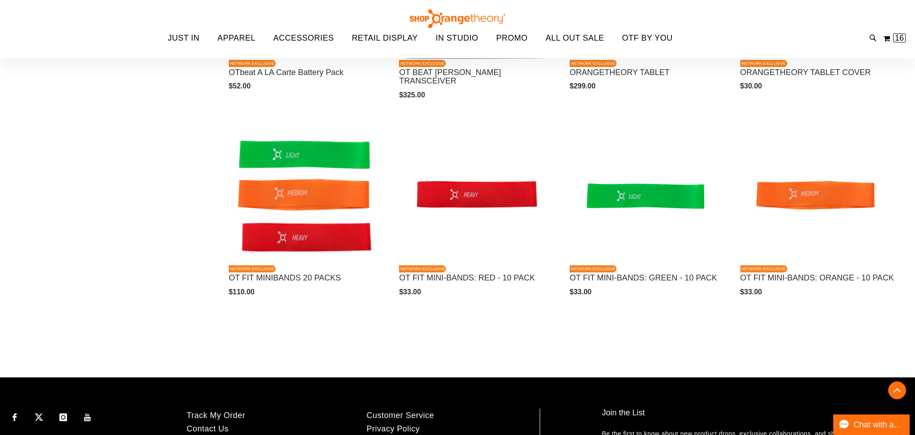
scroll to position [170, 0]
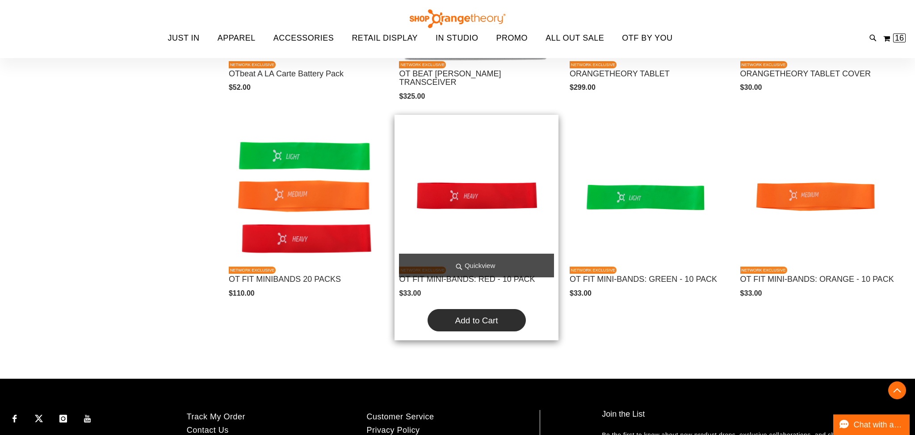
type input "**********"
click at [489, 327] on button "Add to Cart" at bounding box center [477, 320] width 98 height 22
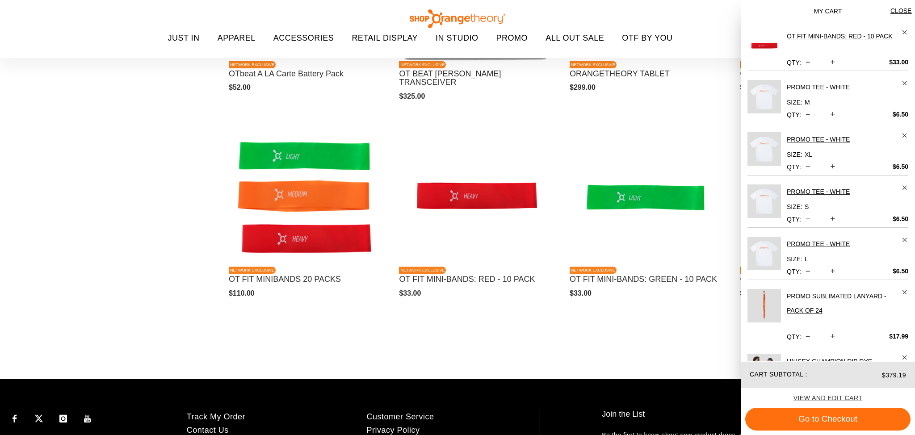
click at [664, 357] on div "**********" at bounding box center [550, 123] width 700 height 502
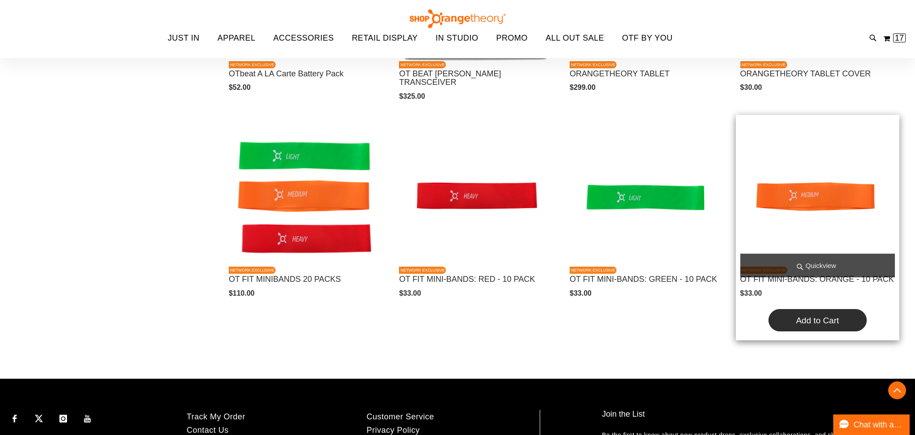
click at [814, 319] on span "Add to Cart" at bounding box center [817, 320] width 43 height 9
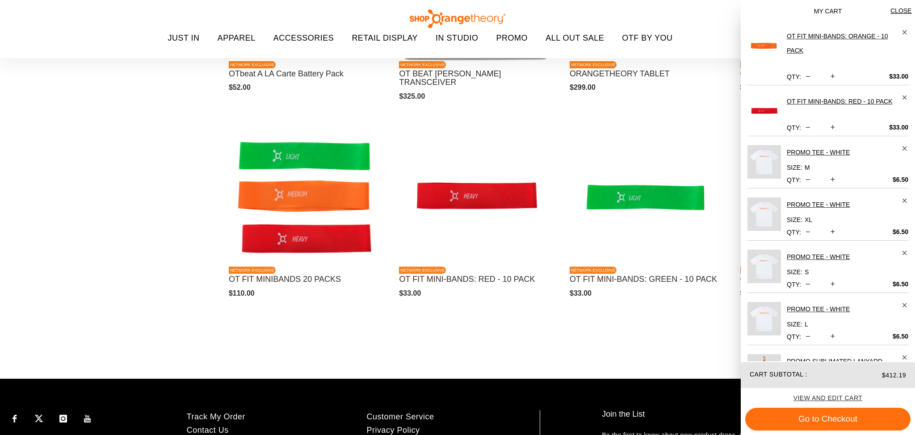
click at [254, 357] on div "**********" at bounding box center [550, 123] width 700 height 502
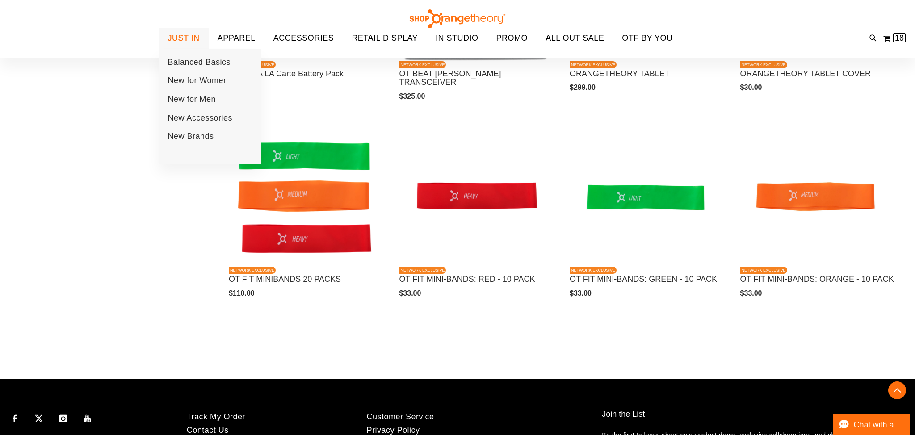
click at [195, 42] on span "JUST IN" at bounding box center [184, 38] width 32 height 20
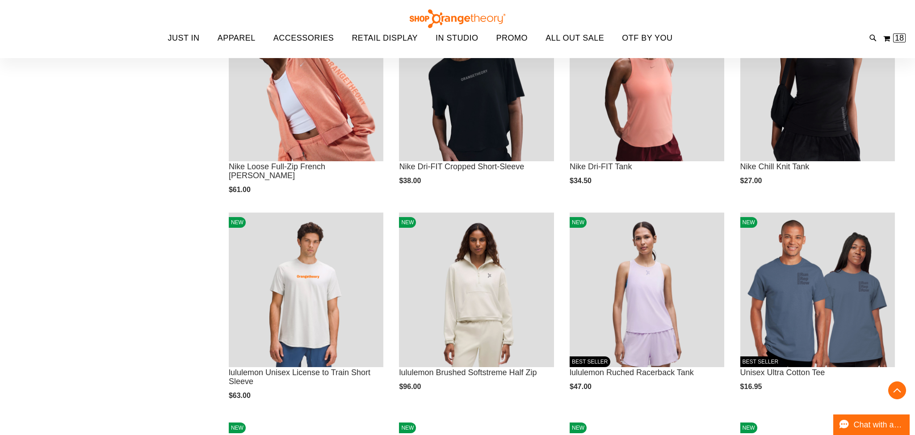
scroll to position [795, 0]
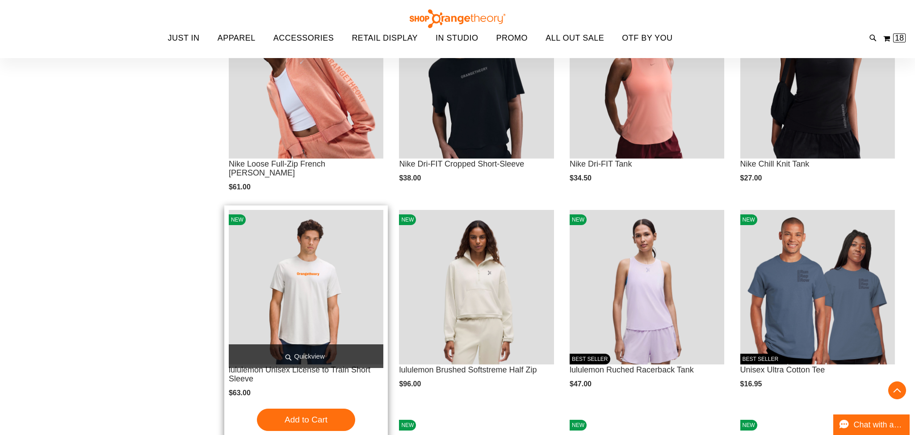
type input "**********"
click at [297, 355] on span "Quickview" at bounding box center [306, 356] width 155 height 24
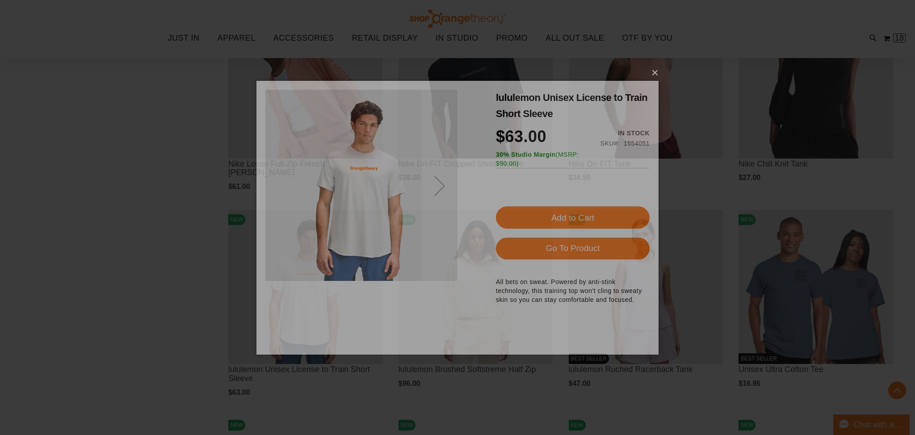
scroll to position [0, 0]
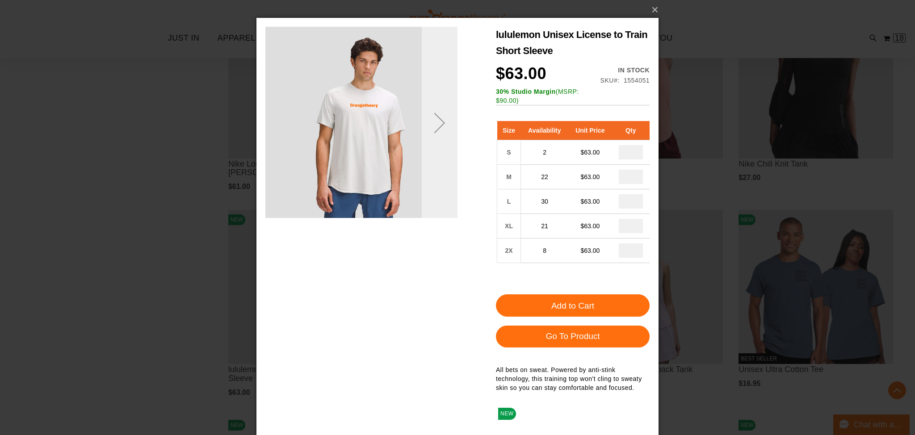
click at [434, 108] on div "Next" at bounding box center [440, 123] width 36 height 36
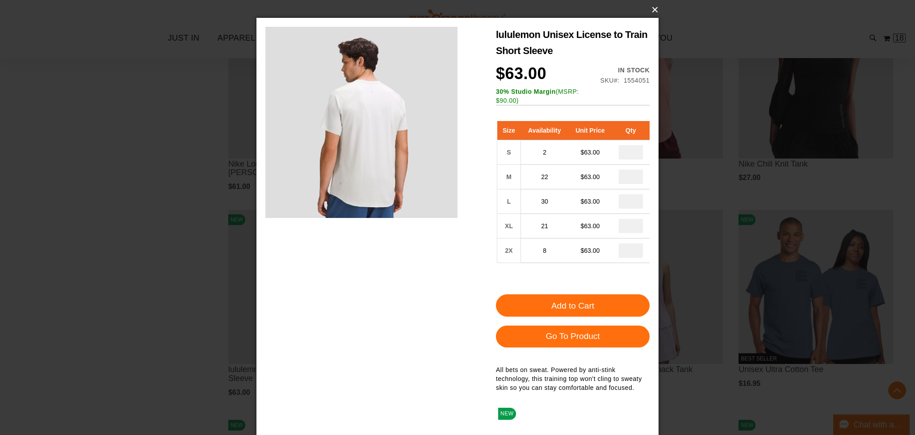
click at [651, 8] on button "×" at bounding box center [460, 10] width 402 height 20
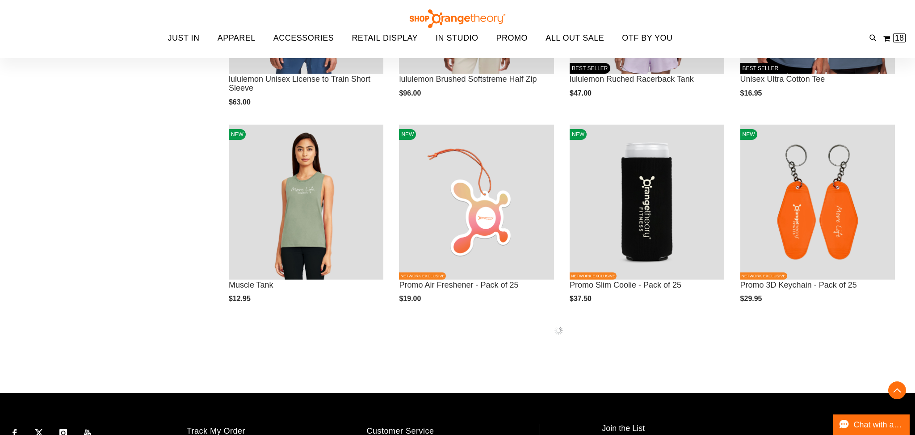
scroll to position [1090, 0]
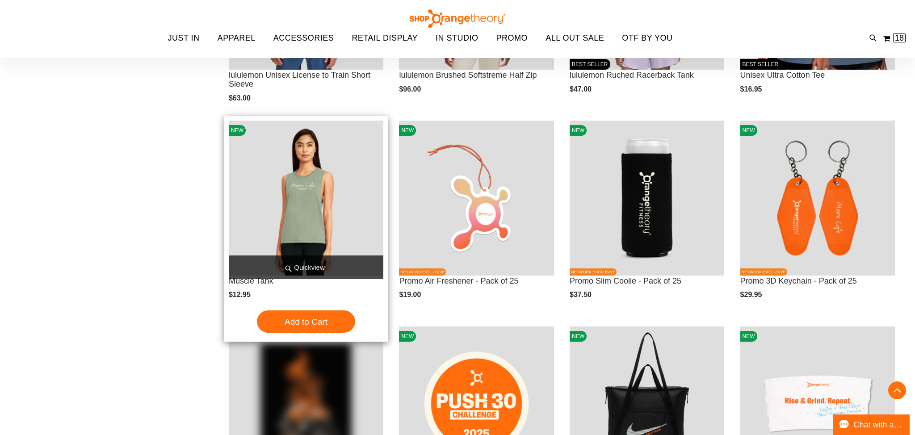
click at [314, 265] on span "Quickview" at bounding box center [306, 268] width 155 height 24
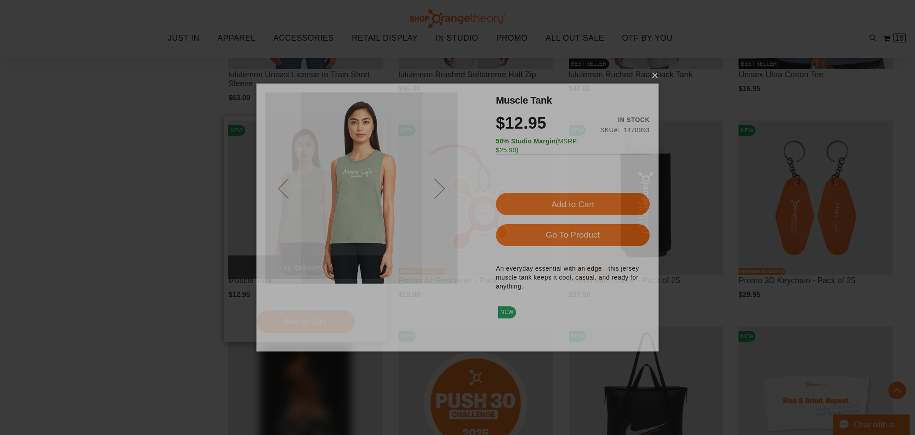
scroll to position [0, 0]
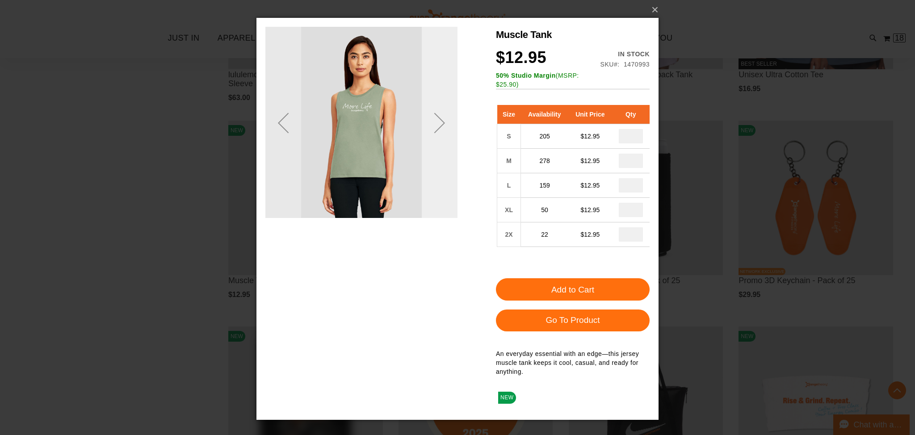
click at [441, 176] on div "Next" at bounding box center [440, 123] width 36 height 192
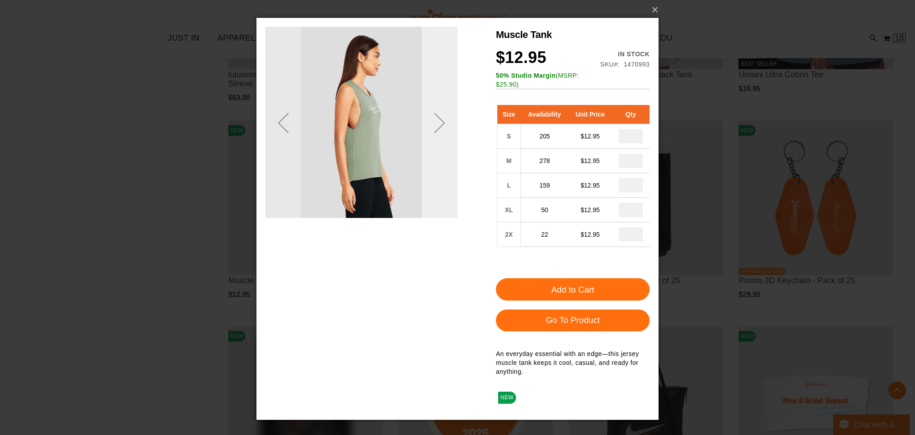
click at [447, 158] on div "Next" at bounding box center [440, 123] width 36 height 192
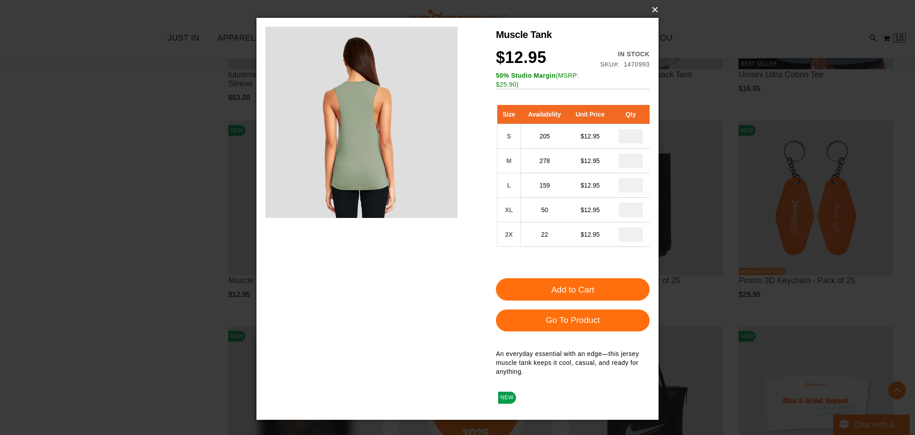
click at [654, 8] on button "×" at bounding box center [460, 10] width 402 height 20
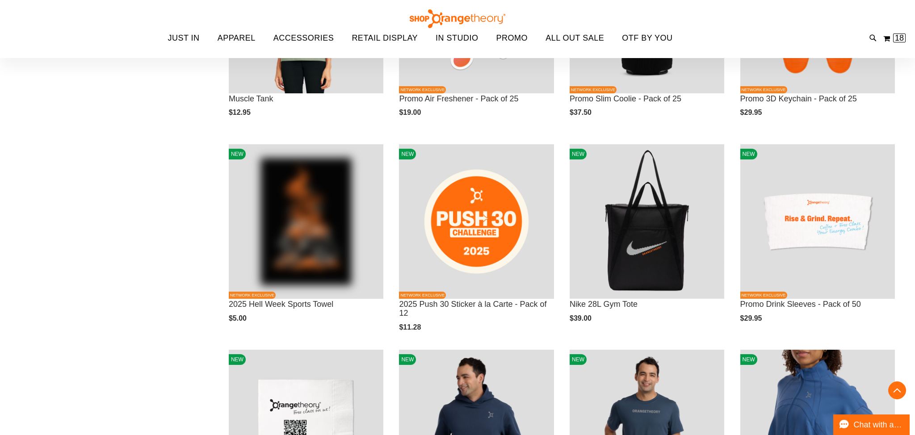
scroll to position [1273, 0]
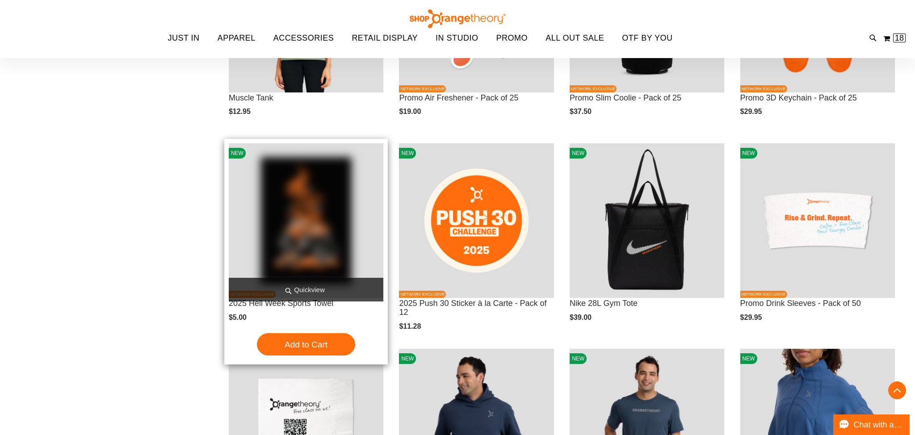
click at [323, 289] on span "Quickview" at bounding box center [306, 290] width 155 height 24
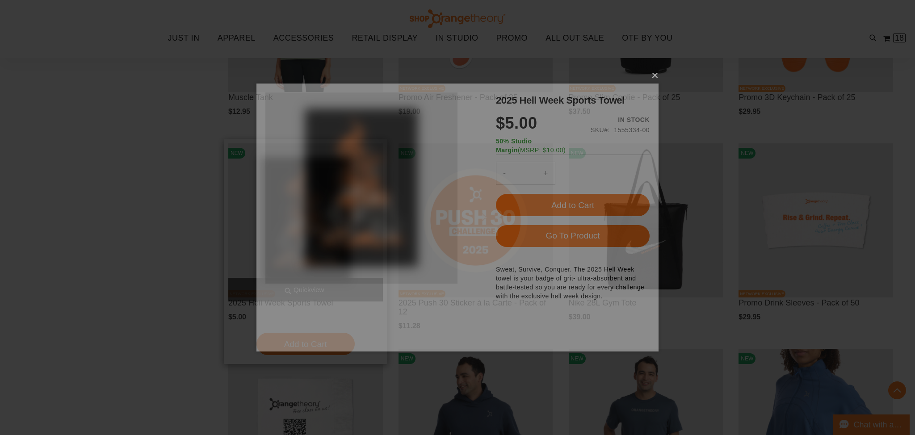
scroll to position [0, 0]
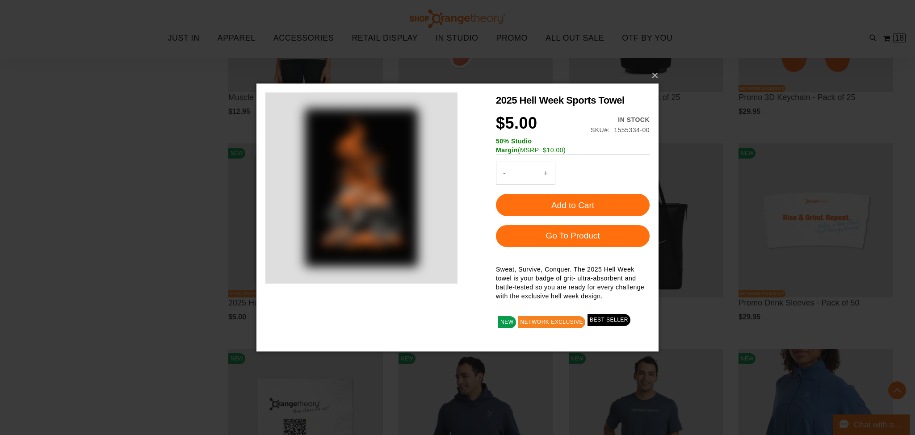
click at [547, 175] on button "+" at bounding box center [546, 173] width 18 height 22
type input "*"
click at [589, 204] on span "Add to Cart" at bounding box center [572, 205] width 43 height 9
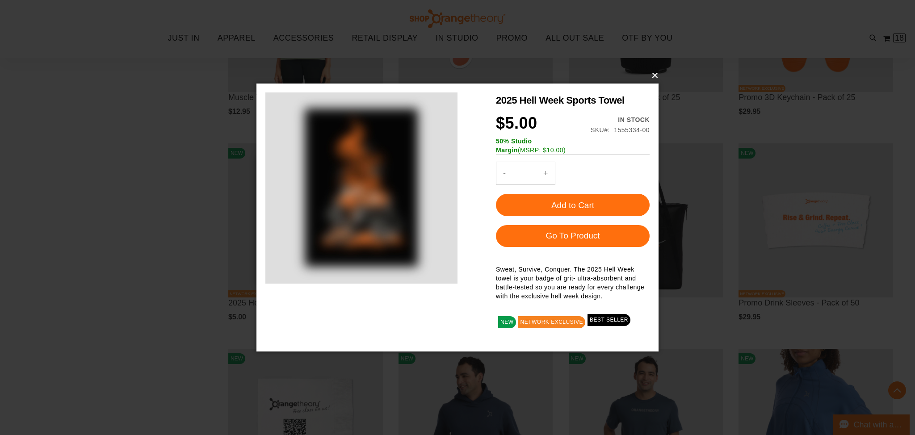
click at [654, 78] on button "×" at bounding box center [460, 76] width 402 height 20
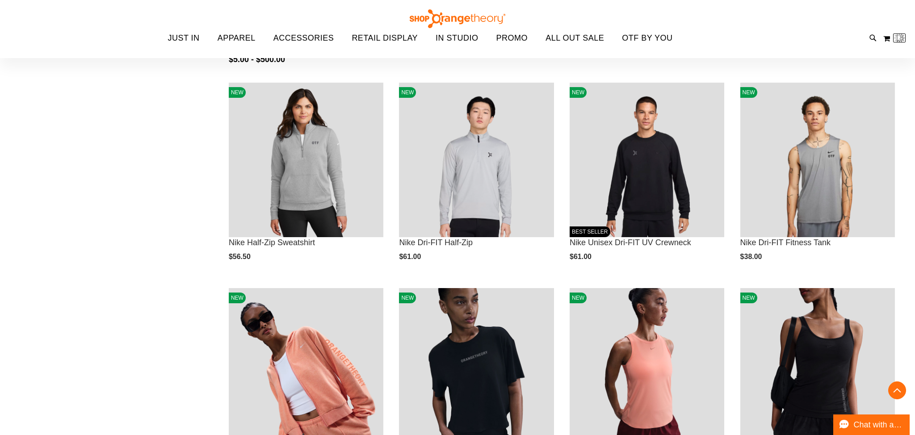
scroll to position [66, 0]
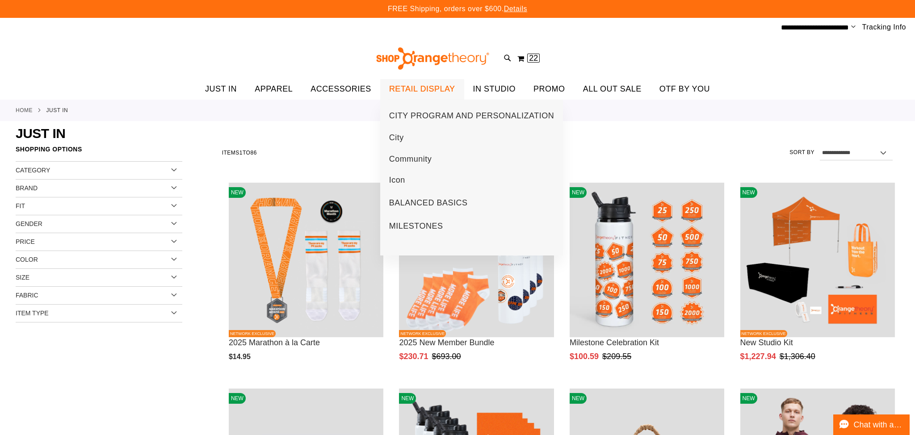
click at [448, 92] on span "RETAIL DISPLAY" at bounding box center [422, 89] width 66 height 20
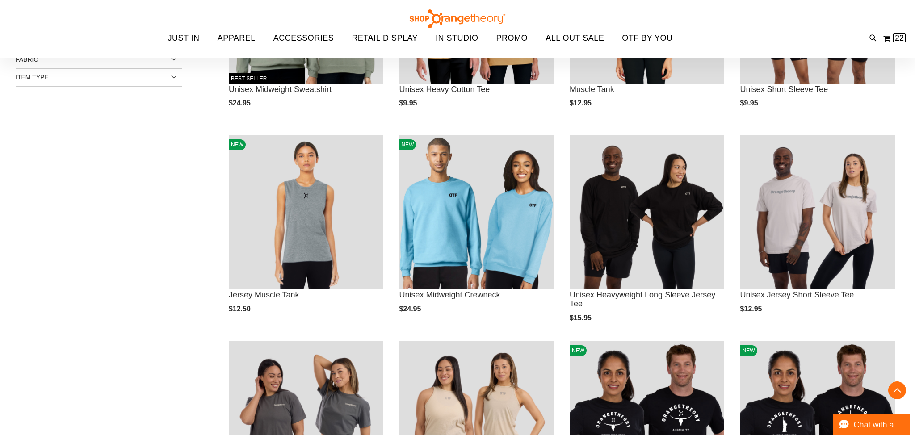
scroll to position [253, 0]
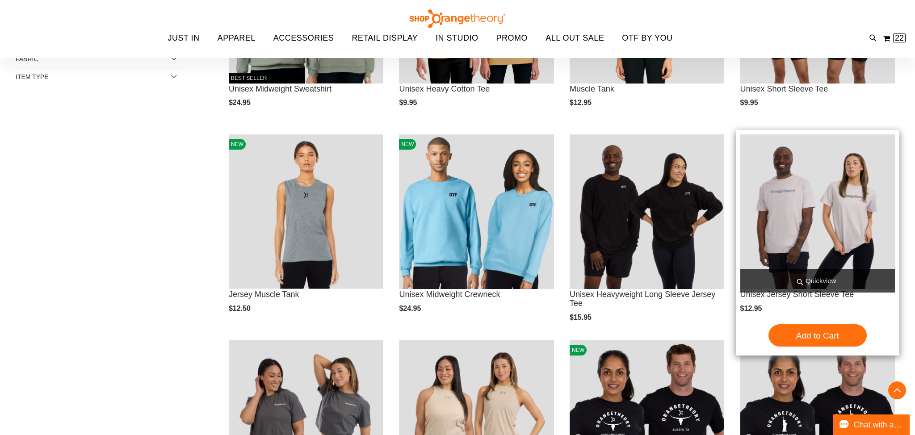
type input "**********"
click at [859, 279] on span "Quickview" at bounding box center [817, 281] width 155 height 24
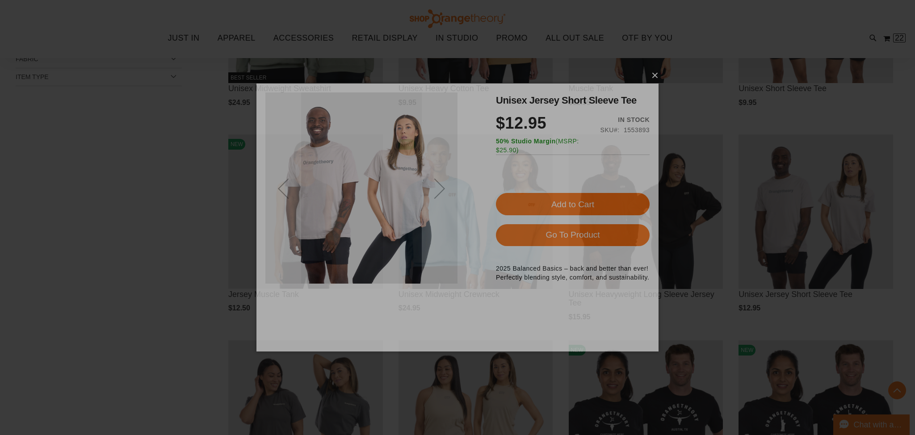
scroll to position [0, 0]
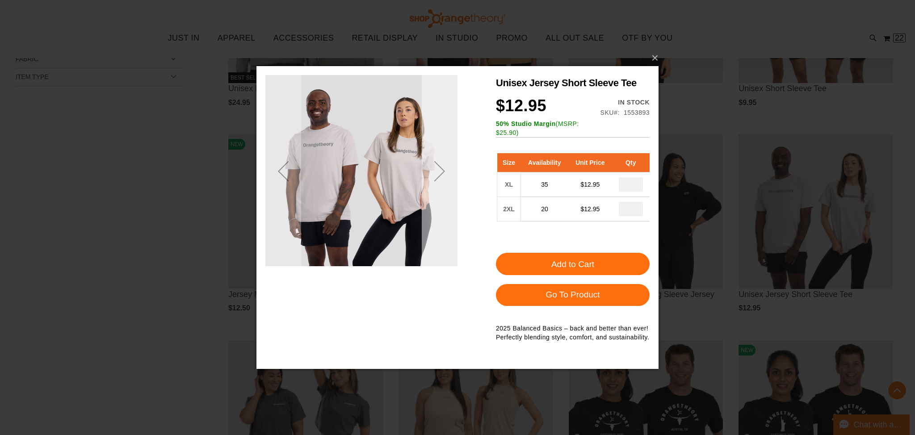
click at [432, 185] on div "Next" at bounding box center [440, 171] width 36 height 36
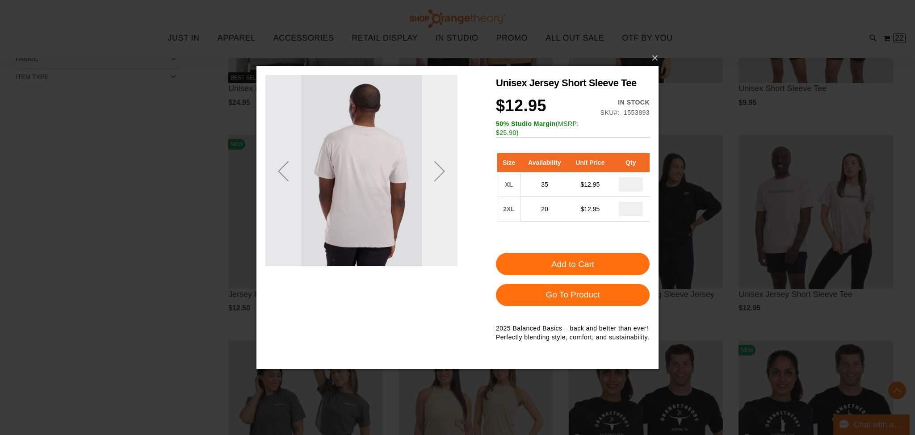
click at [432, 185] on div "Next" at bounding box center [440, 171] width 36 height 36
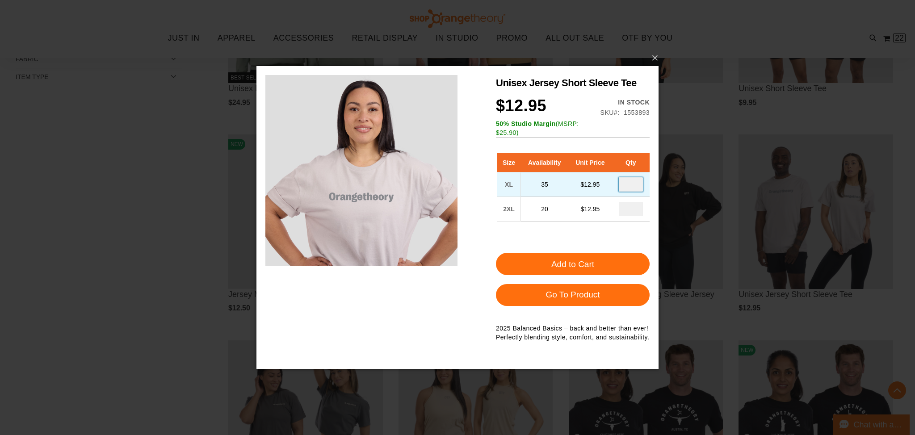
click at [634, 185] on input "number" at bounding box center [631, 184] width 24 height 14
click at [626, 184] on input "**" at bounding box center [631, 184] width 24 height 14
click at [629, 183] on input "**" at bounding box center [631, 184] width 24 height 14
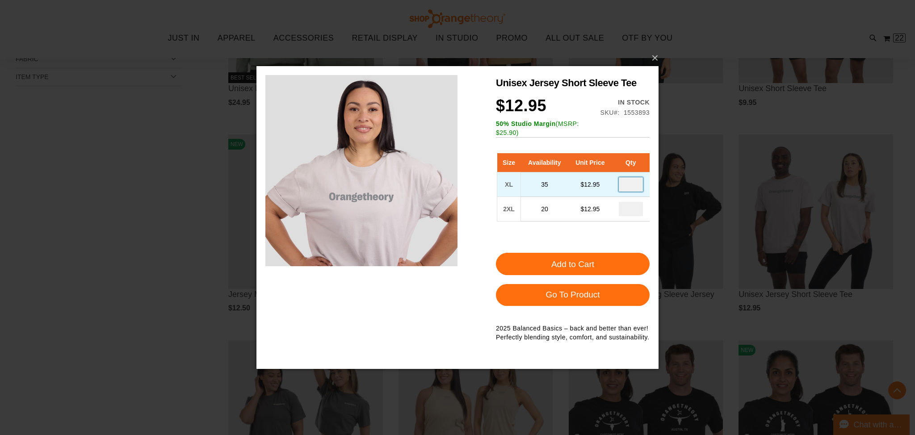
click at [629, 183] on input "**" at bounding box center [631, 184] width 24 height 14
type input "*"
click at [652, 61] on button "×" at bounding box center [460, 58] width 402 height 20
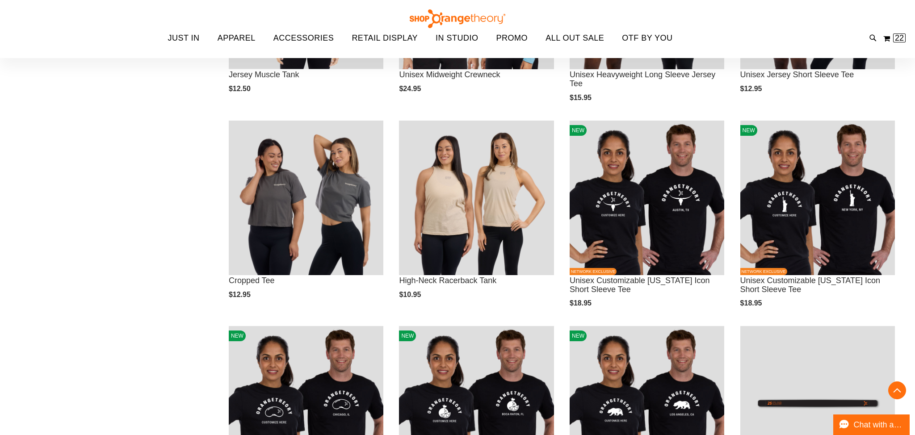
scroll to position [477, 0]
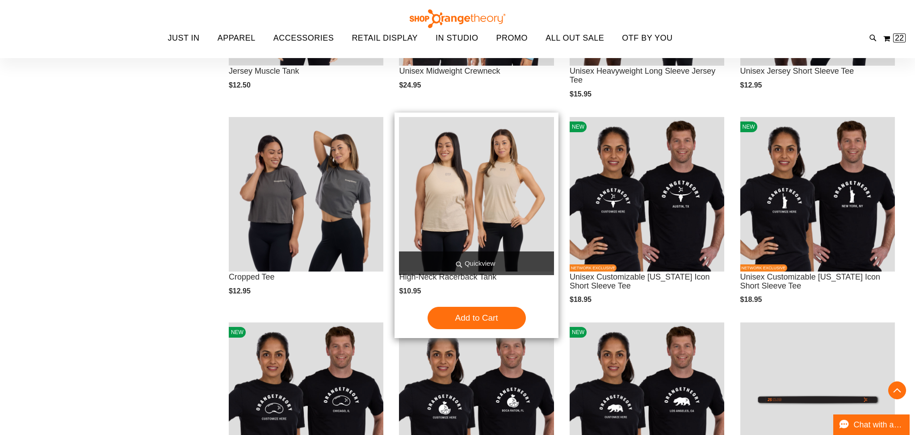
click at [513, 259] on span "Quickview" at bounding box center [476, 264] width 155 height 24
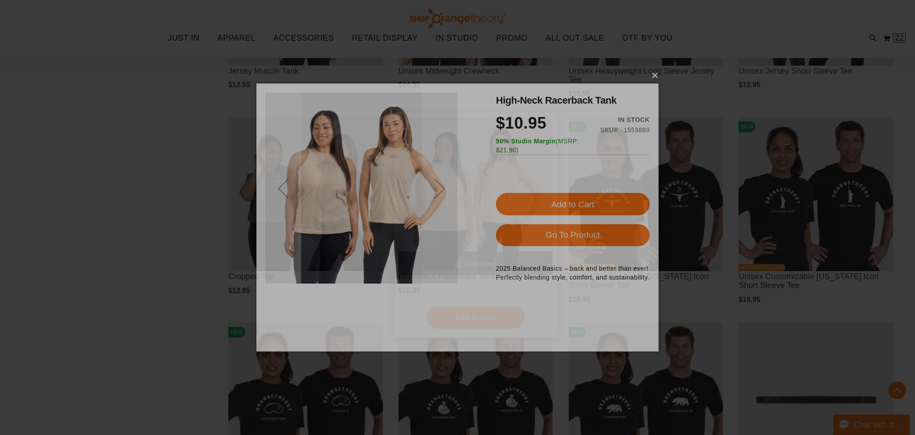
scroll to position [0, 0]
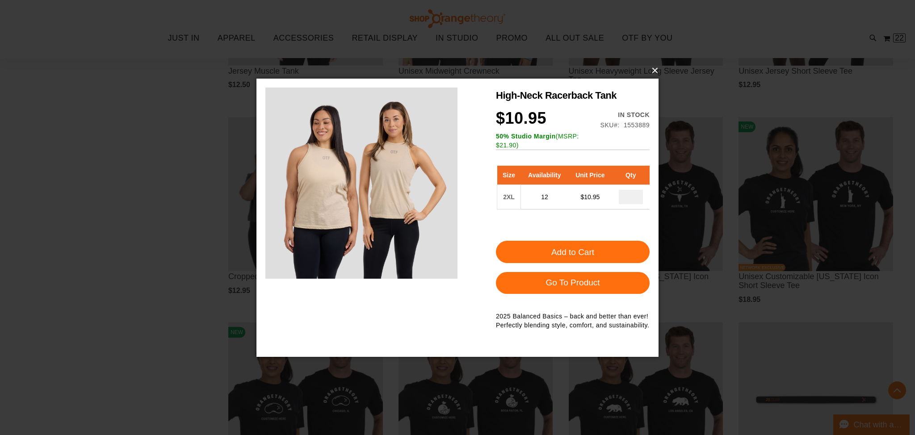
click at [654, 73] on button "×" at bounding box center [460, 71] width 402 height 20
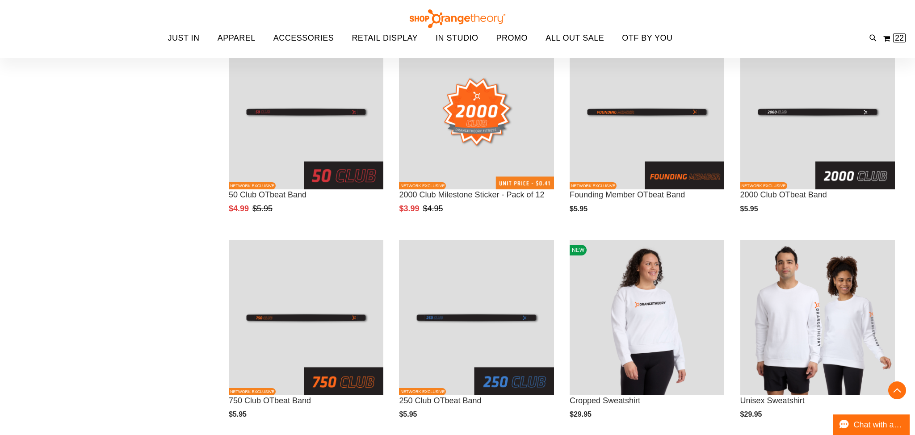
scroll to position [976, 0]
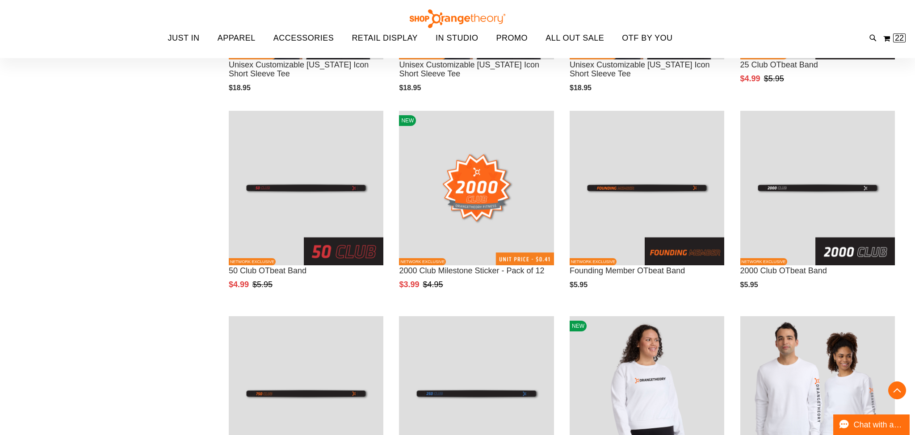
scroll to position [894, 0]
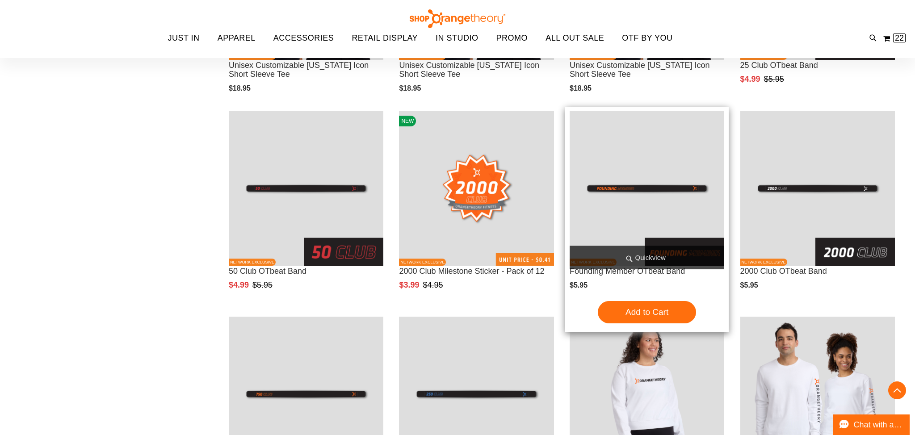
click at [633, 252] on span "Quickview" at bounding box center [647, 258] width 155 height 24
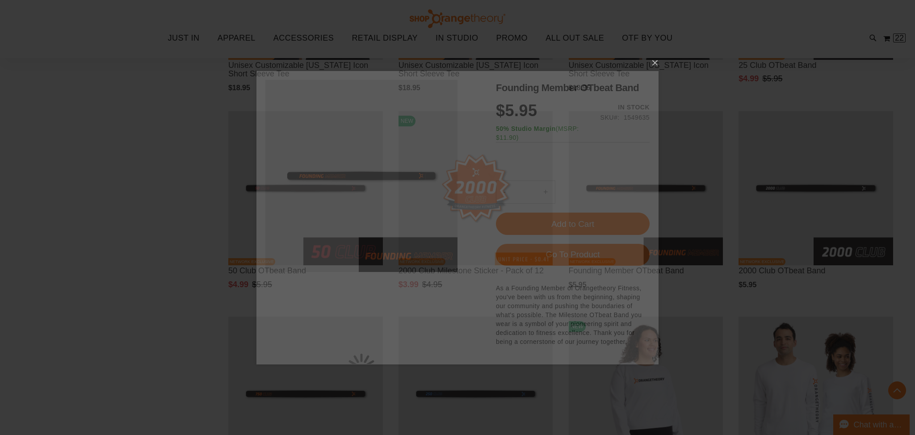
scroll to position [0, 0]
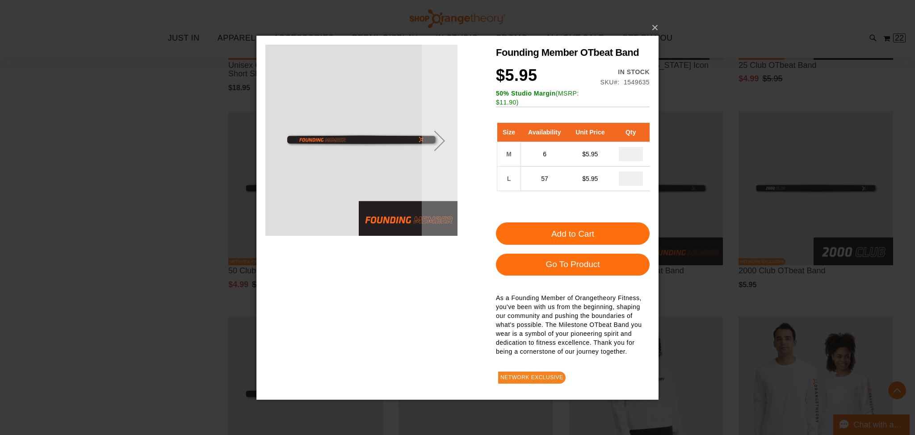
click at [437, 195] on div "Next" at bounding box center [440, 140] width 36 height 192
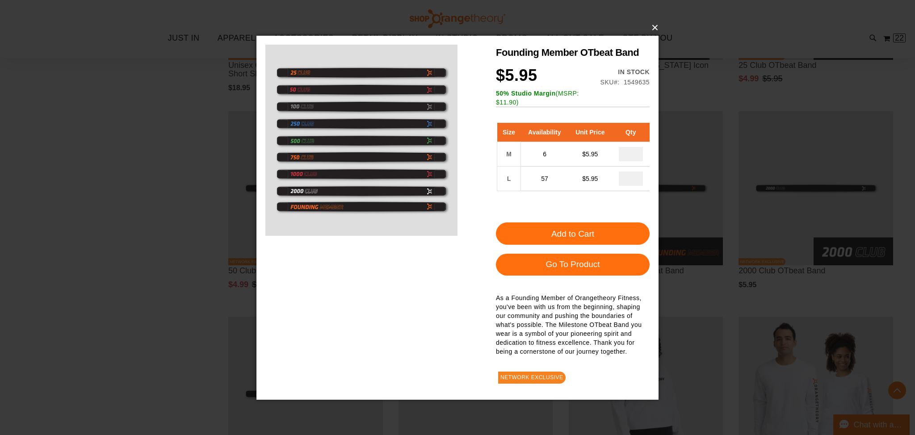
click at [651, 29] on button "×" at bounding box center [460, 28] width 402 height 20
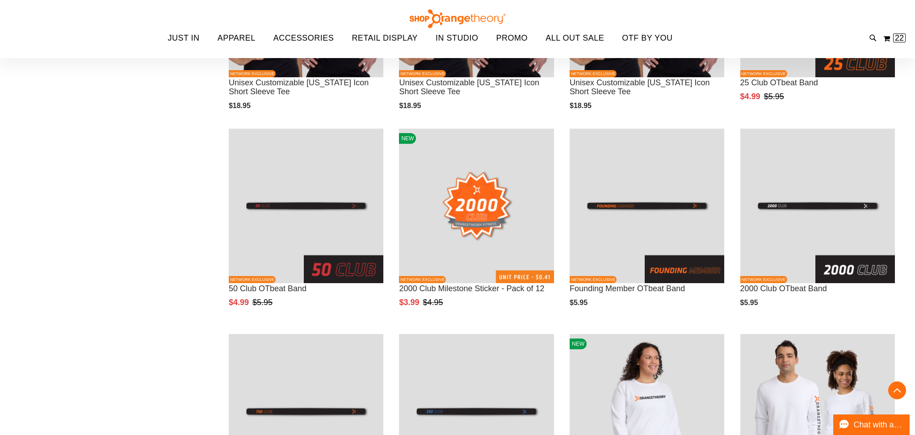
scroll to position [880, 0]
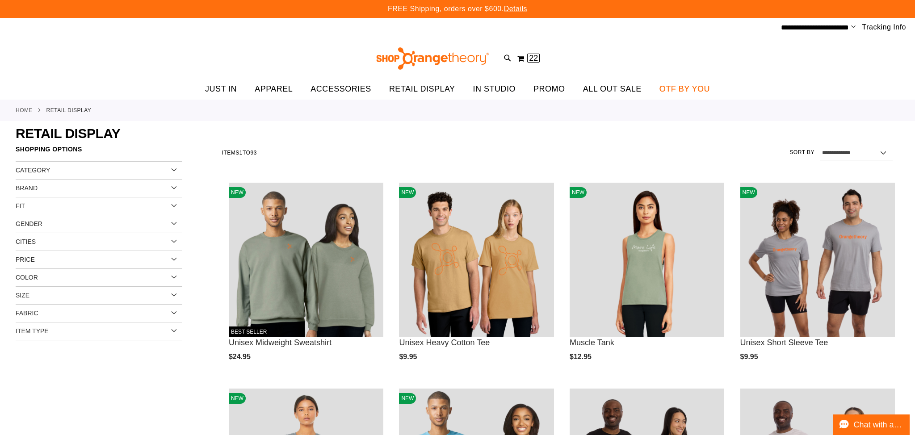
click at [663, 91] on span "OTF BY YOU" at bounding box center [684, 89] width 50 height 20
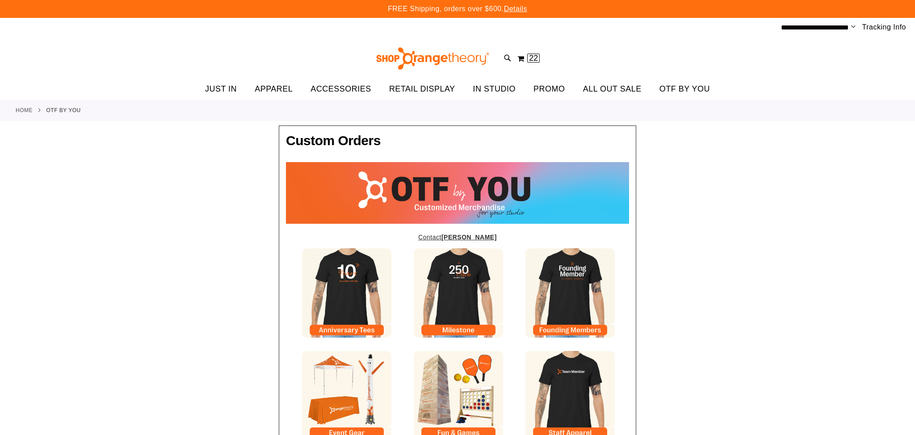
type input "*****"
type input "*********"
type input "**********"
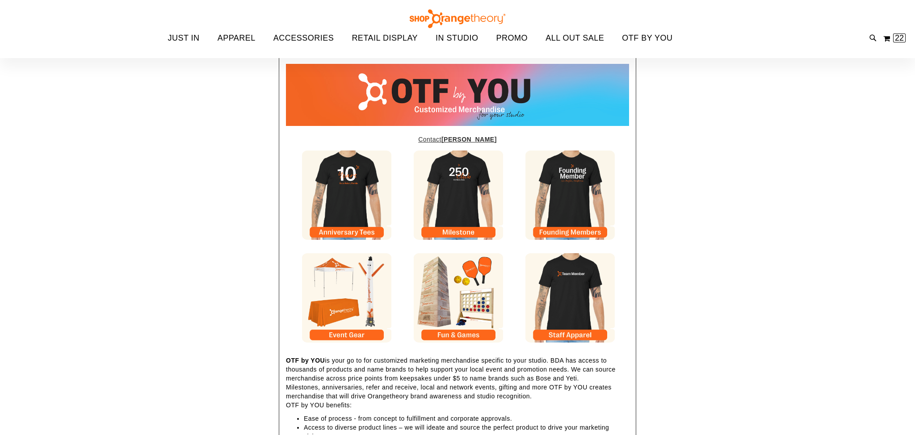
scroll to position [87, 0]
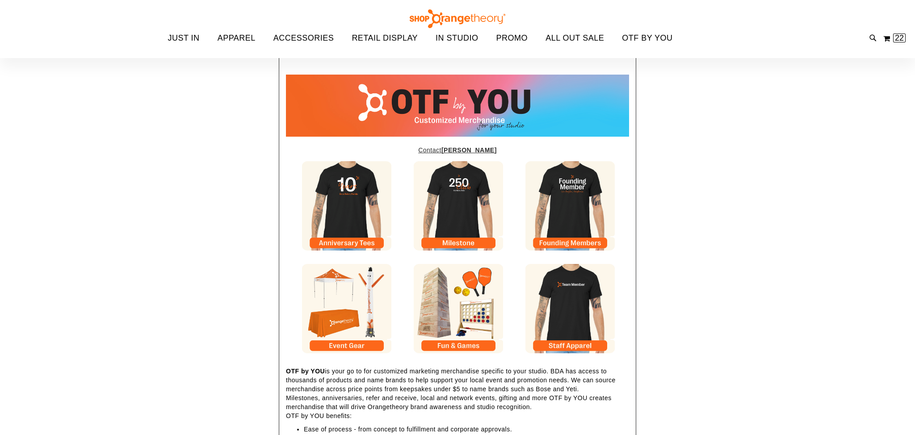
type input "**********"
click at [587, 178] on img at bounding box center [569, 205] width 89 height 89
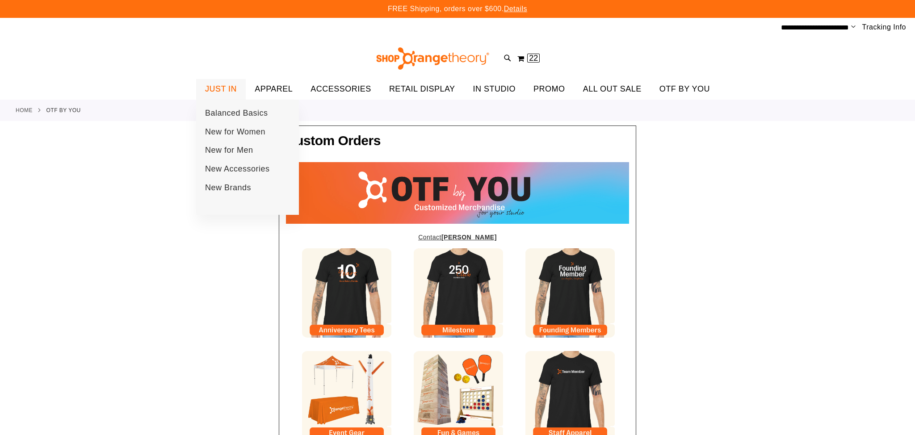
click at [220, 90] on span "JUST IN" at bounding box center [221, 89] width 32 height 20
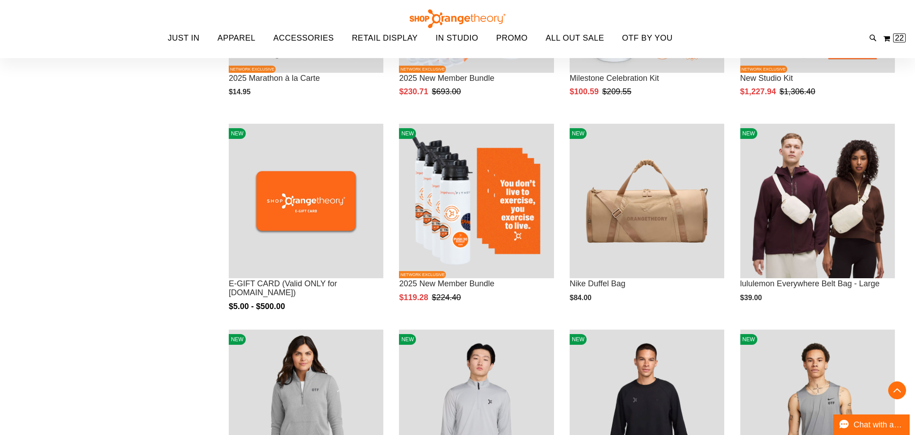
scroll to position [264, 0]
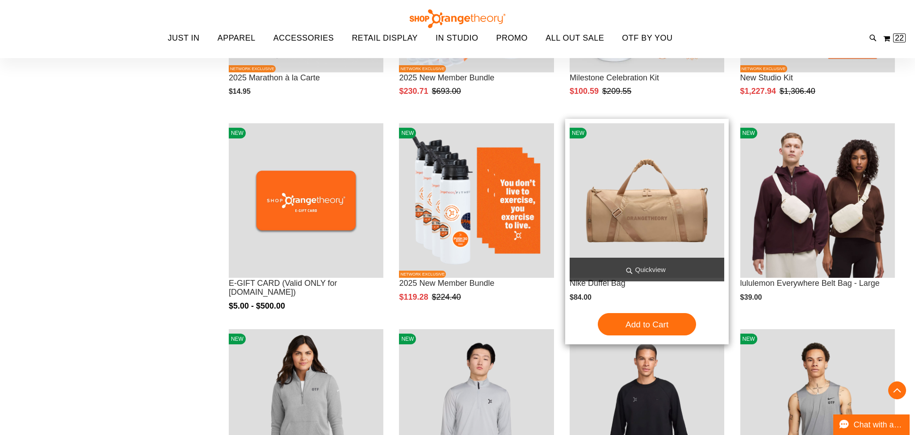
type input "**********"
click at [619, 271] on span "Quickview" at bounding box center [647, 270] width 155 height 24
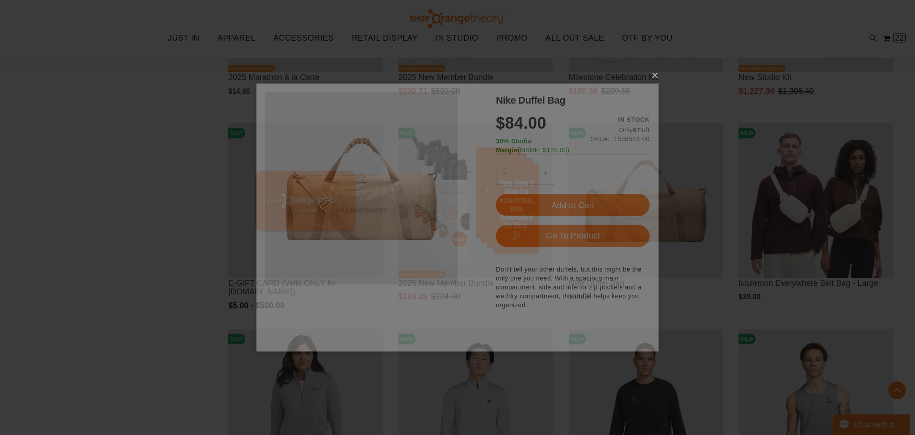
scroll to position [0, 0]
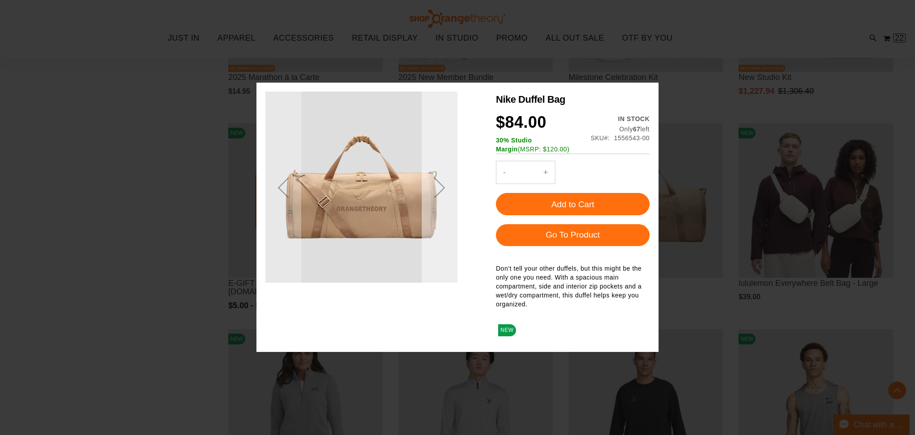
click at [445, 187] on div "Next" at bounding box center [440, 188] width 36 height 36
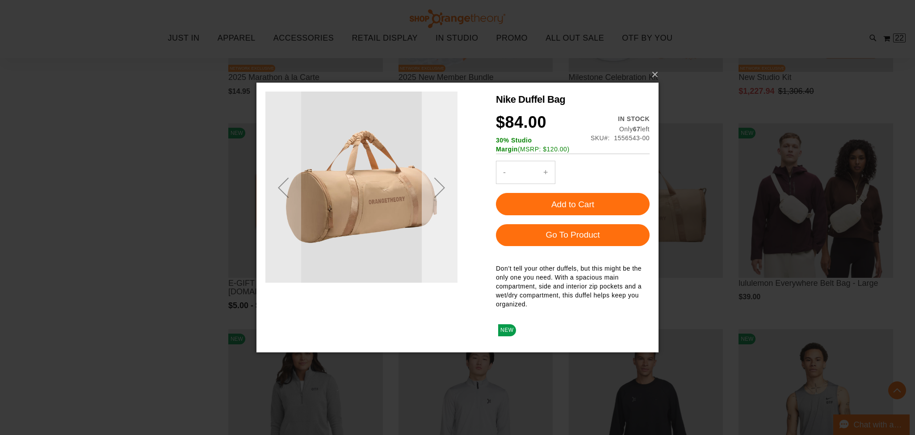
click at [445, 187] on div "Next" at bounding box center [440, 188] width 36 height 36
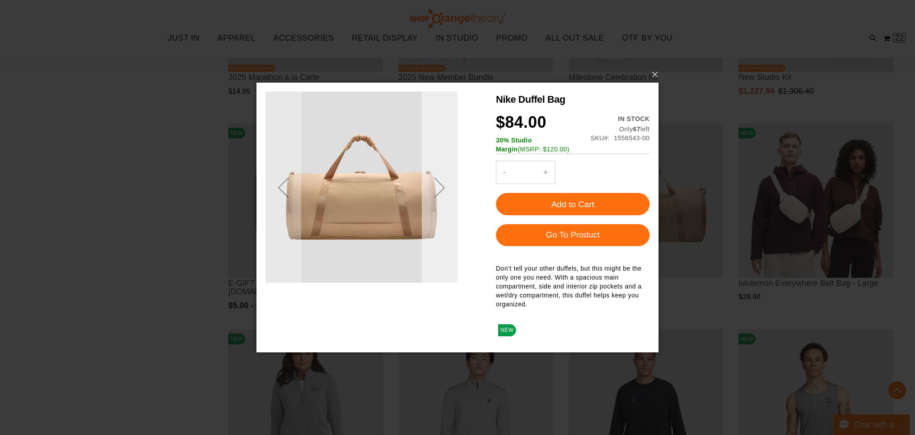
click at [445, 187] on div "Next" at bounding box center [440, 188] width 36 height 36
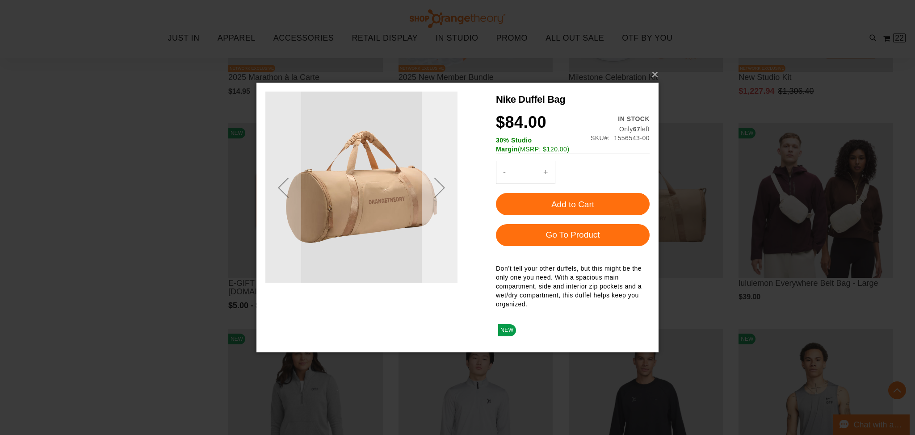
click at [445, 187] on div "Next" at bounding box center [440, 188] width 36 height 36
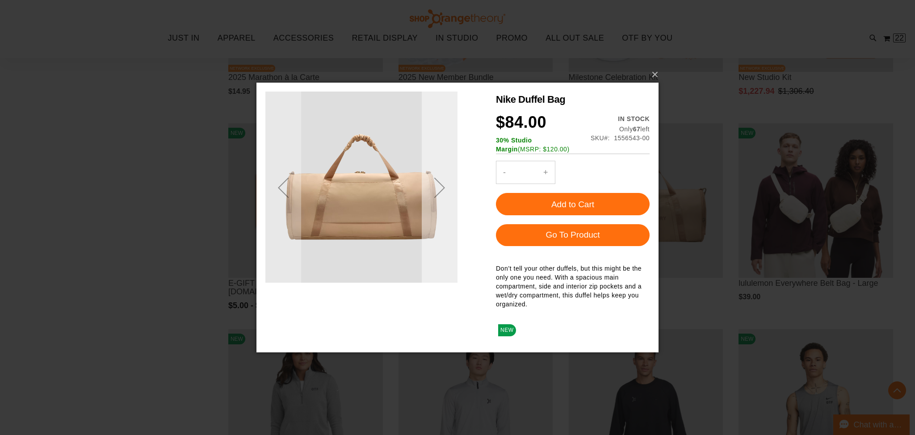
click at [445, 187] on div "Next" at bounding box center [440, 188] width 36 height 36
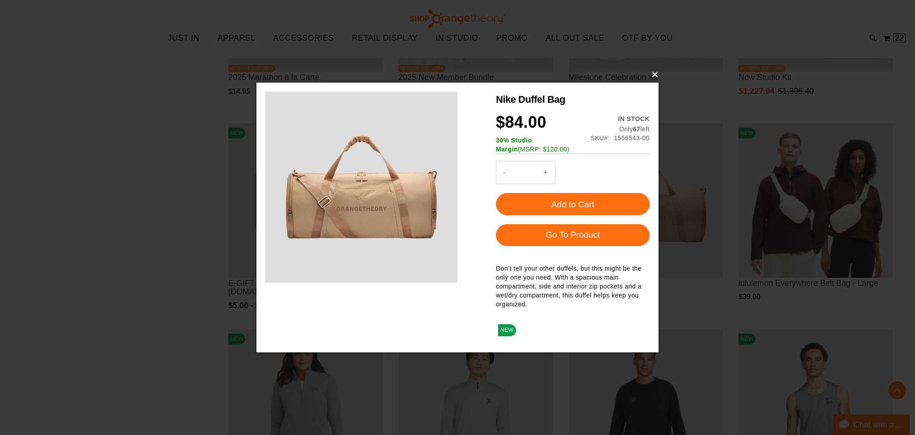
click at [652, 74] on button "×" at bounding box center [460, 75] width 402 height 20
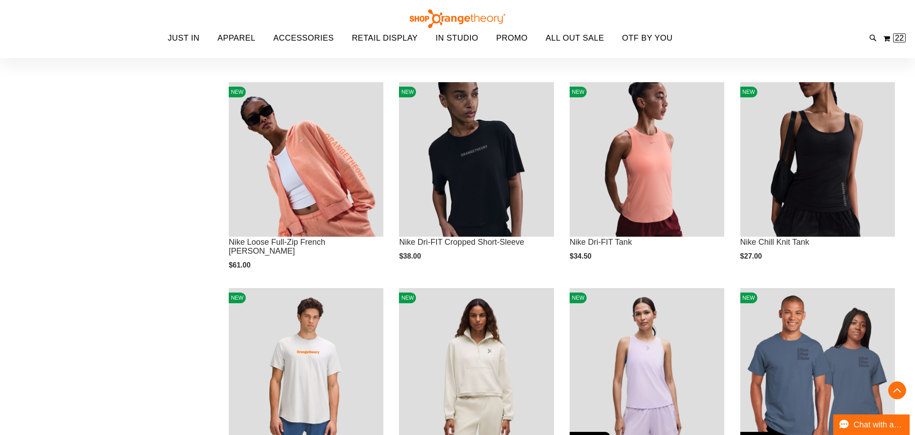
scroll to position [717, 0]
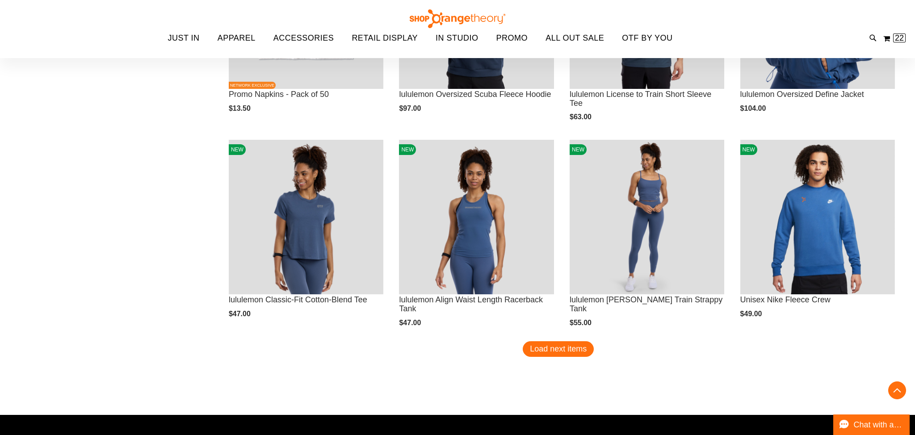
scroll to position [1693, 0]
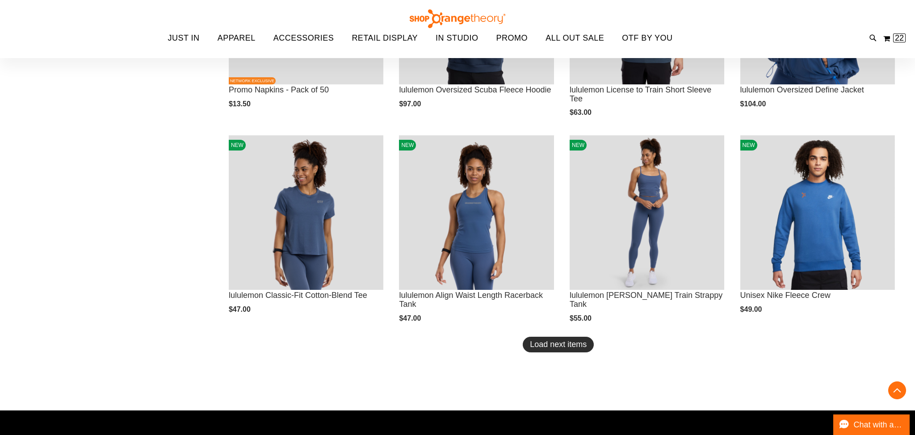
click at [575, 349] on button "Load next items" at bounding box center [558, 345] width 71 height 16
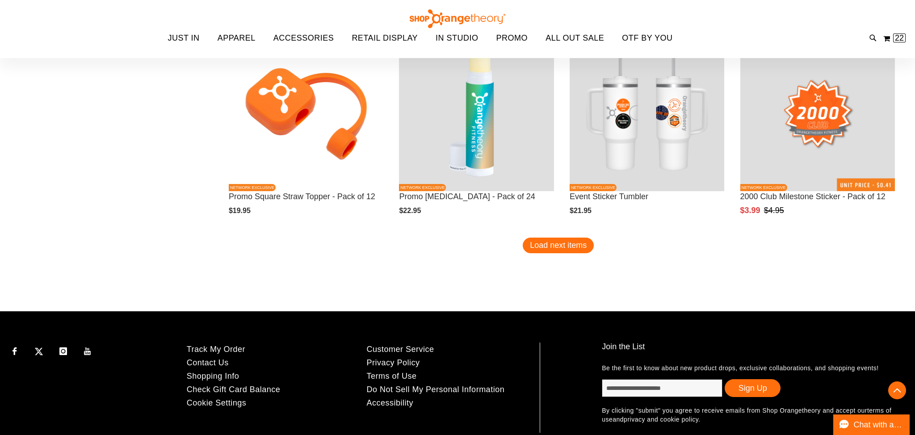
scroll to position [2418, 0]
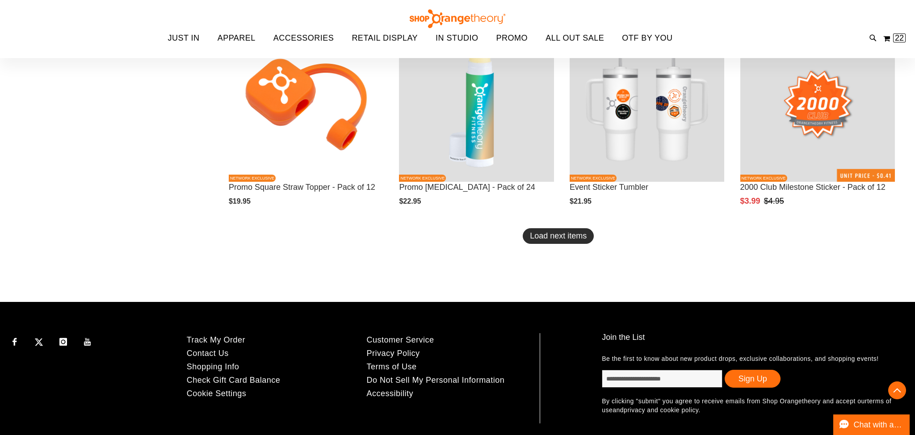
click at [548, 239] on span "Load next items" at bounding box center [558, 235] width 57 height 9
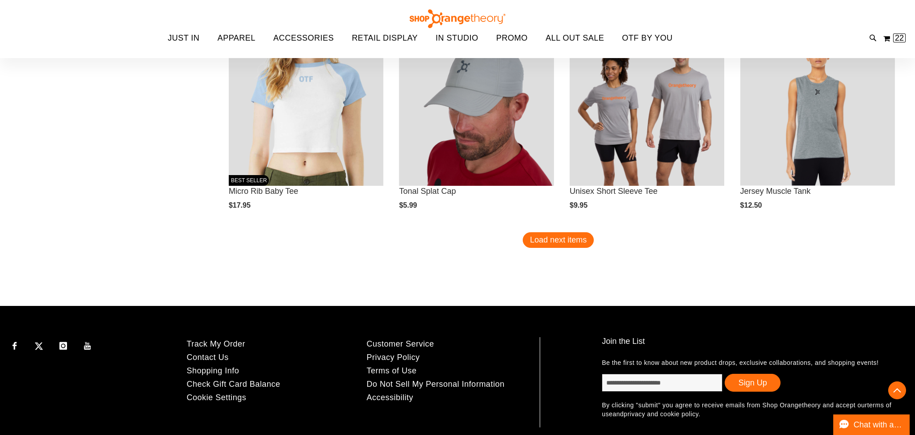
scroll to position [3036, 0]
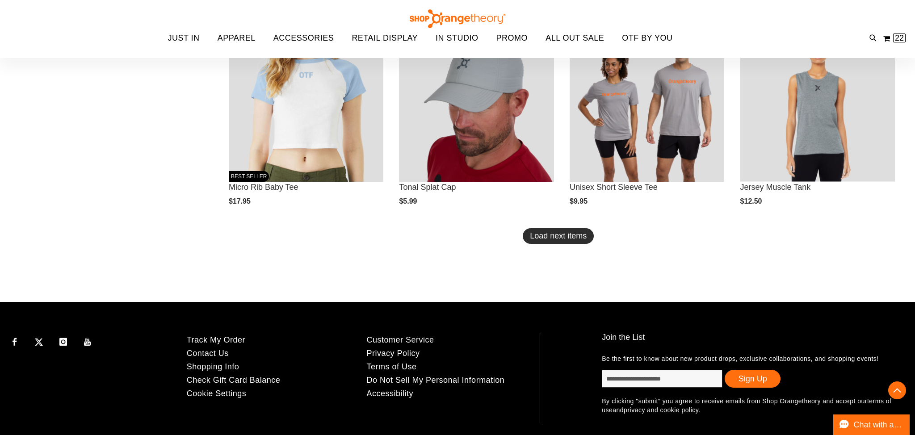
click at [549, 240] on span "Load next items" at bounding box center [558, 235] width 57 height 9
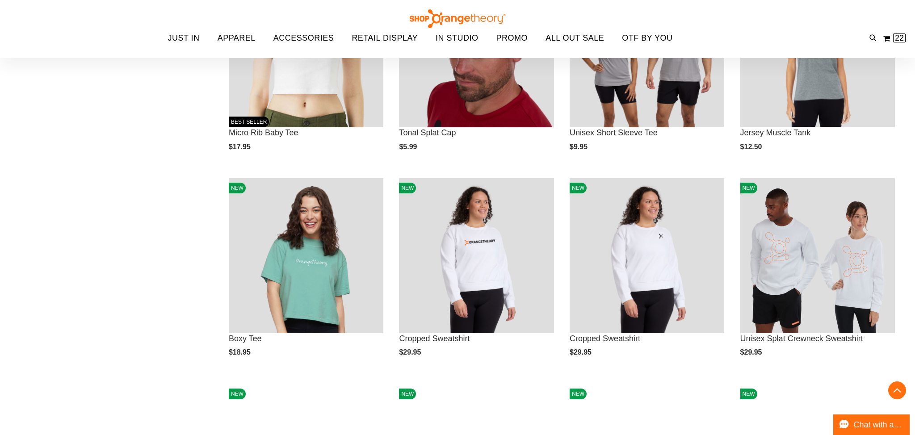
scroll to position [3096, 0]
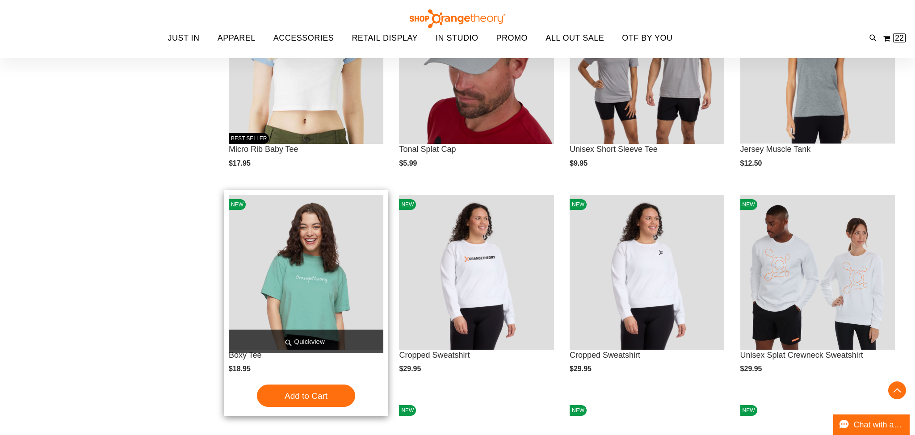
click at [308, 346] on span "Quickview" at bounding box center [306, 342] width 155 height 24
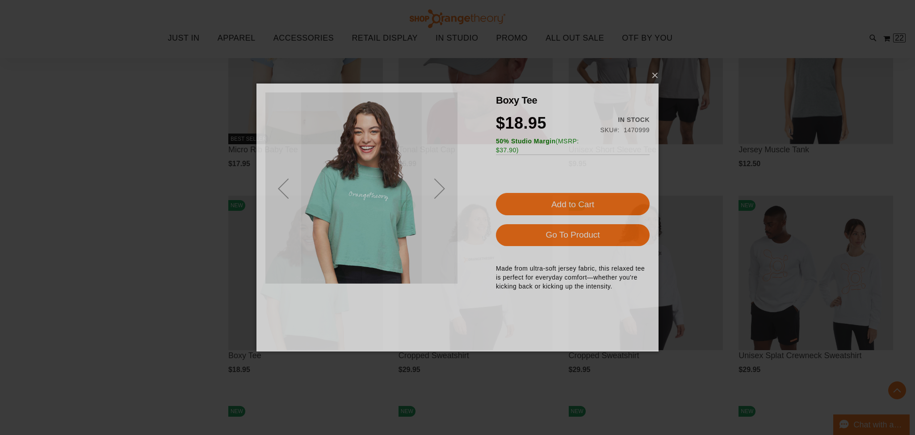
scroll to position [0, 0]
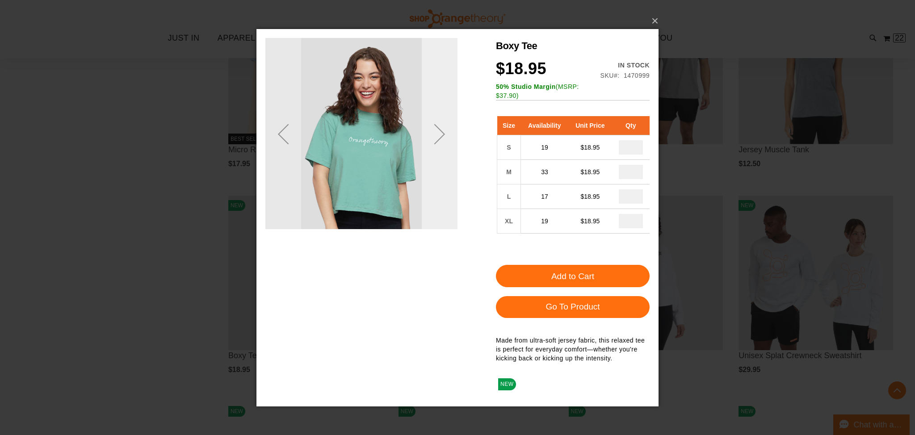
click at [443, 177] on div "Next" at bounding box center [440, 134] width 36 height 192
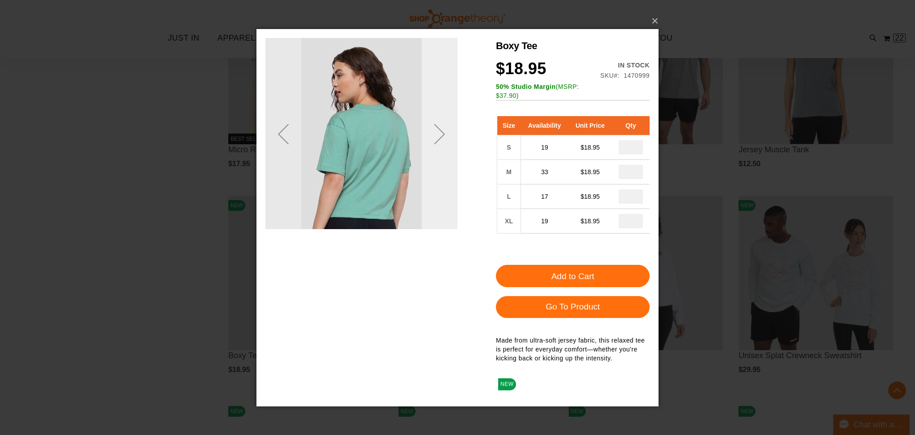
click at [443, 177] on div "Next" at bounding box center [440, 134] width 36 height 192
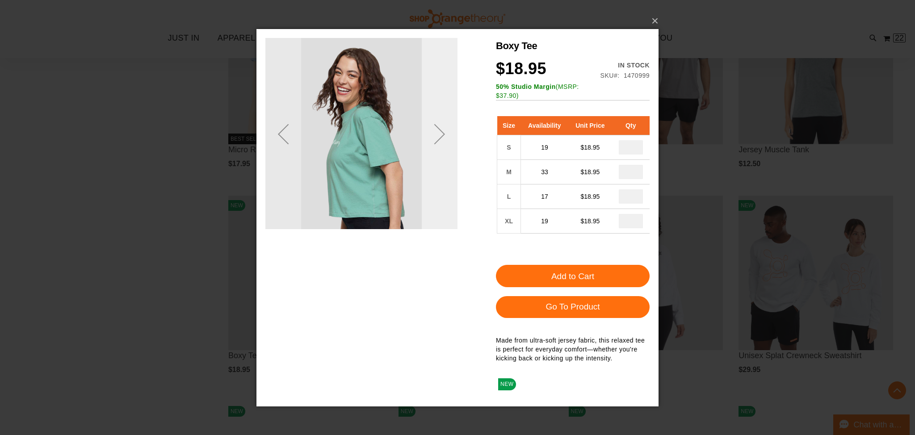
click at [443, 177] on div "Next" at bounding box center [440, 134] width 36 height 192
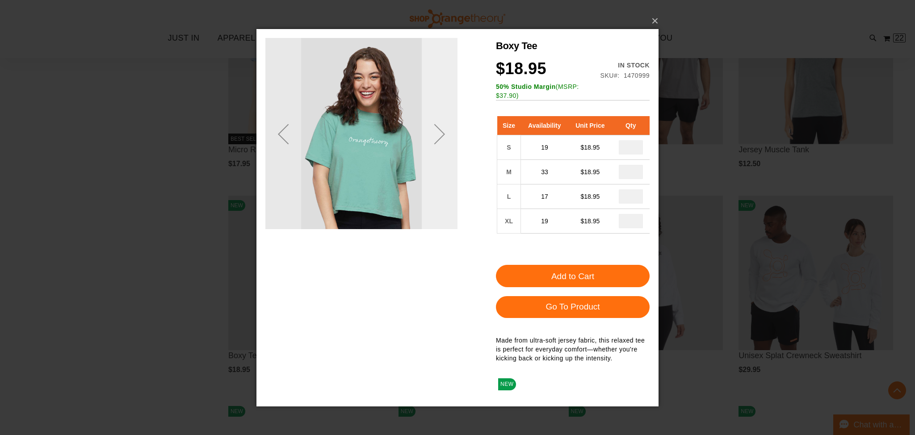
click at [443, 177] on div "Next" at bounding box center [440, 134] width 36 height 192
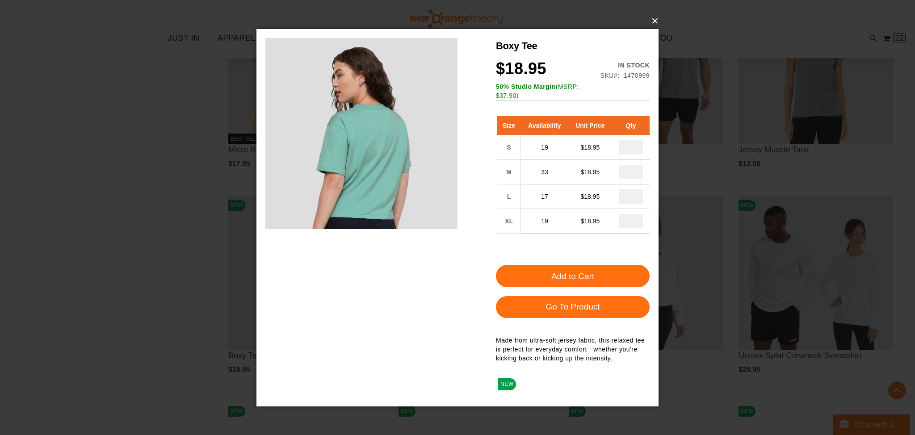
click at [653, 17] on button "×" at bounding box center [460, 21] width 402 height 20
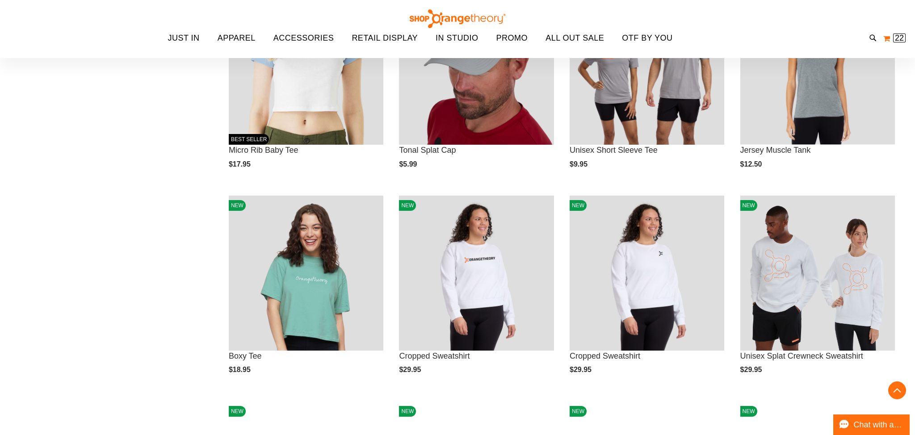
click at [902, 41] on span "22" at bounding box center [899, 38] width 9 height 9
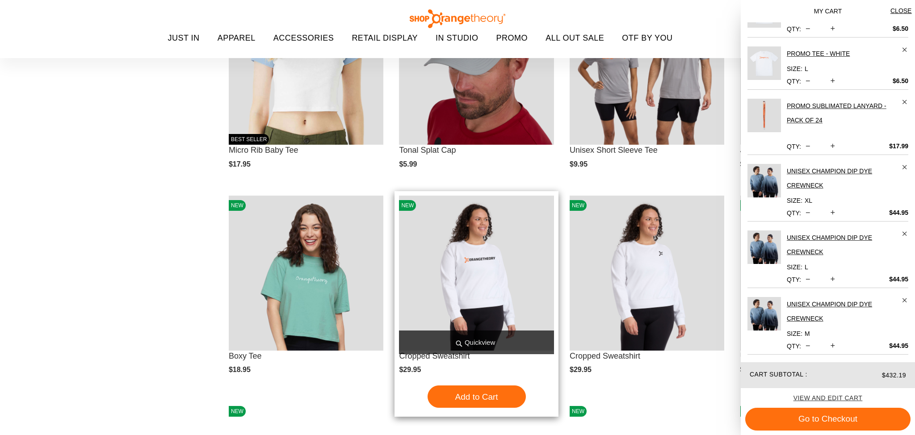
scroll to position [3079, 0]
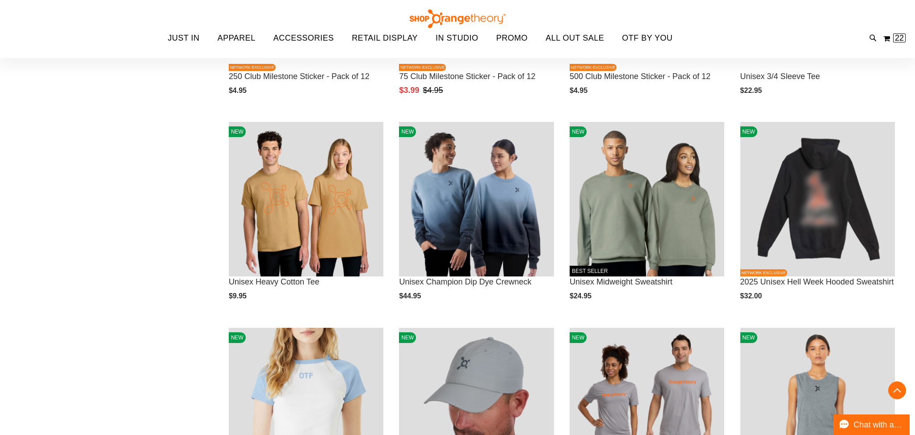
scroll to position [2738, 0]
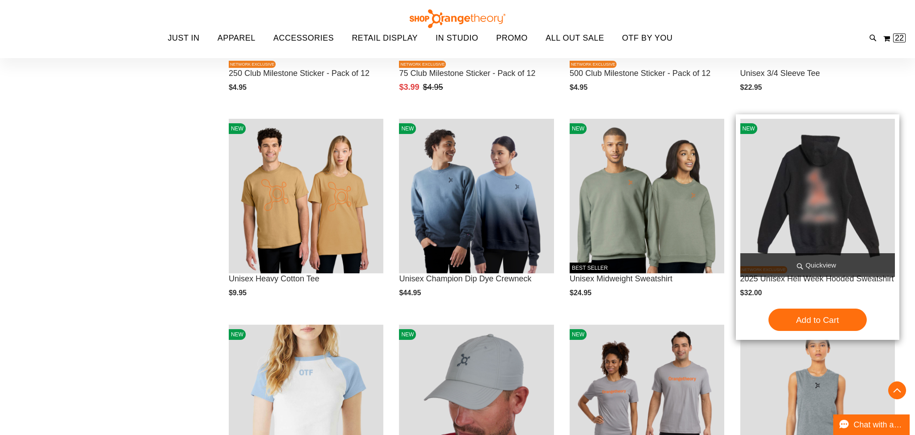
click at [846, 220] on img "product" at bounding box center [817, 196] width 155 height 155
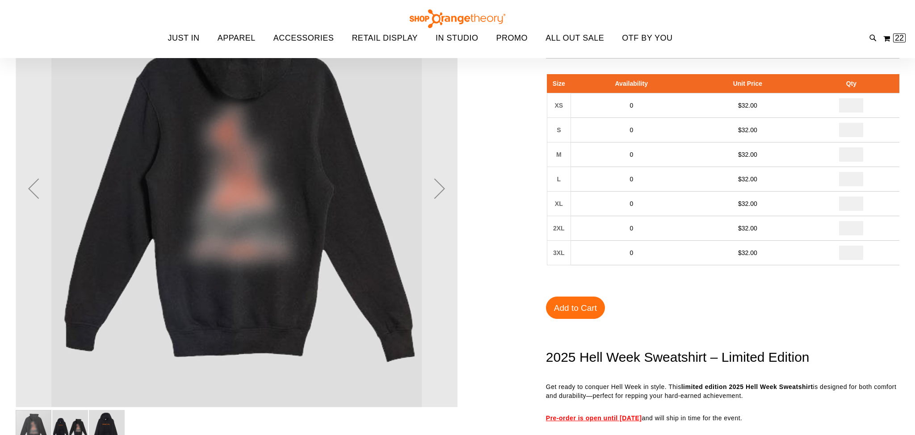
scroll to position [62, 0]
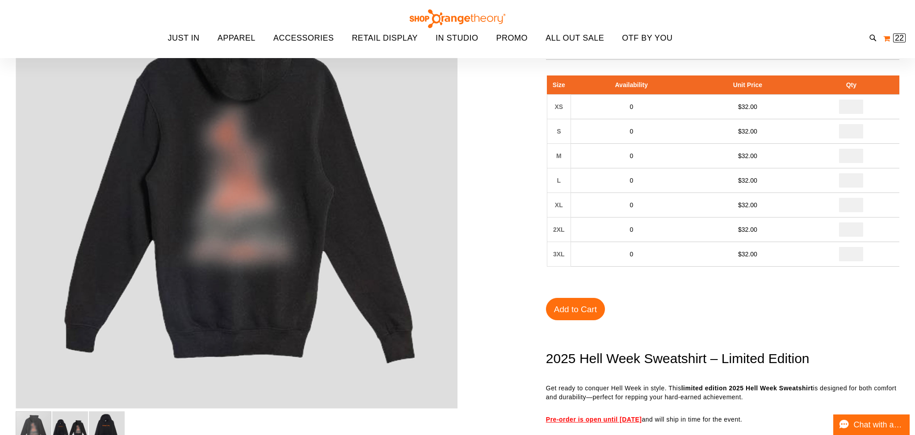
type input "**********"
click at [898, 39] on span "22" at bounding box center [899, 38] width 9 height 9
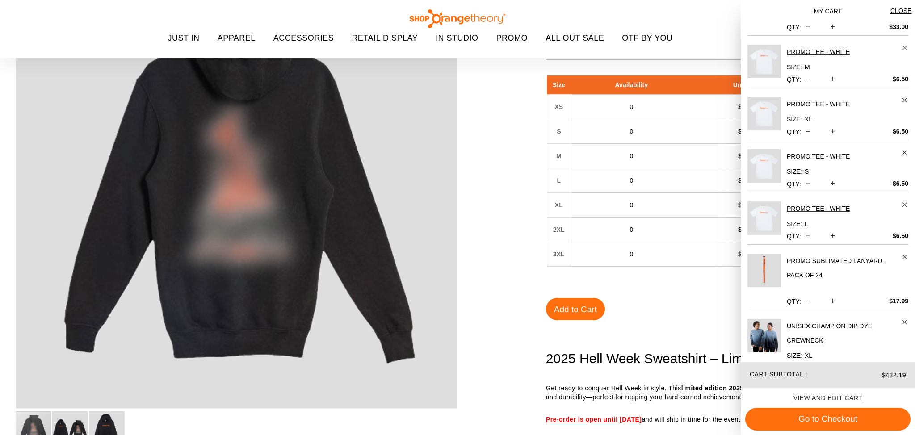
scroll to position [256, 0]
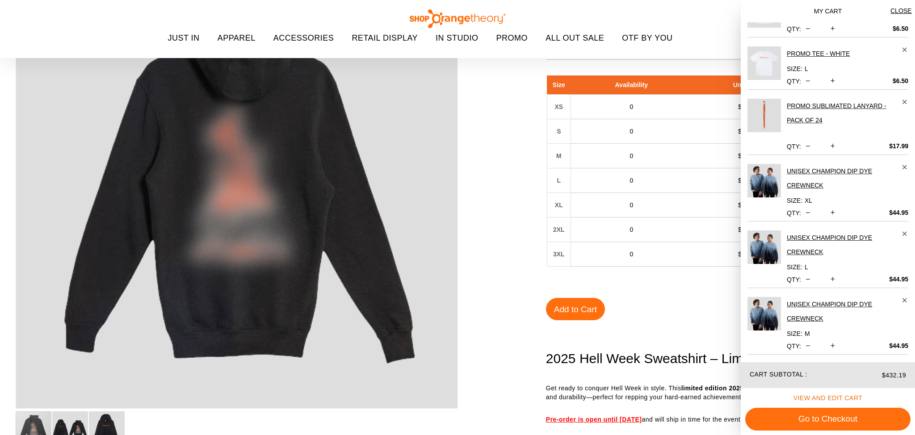
click at [822, 397] on span "View and edit cart" at bounding box center [827, 397] width 69 height 7
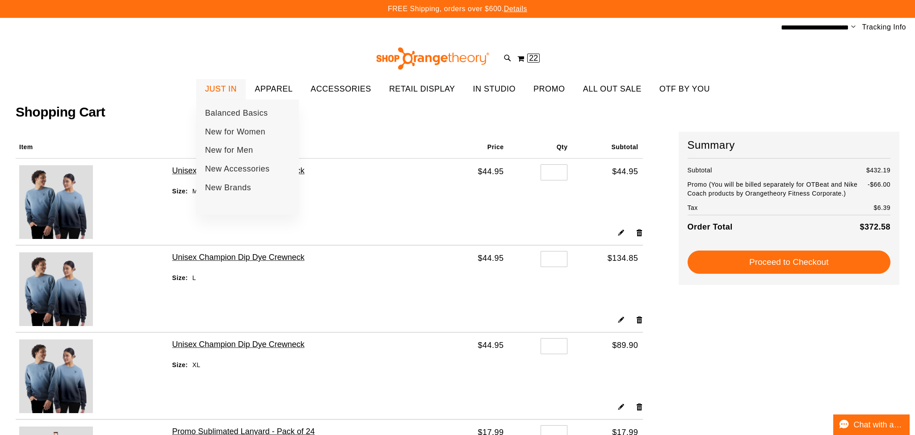
type input "**********"
click at [218, 88] on span "JUST IN" at bounding box center [221, 89] width 32 height 20
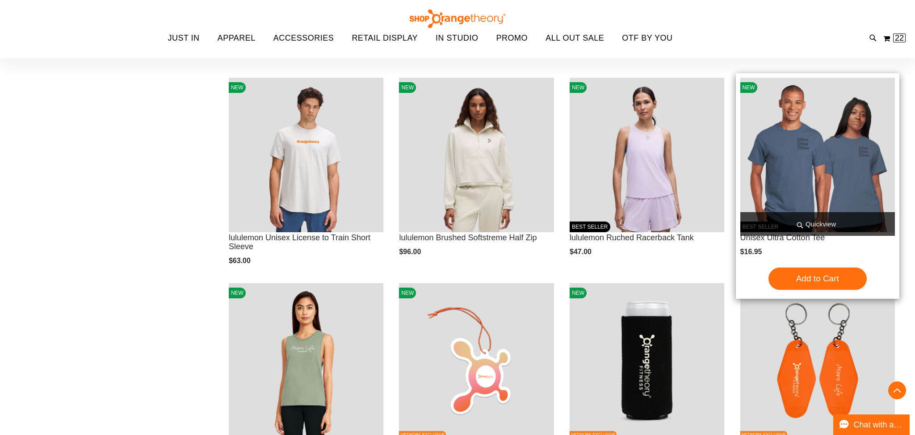
scroll to position [826, 0]
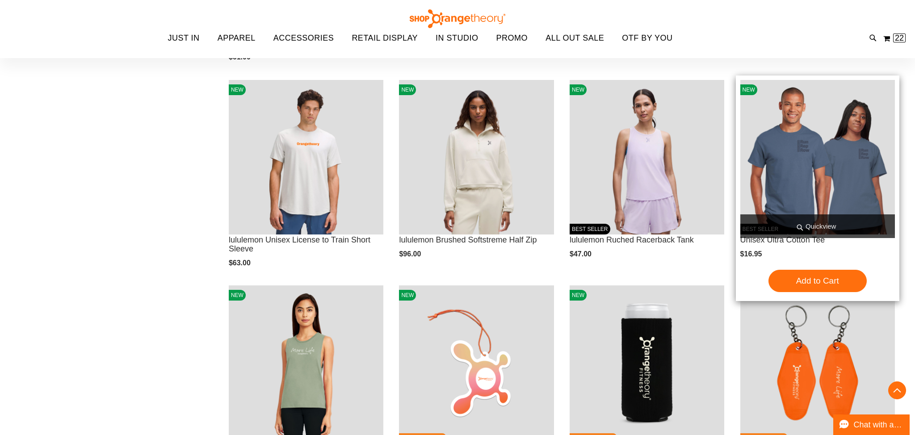
type input "**********"
click at [838, 224] on span "Quickview" at bounding box center [817, 226] width 155 height 24
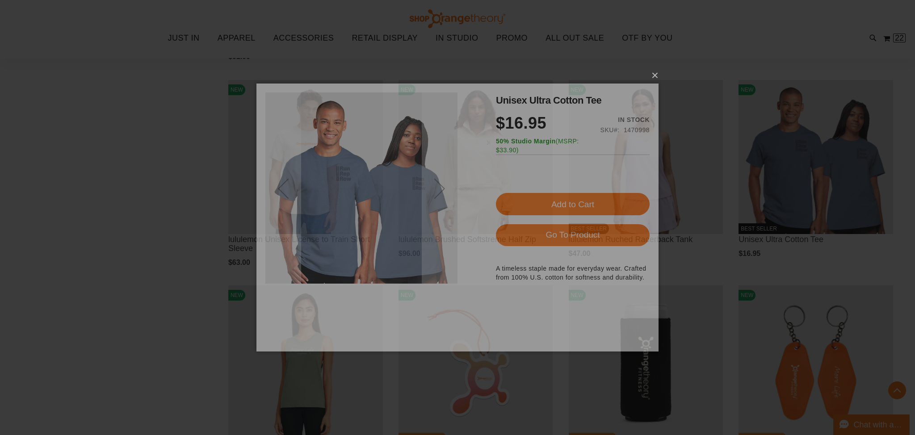
scroll to position [0, 0]
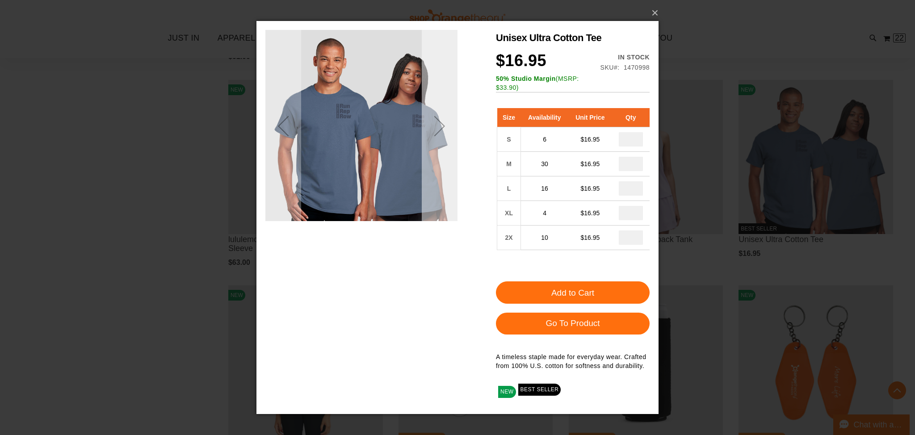
click at [449, 121] on div "Next" at bounding box center [440, 126] width 36 height 36
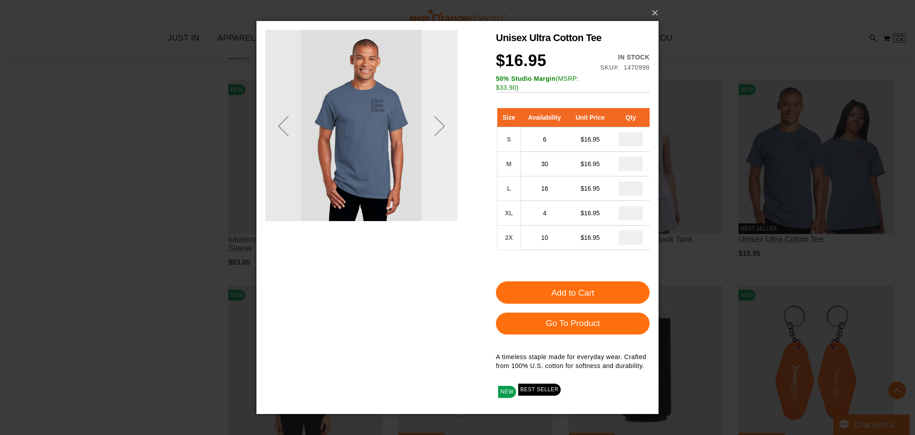
click at [449, 121] on div "Next" at bounding box center [440, 126] width 36 height 36
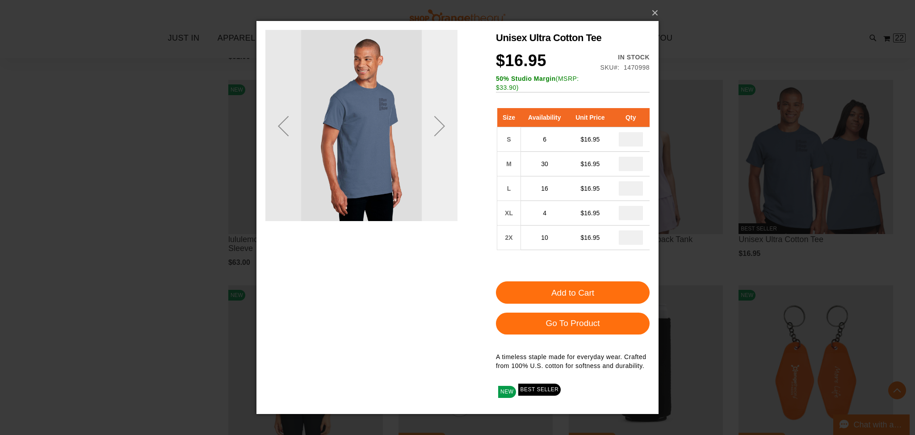
click at [449, 121] on div "Next" at bounding box center [440, 126] width 36 height 36
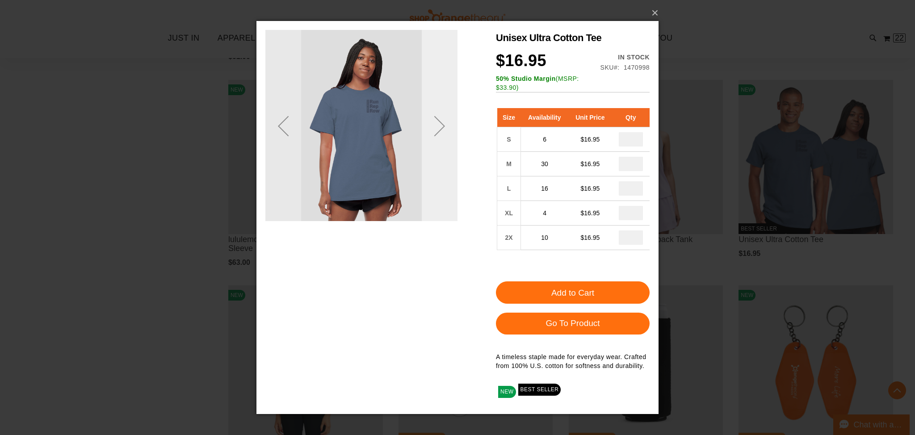
click at [449, 121] on div "Next" at bounding box center [440, 126] width 36 height 36
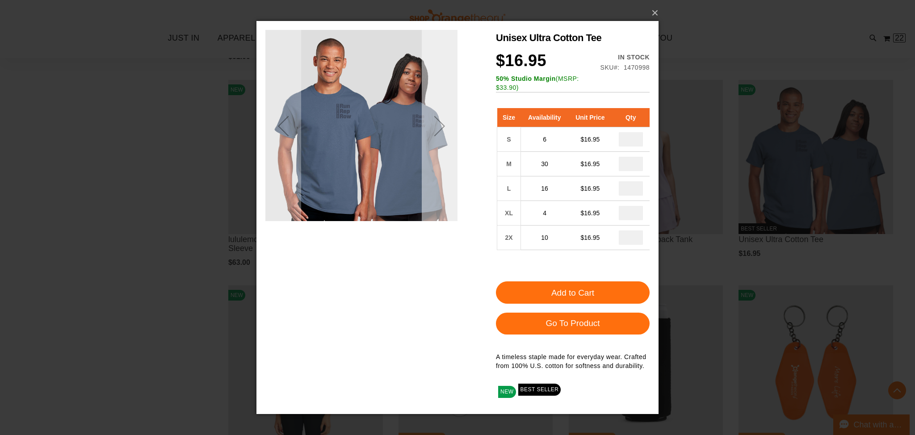
click at [449, 121] on div "Next" at bounding box center [440, 126] width 36 height 36
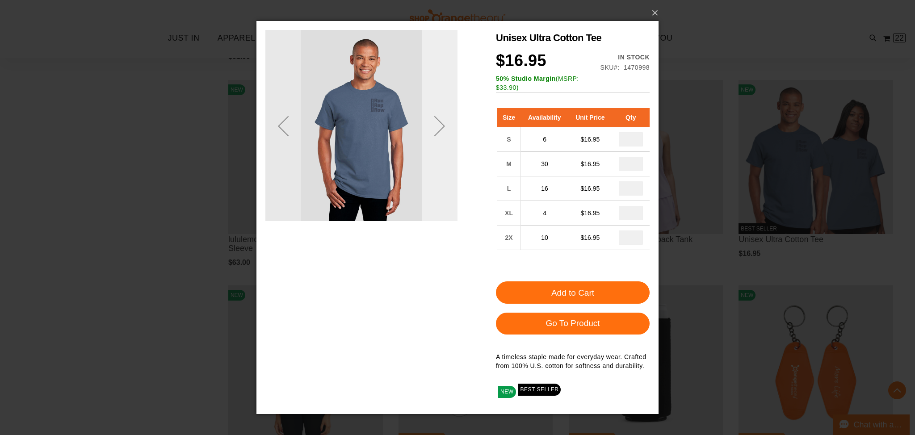
click at [449, 121] on div "Next" at bounding box center [440, 126] width 36 height 36
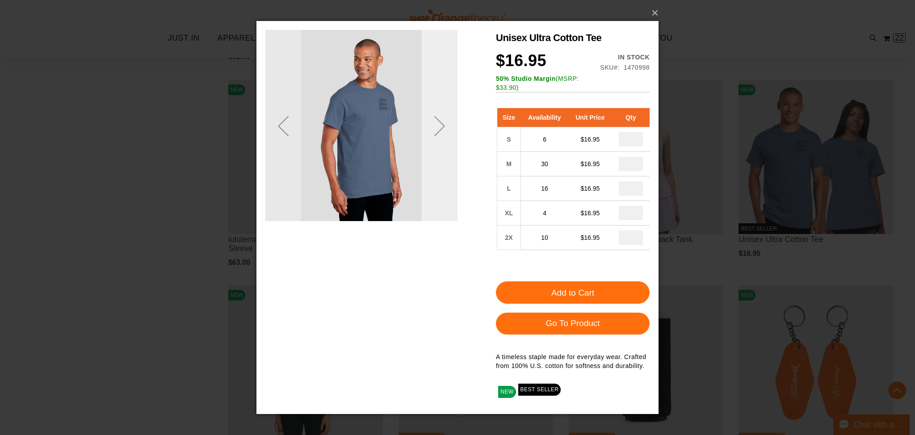
click at [449, 121] on div "Next" at bounding box center [440, 126] width 36 height 36
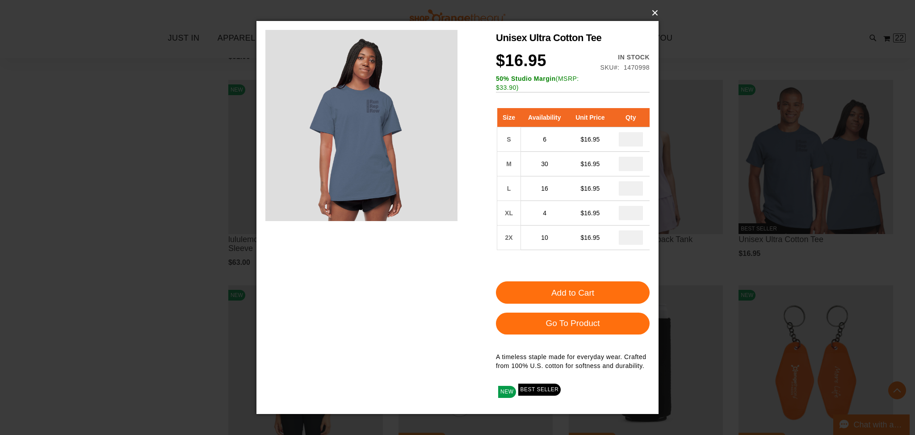
click at [654, 18] on button "×" at bounding box center [460, 13] width 402 height 20
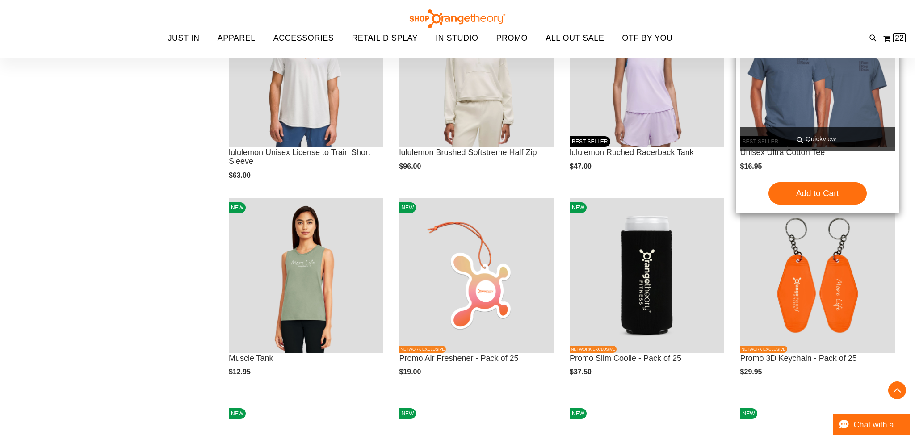
scroll to position [920, 0]
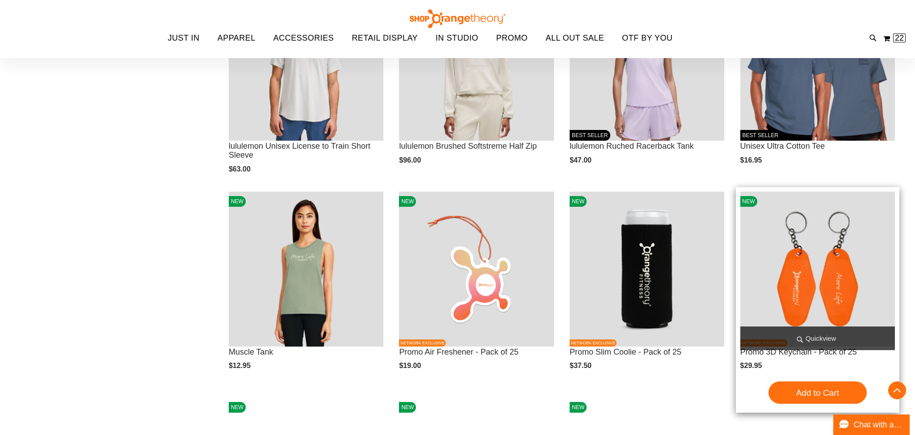
click at [806, 331] on span "Quickview" at bounding box center [817, 339] width 155 height 24
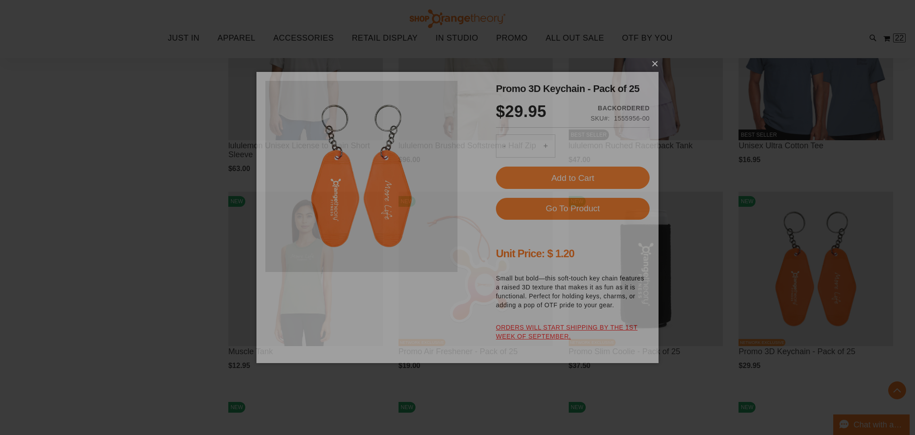
scroll to position [0, 0]
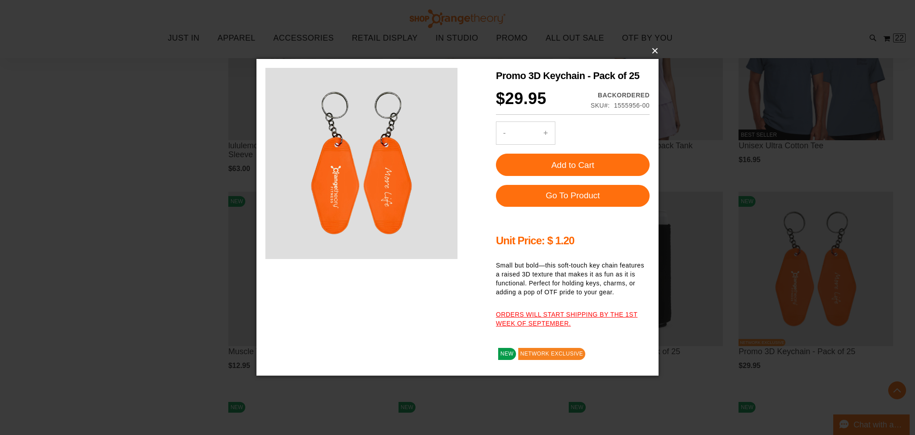
click at [656, 48] on button "×" at bounding box center [460, 51] width 402 height 20
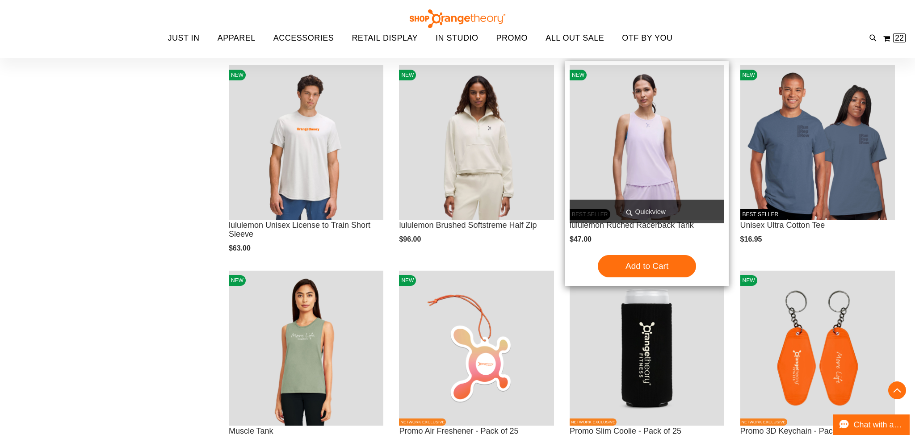
scroll to position [842, 0]
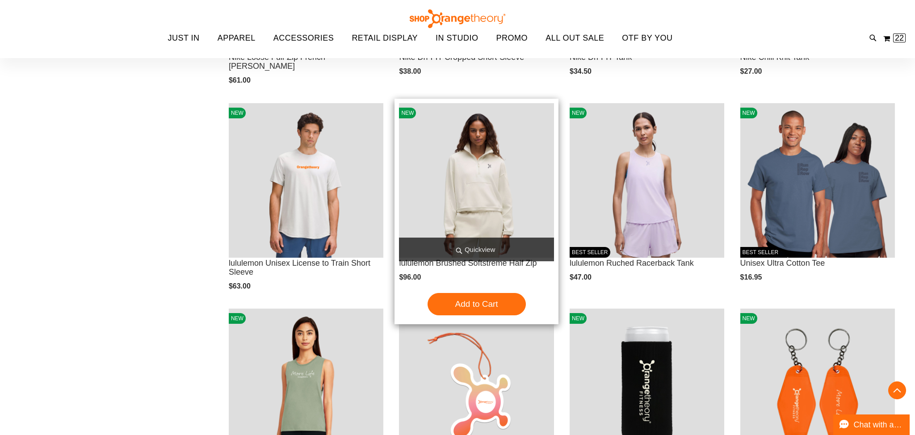
scroll to position [802, 0]
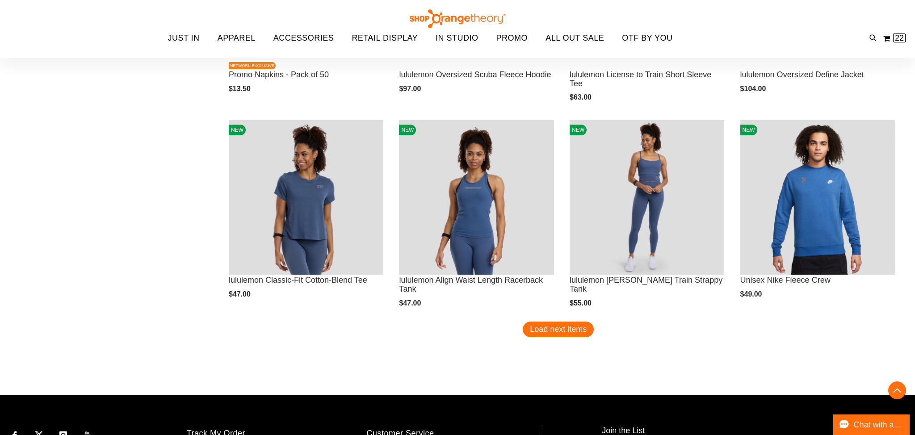
scroll to position [1611, 0]
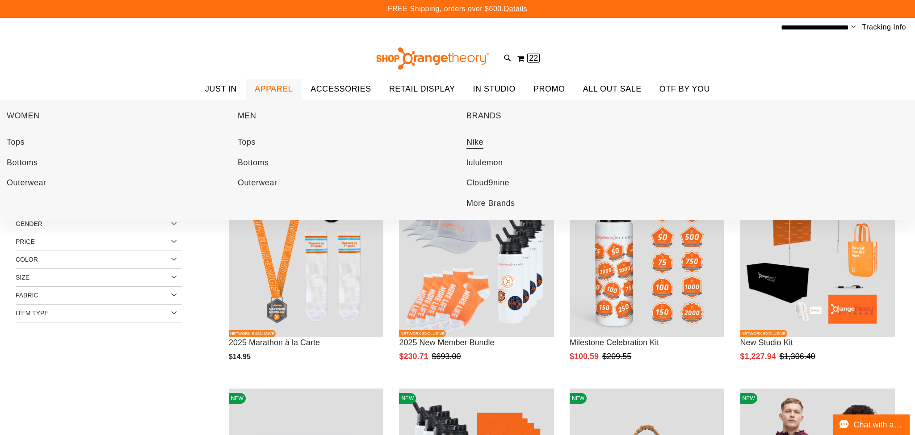
click at [482, 141] on span "Nike" at bounding box center [474, 143] width 17 height 11
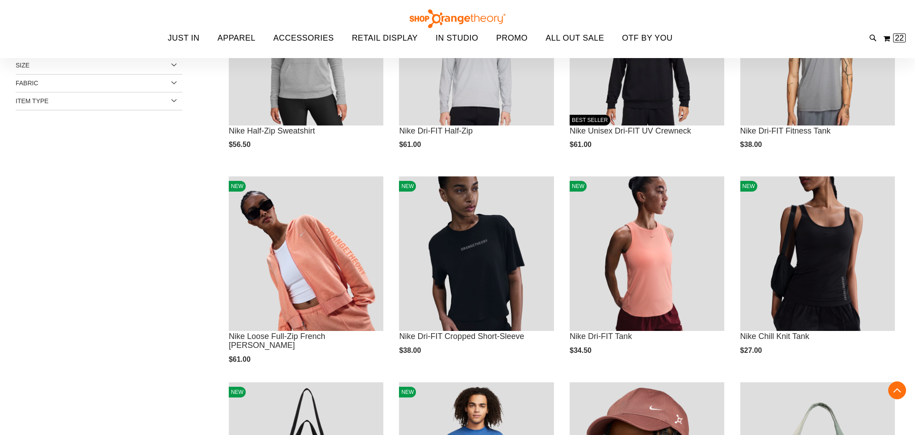
scroll to position [230, 0]
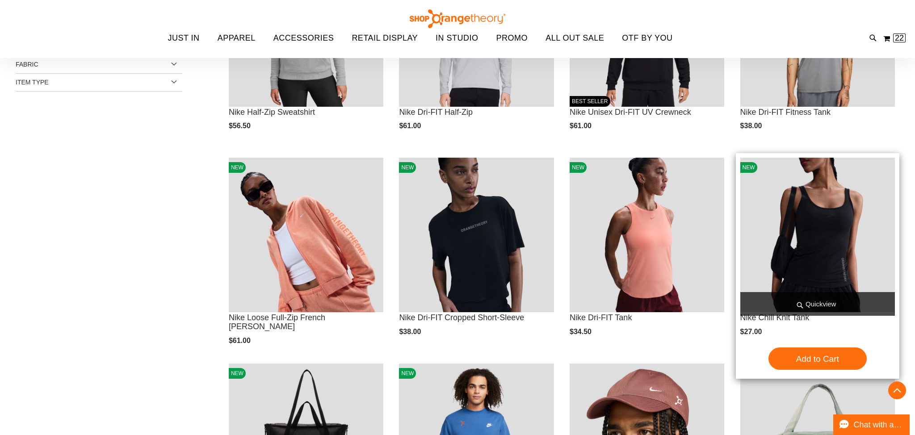
type input "**********"
click at [797, 300] on span "Quickview" at bounding box center [817, 304] width 155 height 24
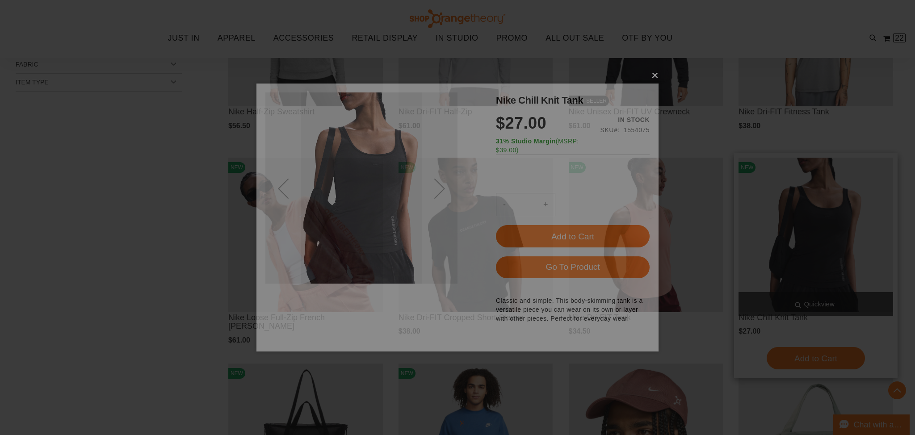
scroll to position [0, 0]
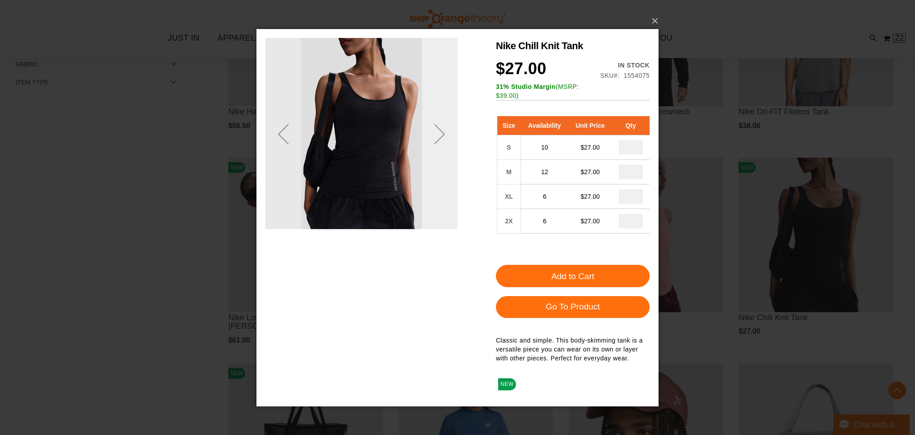
click at [451, 151] on div "Next" at bounding box center [440, 134] width 36 height 36
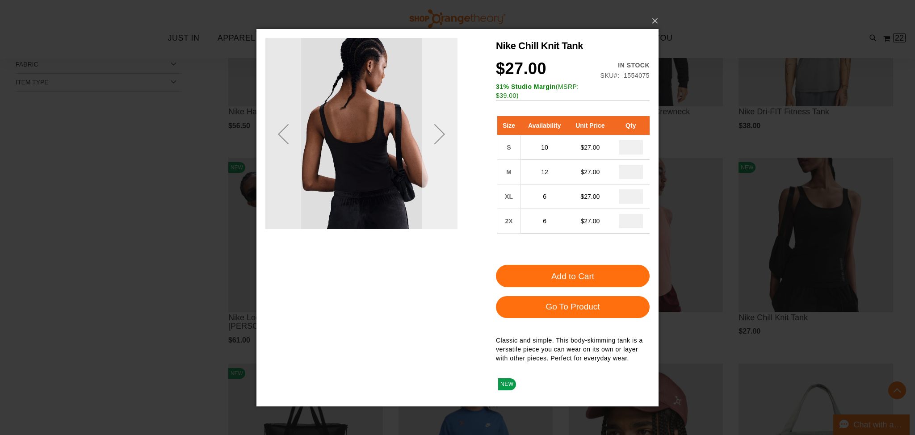
click at [451, 151] on div "Next" at bounding box center [440, 134] width 36 height 36
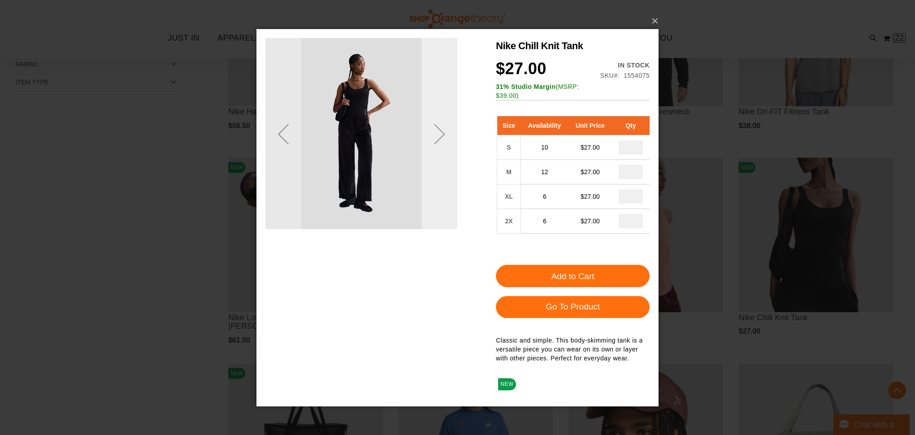
click at [451, 151] on div "Next" at bounding box center [440, 134] width 36 height 36
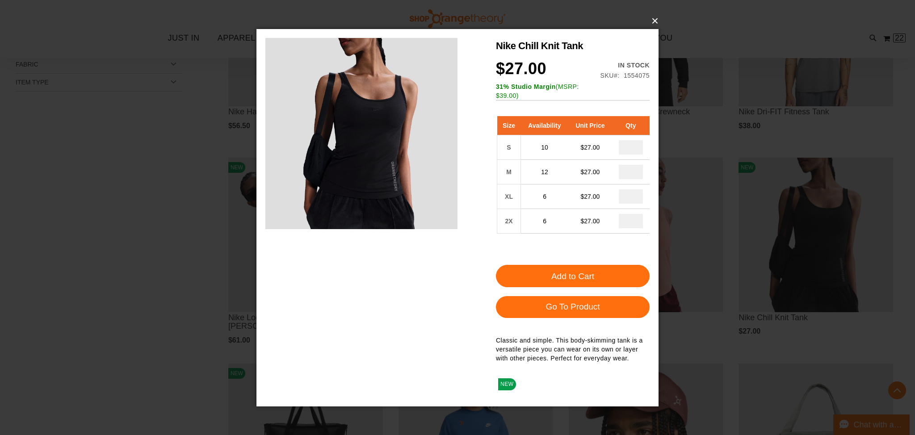
click at [653, 18] on button "×" at bounding box center [460, 21] width 402 height 20
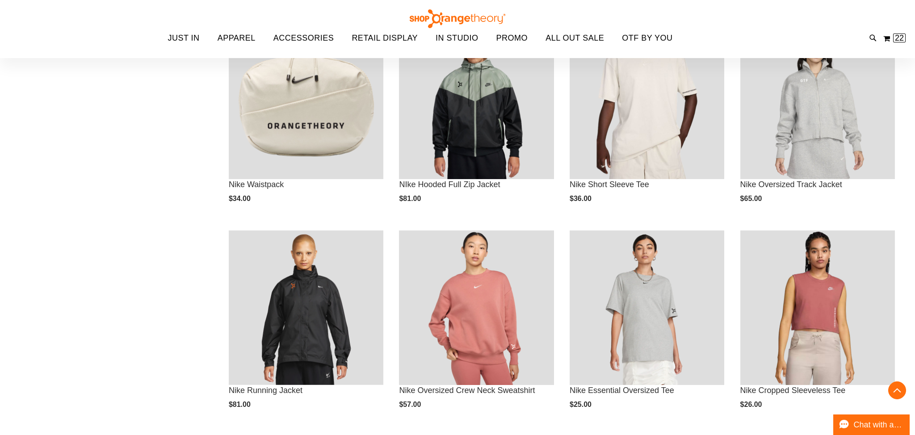
scroll to position [780, 0]
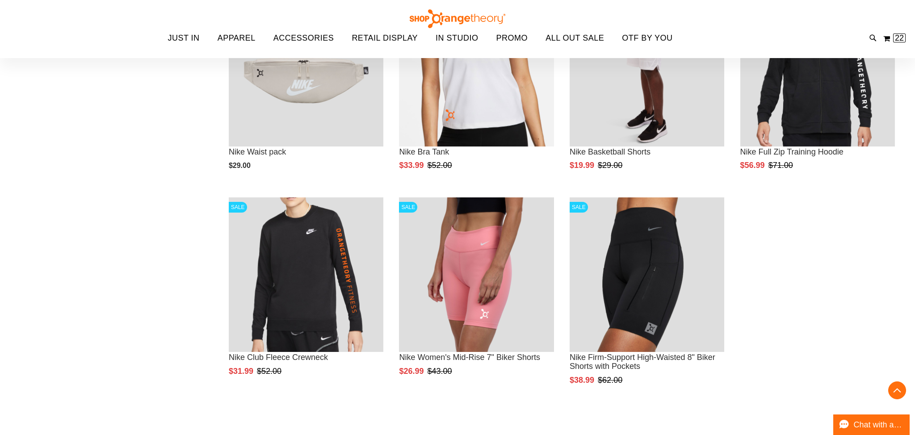
scroll to position [1220, 0]
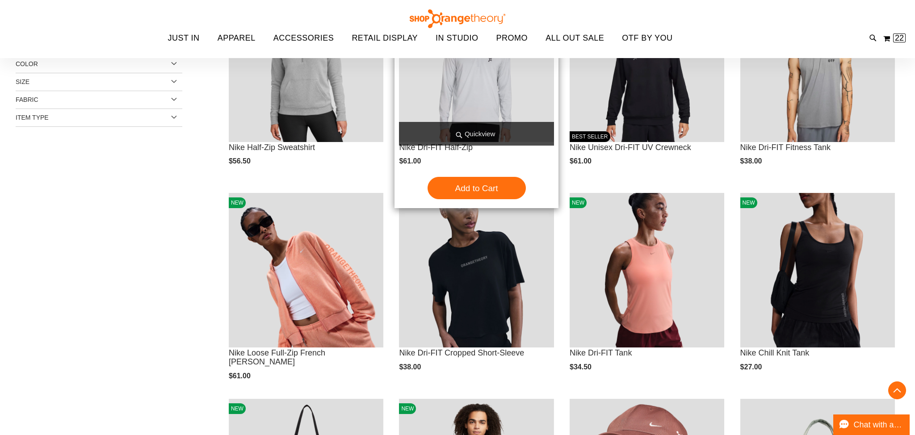
scroll to position [223, 0]
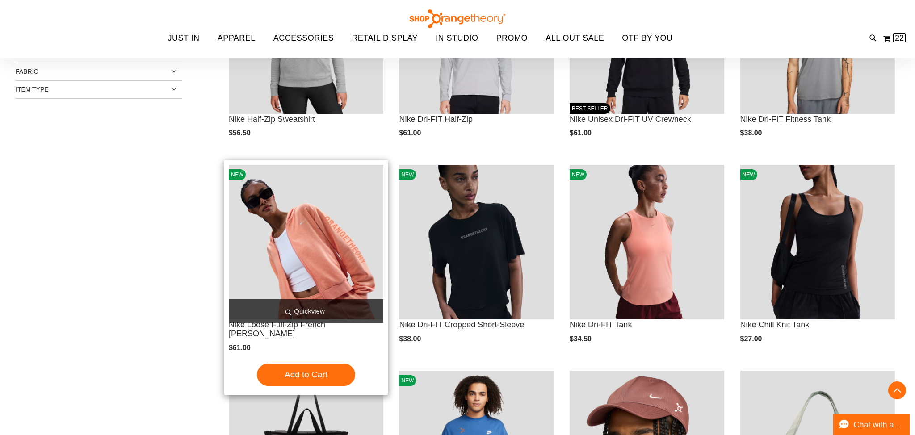
click at [310, 307] on span "Quickview" at bounding box center [306, 311] width 155 height 24
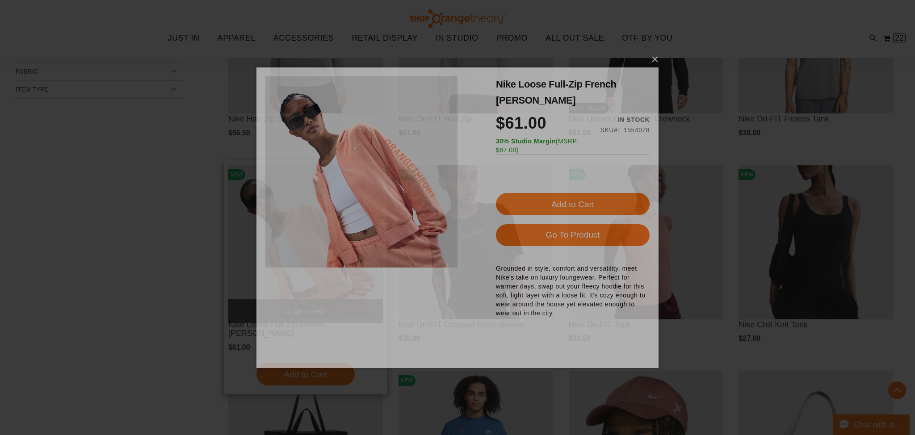
scroll to position [0, 0]
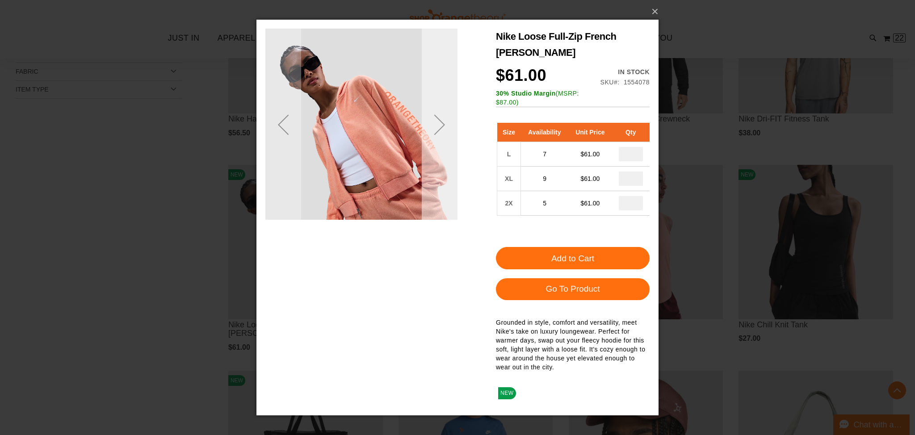
click at [450, 147] on div "Next" at bounding box center [440, 125] width 36 height 192
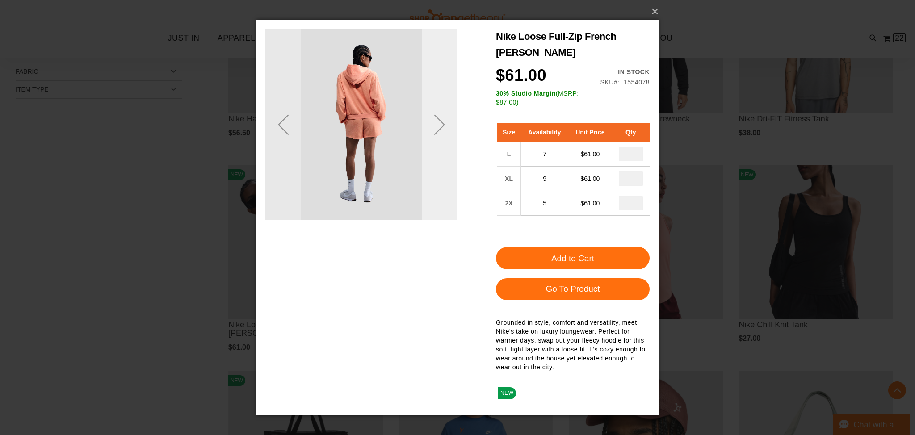
click at [450, 147] on div "Next" at bounding box center [440, 125] width 36 height 192
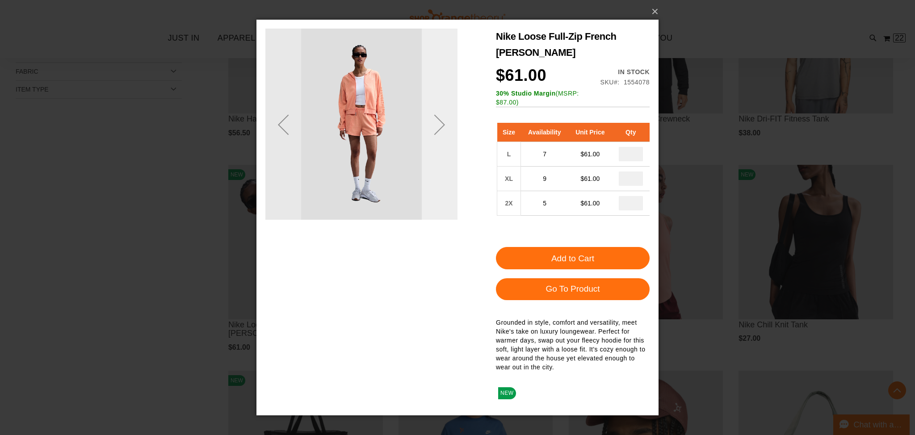
click at [450, 148] on div "Next" at bounding box center [440, 125] width 36 height 192
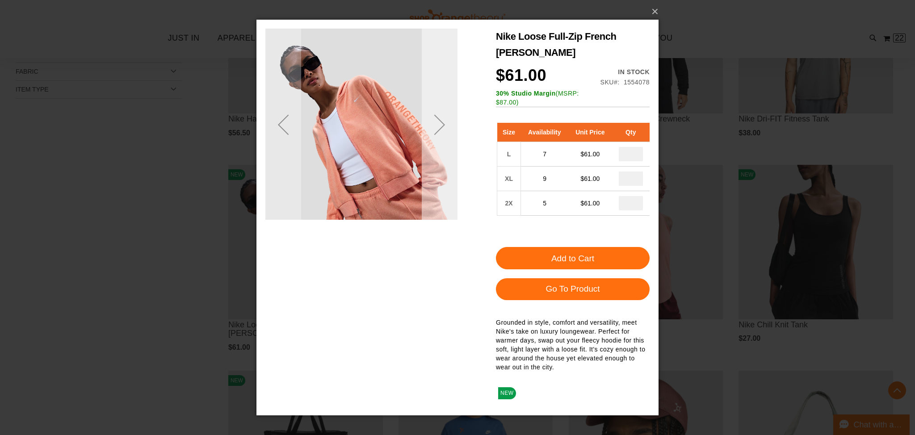
click at [450, 148] on div "Next" at bounding box center [440, 125] width 36 height 192
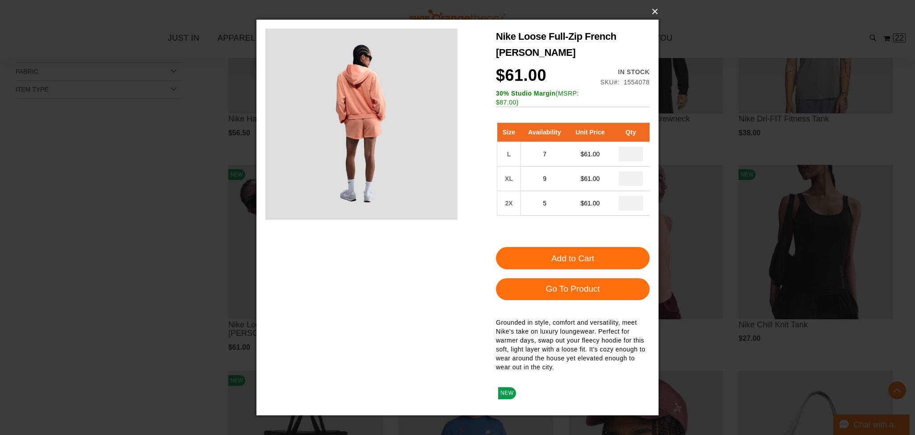
click at [654, 9] on button "×" at bounding box center [460, 12] width 402 height 20
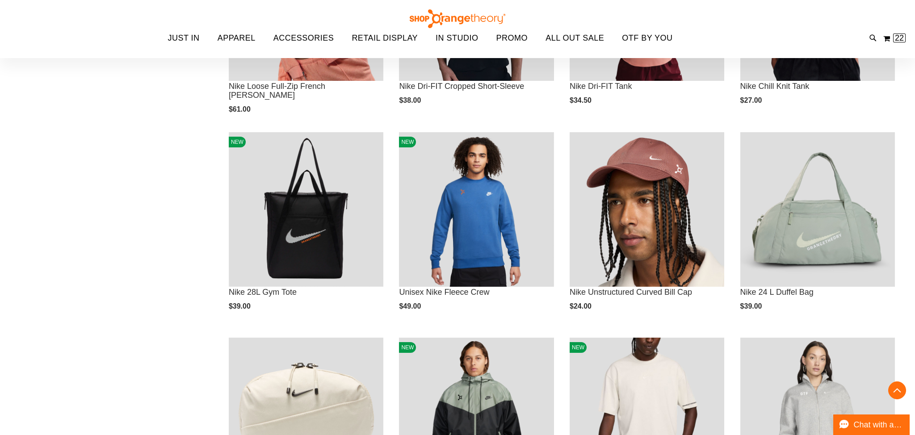
scroll to position [73, 0]
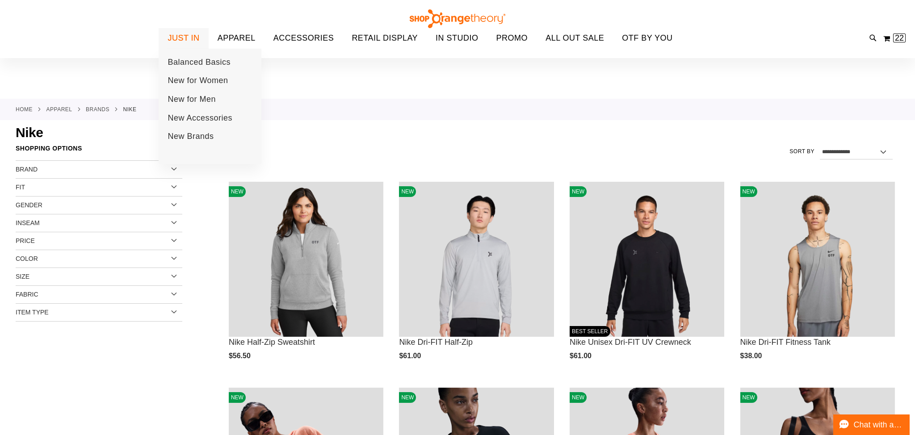
click at [179, 47] on div "Toggle Nav Search Popular Suggestions Advanced Search" at bounding box center [457, 29] width 915 height 58
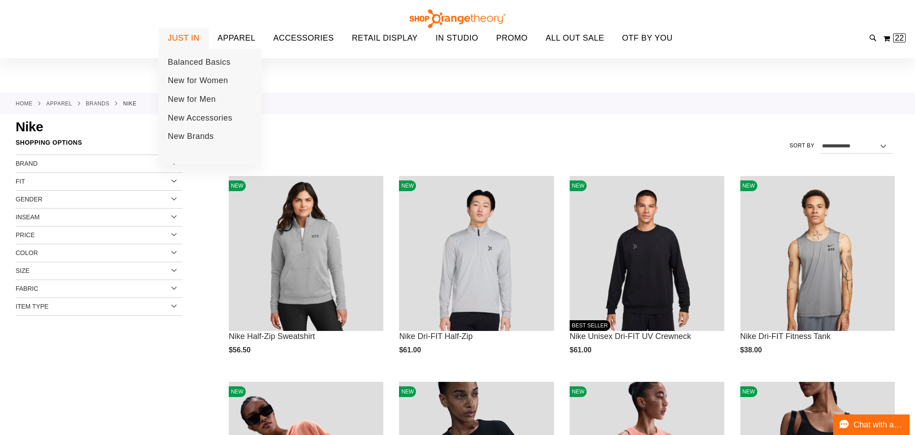
click at [194, 42] on span "JUST IN" at bounding box center [184, 38] width 32 height 20
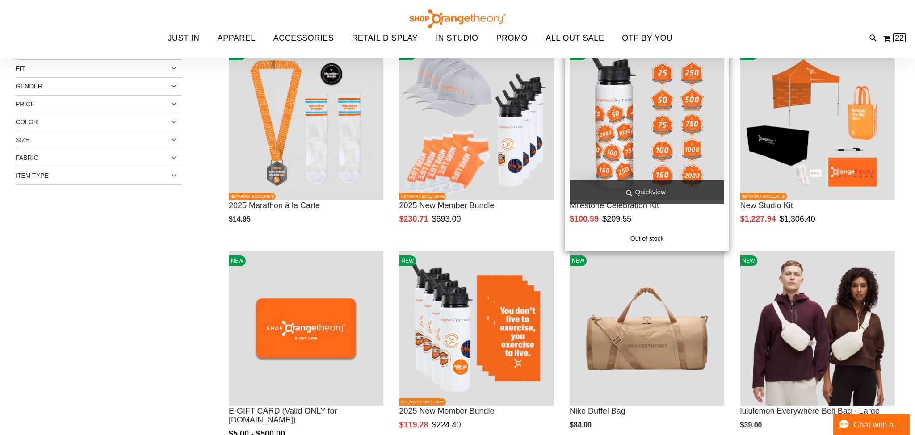
scroll to position [79, 0]
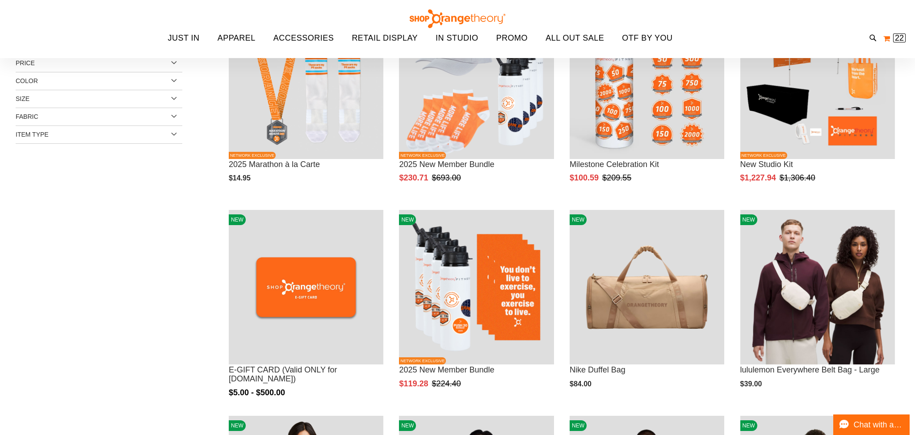
type input "**********"
click at [890, 35] on button "My Cart 22 22 items" at bounding box center [894, 38] width 23 height 14
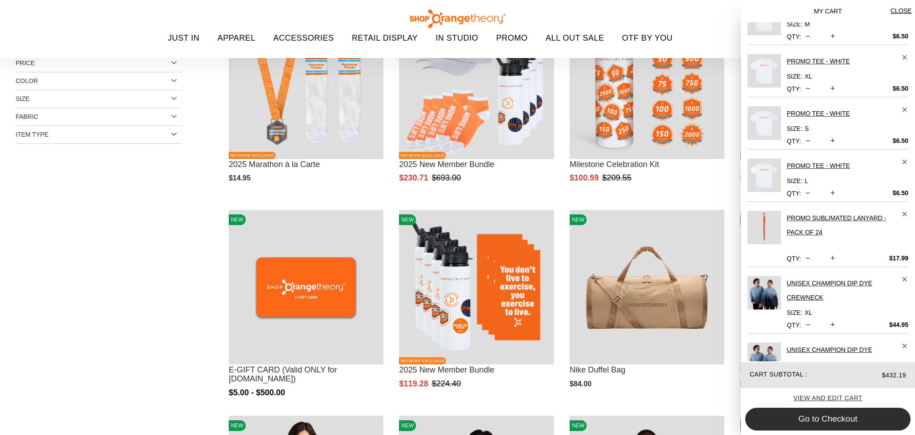
scroll to position [145, 0]
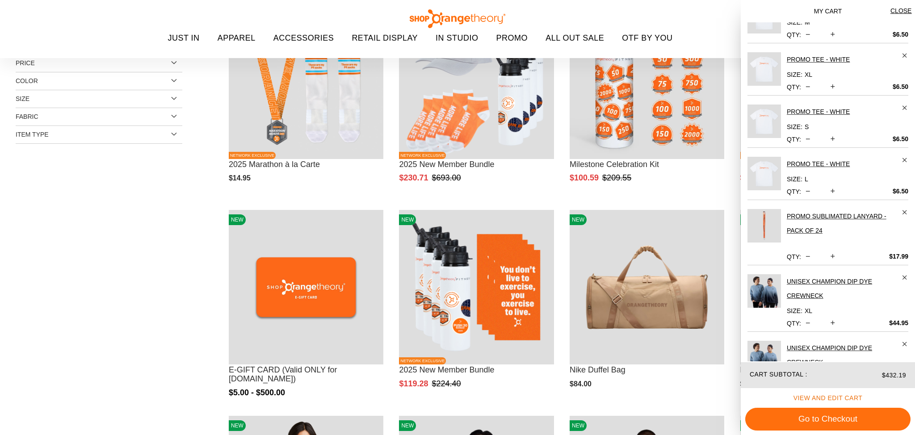
click at [831, 396] on span "View and edit cart" at bounding box center [827, 397] width 69 height 7
